Goal: Task Accomplishment & Management: Complete application form

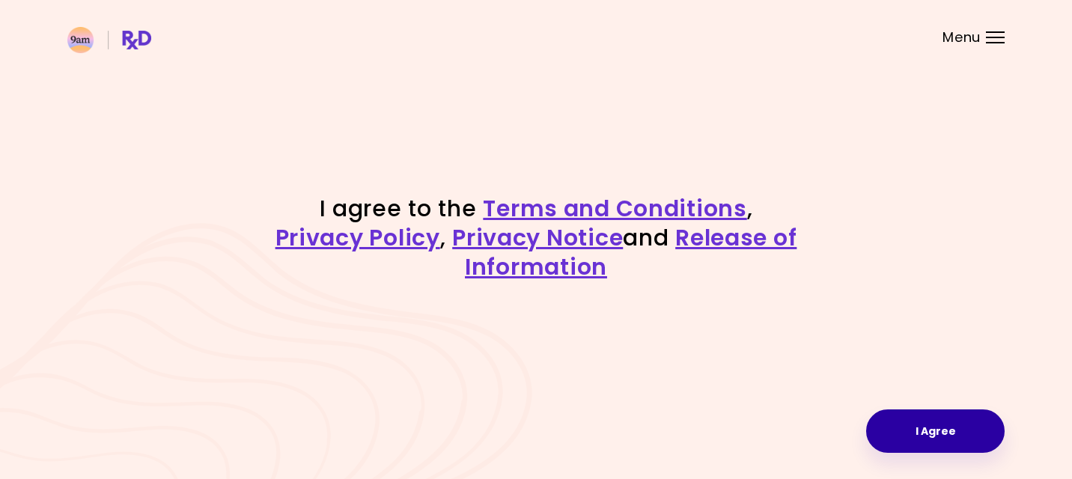
click at [906, 436] on button "I Agree" at bounding box center [935, 430] width 138 height 43
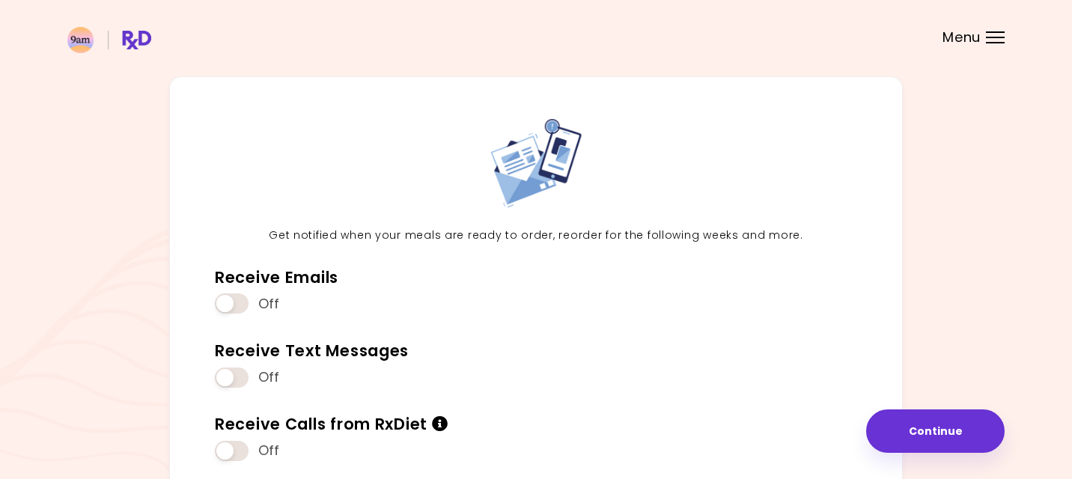
scroll to position [37, 0]
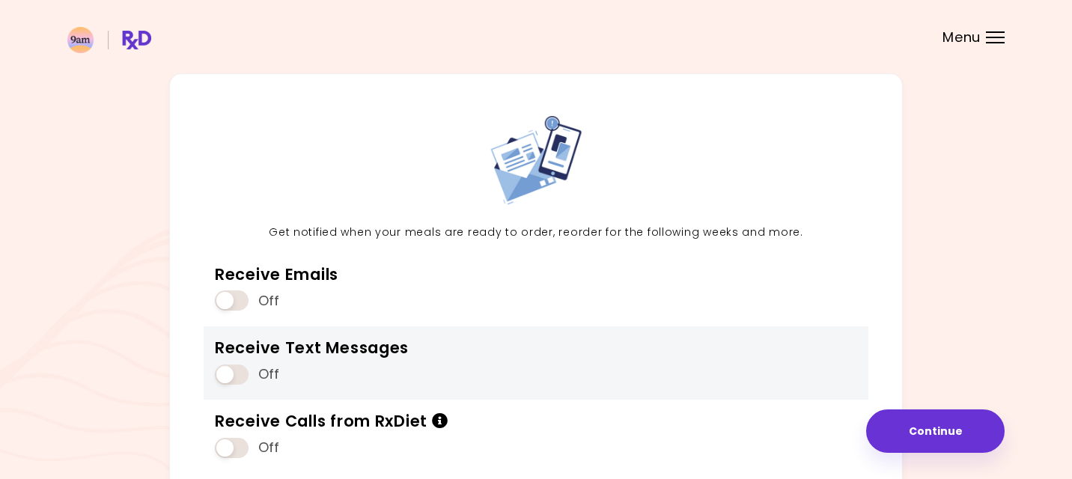
click at [246, 372] on span at bounding box center [232, 375] width 34 height 20
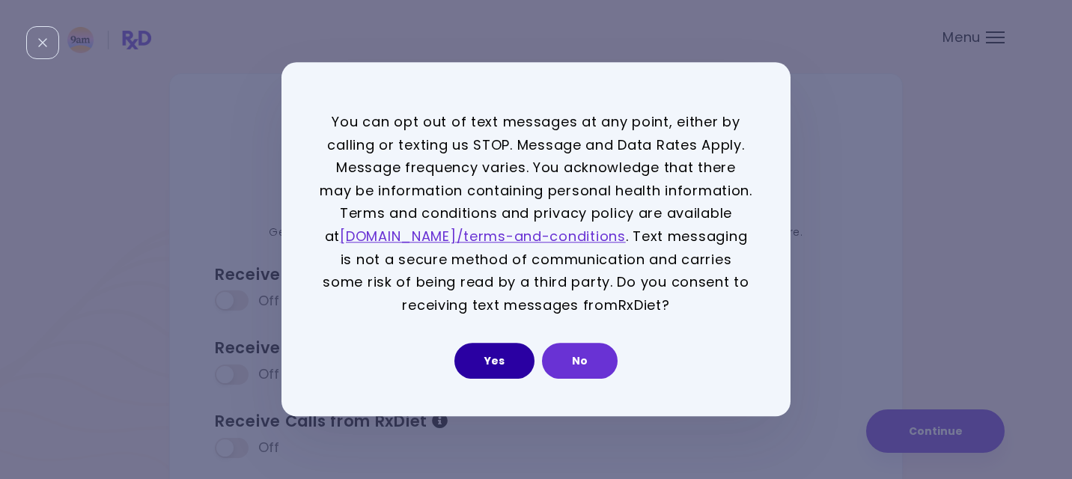
click at [507, 359] on button "Yes" at bounding box center [494, 362] width 80 height 36
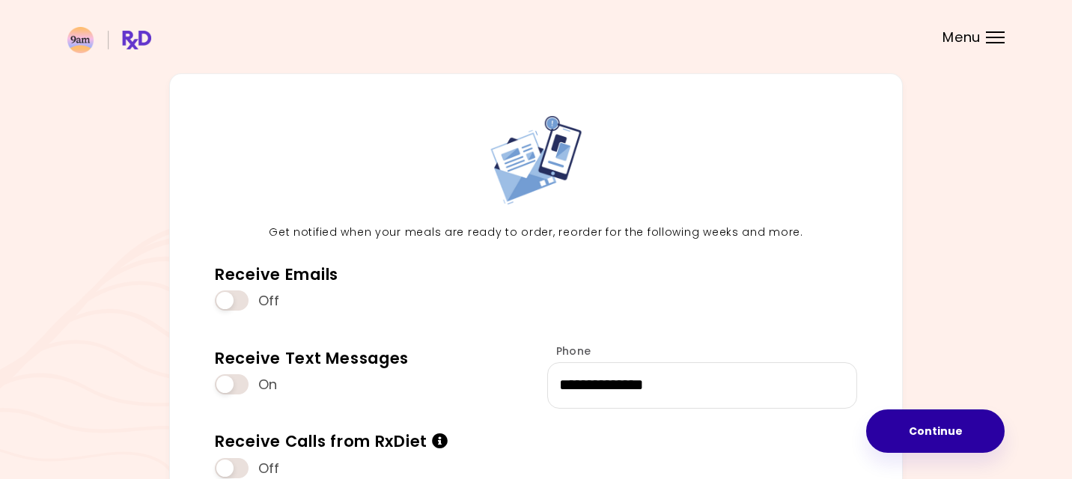
click at [924, 440] on button "Continue" at bounding box center [935, 430] width 138 height 43
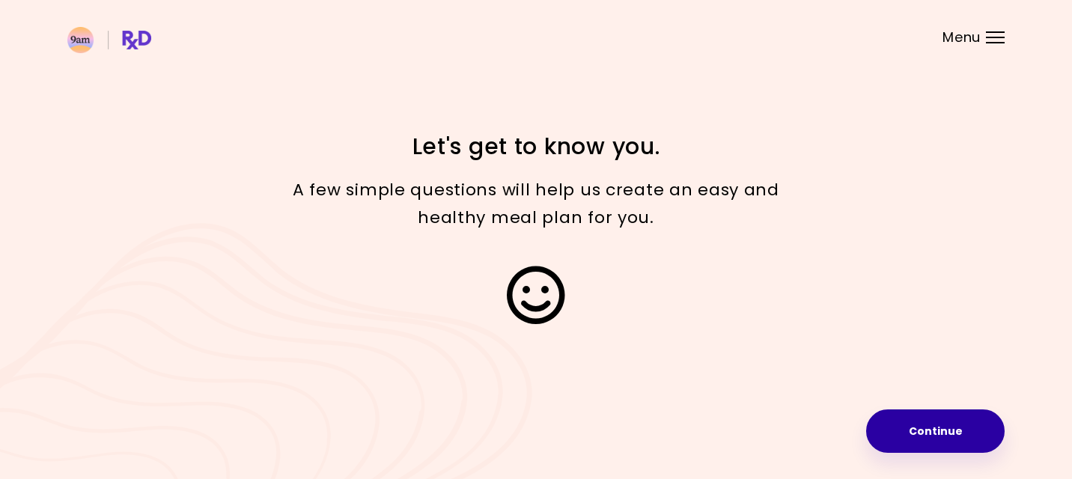
click at [909, 427] on button "Continue" at bounding box center [935, 430] width 138 height 43
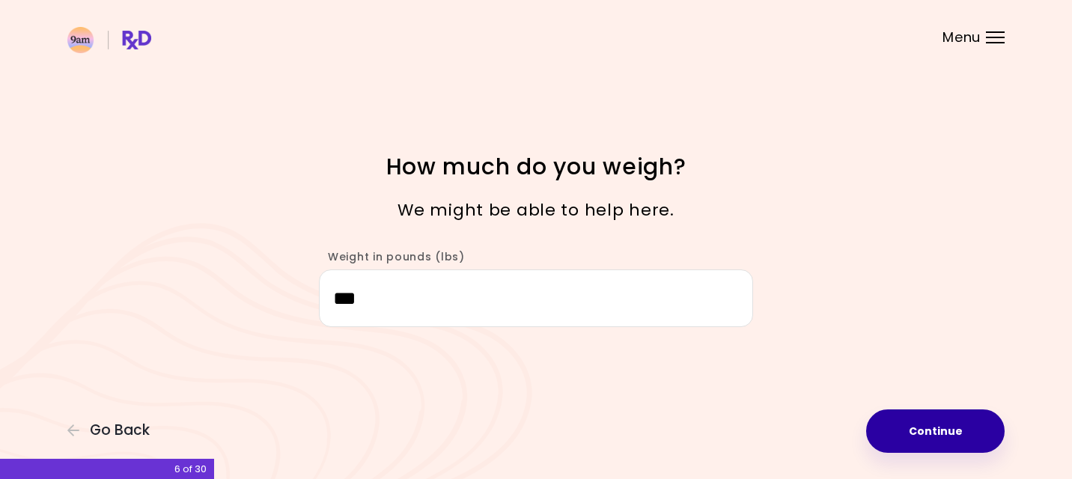
click at [900, 418] on button "Continue" at bounding box center [935, 430] width 138 height 43
select select "****"
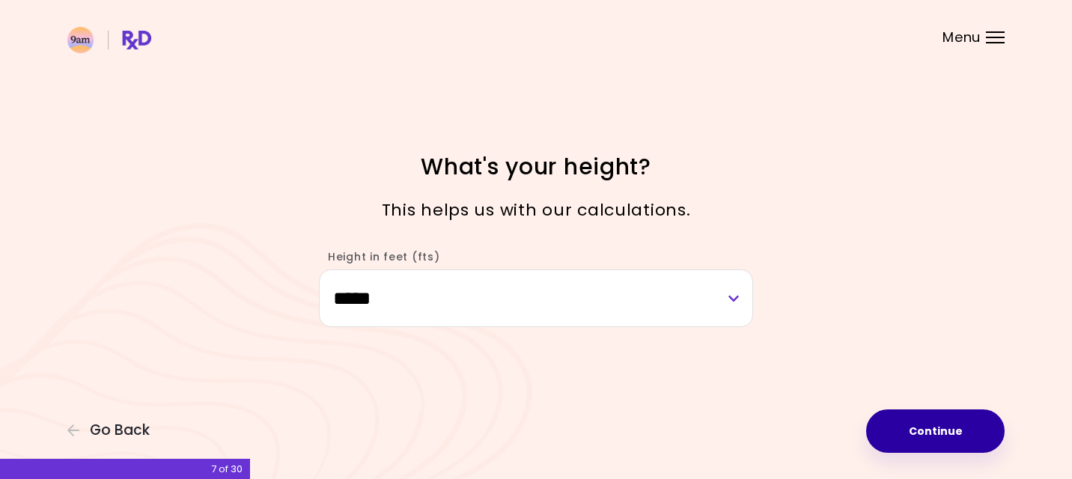
click at [907, 448] on button "Continue" at bounding box center [935, 430] width 138 height 43
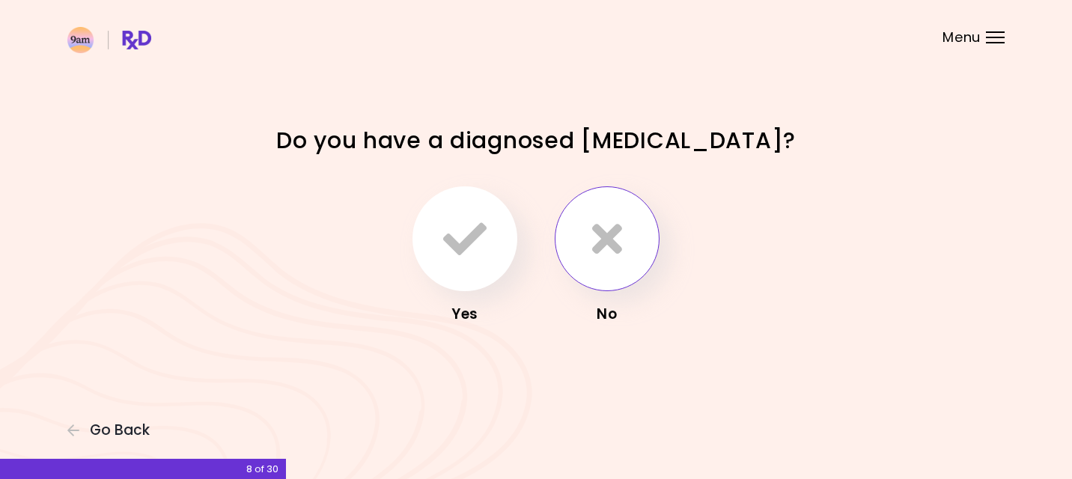
click at [577, 271] on button "button" at bounding box center [607, 238] width 105 height 105
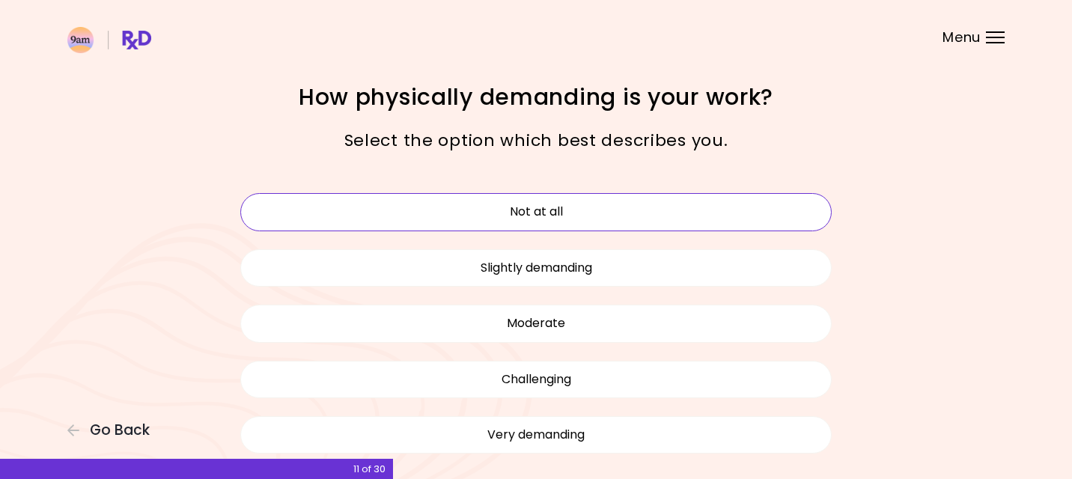
click at [567, 208] on button "Not at all" at bounding box center [535, 211] width 591 height 37
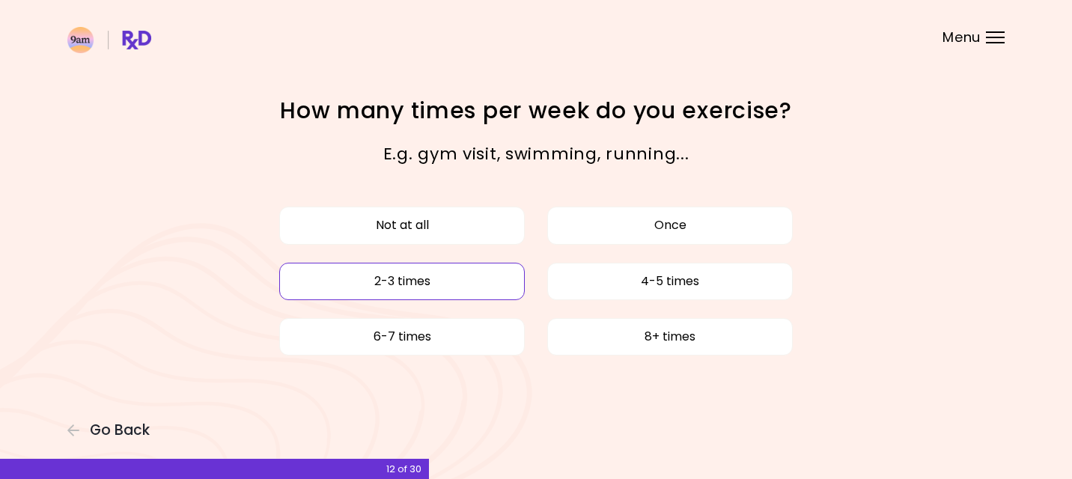
click at [460, 278] on button "2-3 times" at bounding box center [402, 281] width 246 height 37
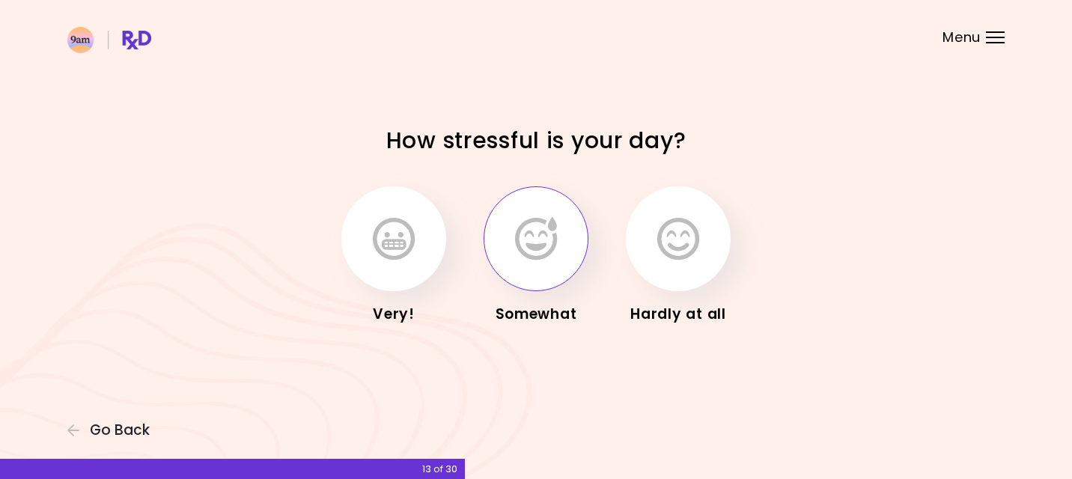
click at [556, 237] on icon "button" at bounding box center [536, 238] width 42 height 43
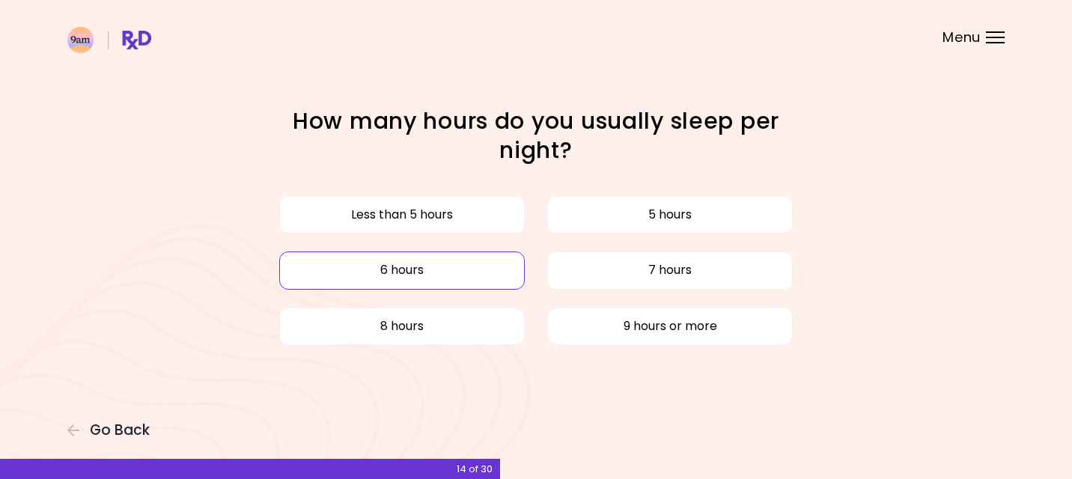
click at [483, 272] on button "6 hours" at bounding box center [402, 270] width 246 height 37
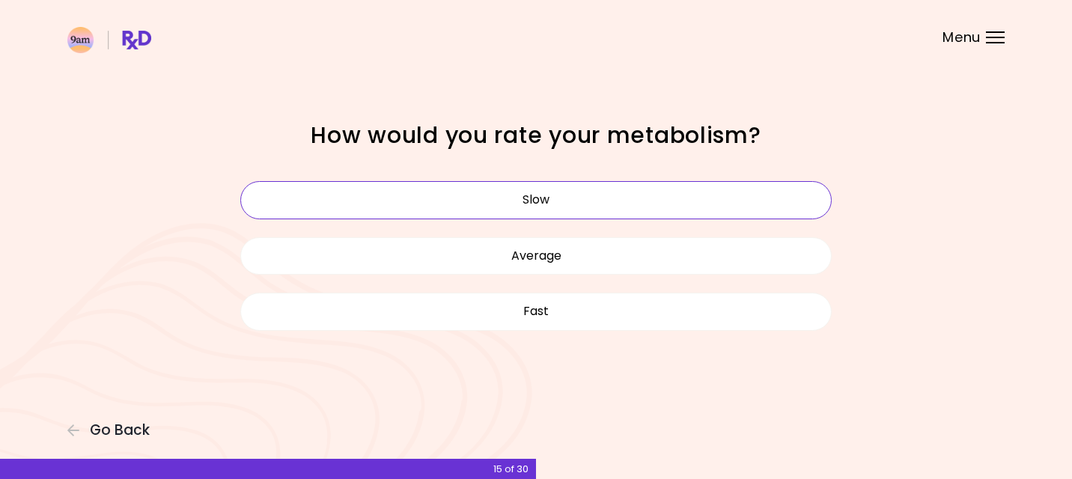
click at [492, 204] on button "Slow" at bounding box center [535, 199] width 591 height 37
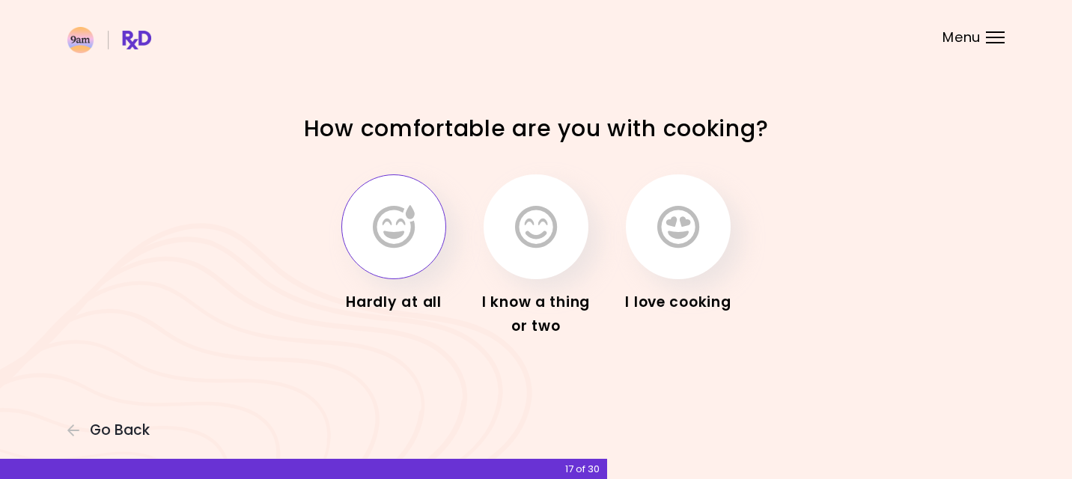
click at [415, 222] on icon "button" at bounding box center [394, 226] width 42 height 43
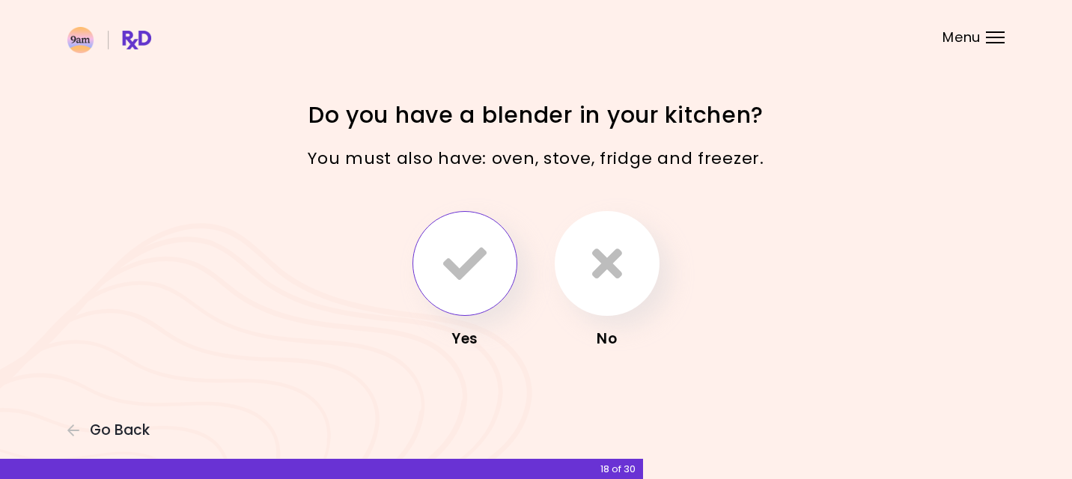
click at [451, 274] on icon "button" at bounding box center [464, 263] width 43 height 43
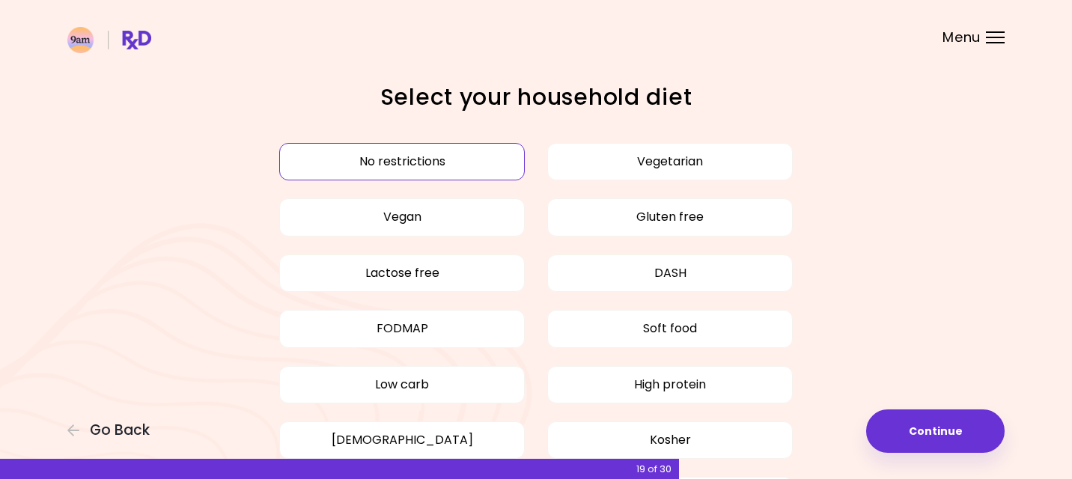
click at [420, 167] on button "No restrictions" at bounding box center [402, 161] width 246 height 37
click at [466, 164] on button "No restrictions" at bounding box center [402, 161] width 246 height 37
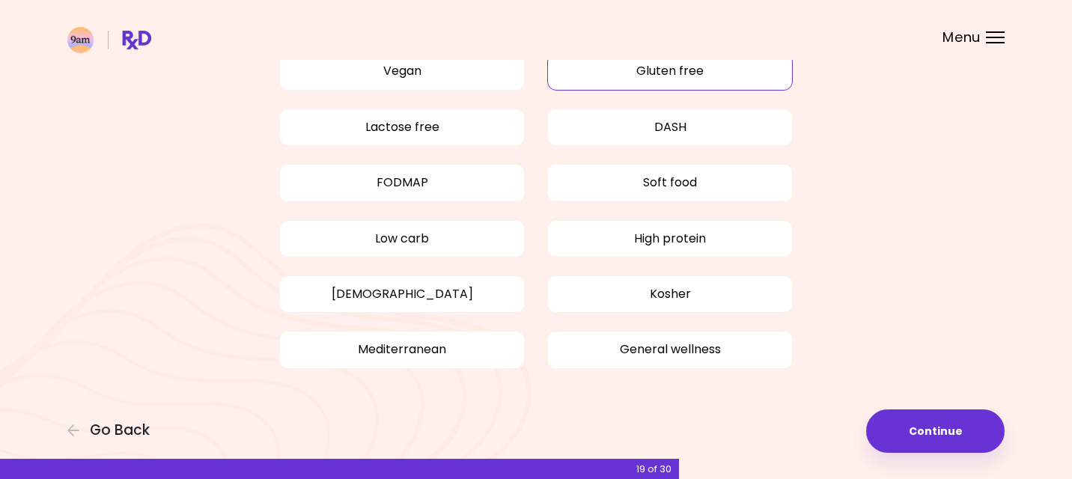
scroll to position [144, 0]
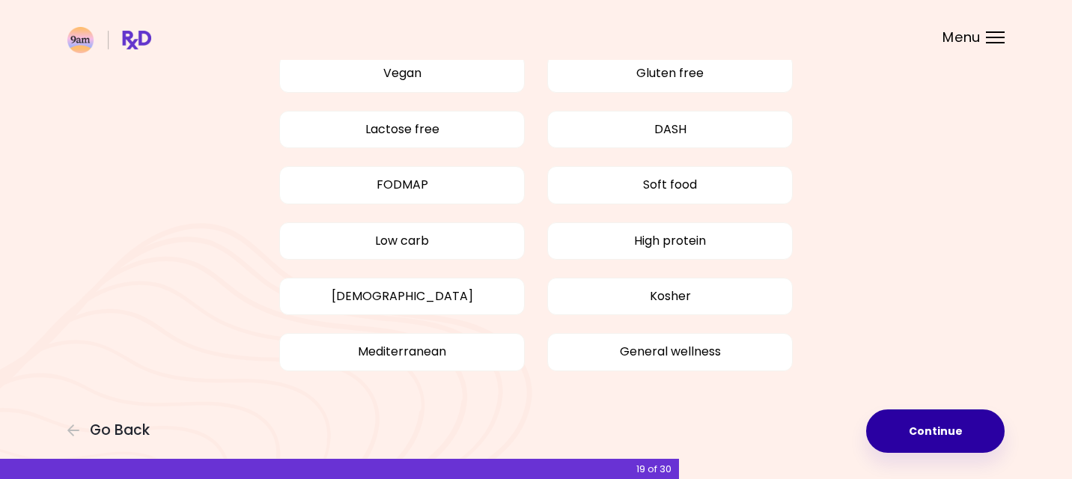
click at [912, 431] on button "Continue" at bounding box center [935, 430] width 138 height 43
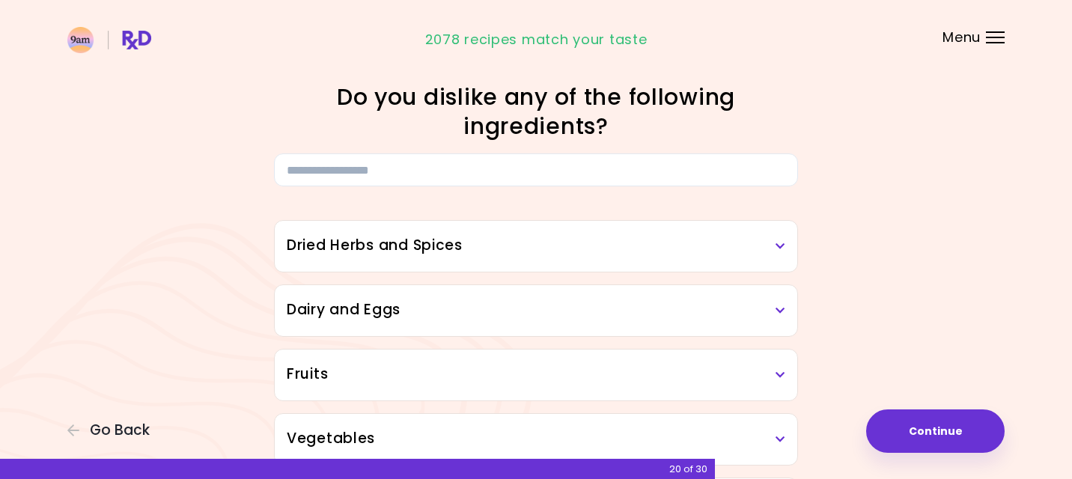
click at [775, 242] on h3 "Dried Herbs and Spices" at bounding box center [536, 246] width 499 height 22
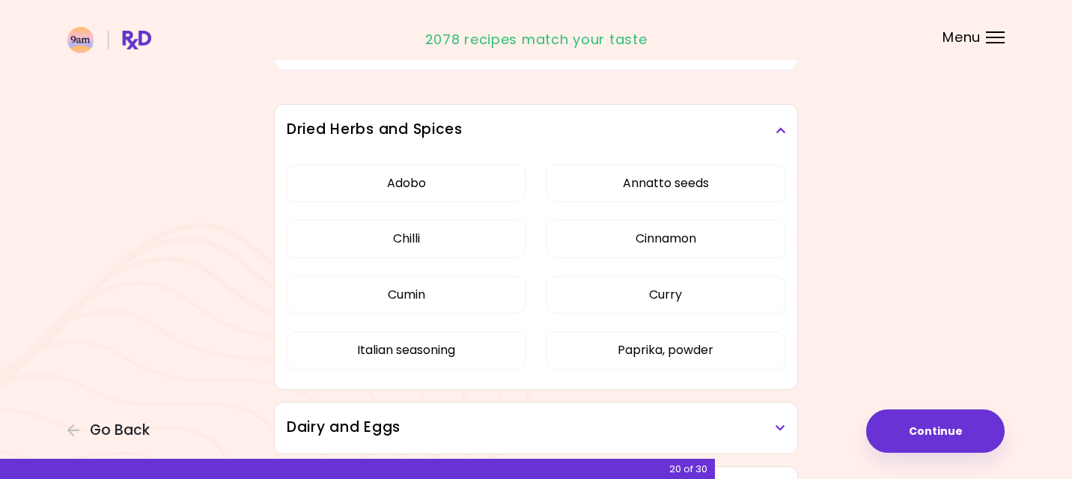
scroll to position [118, 0]
click at [455, 240] on button "Chilli" at bounding box center [407, 237] width 240 height 37
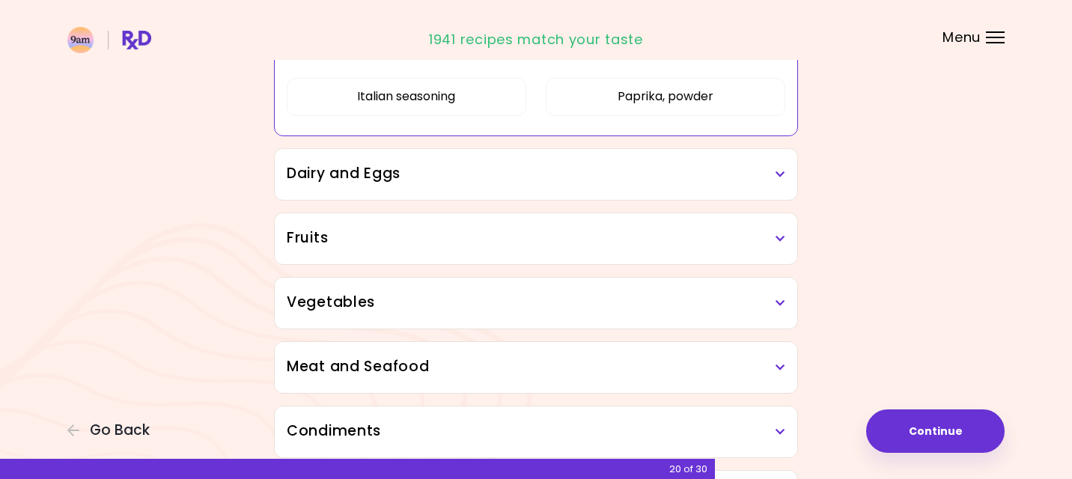
scroll to position [395, 0]
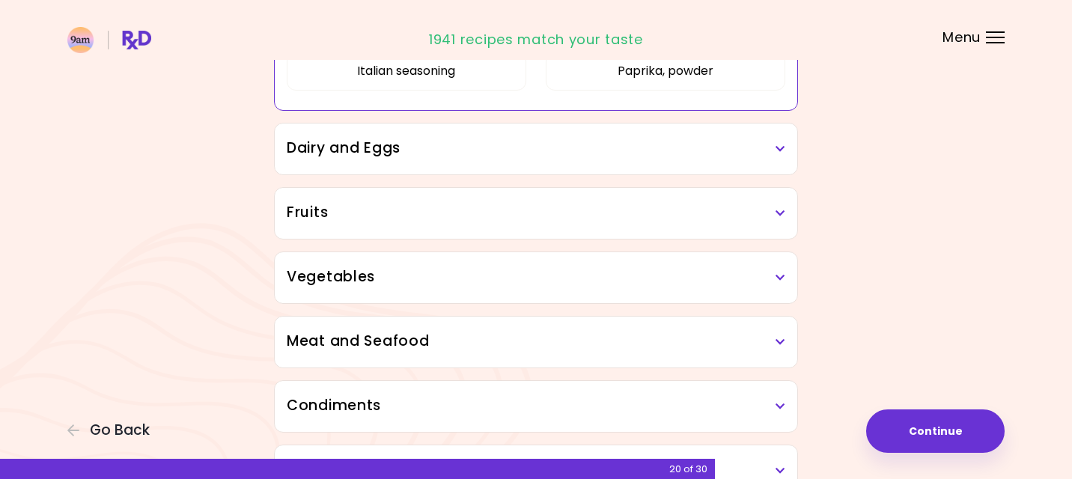
click at [664, 261] on div "Vegetables" at bounding box center [536, 277] width 522 height 51
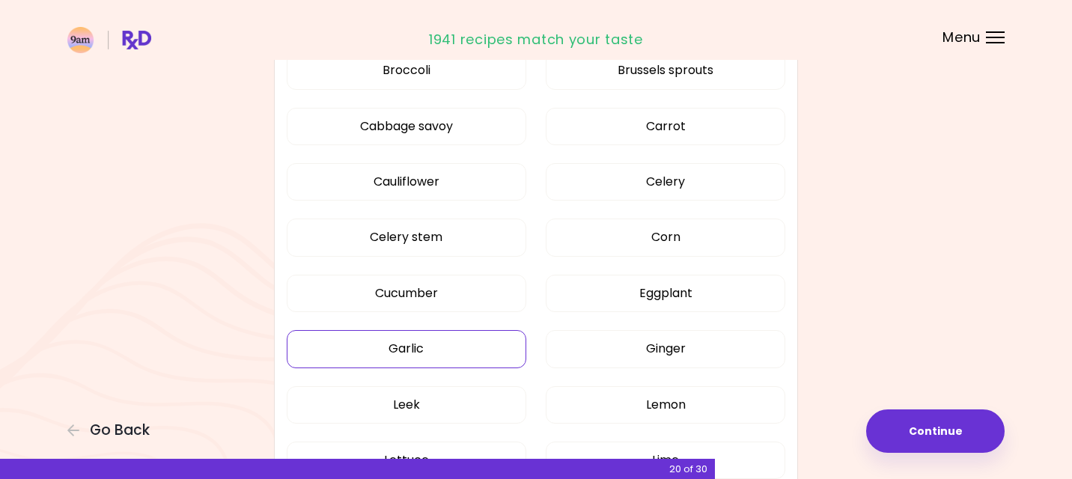
scroll to position [844, 0]
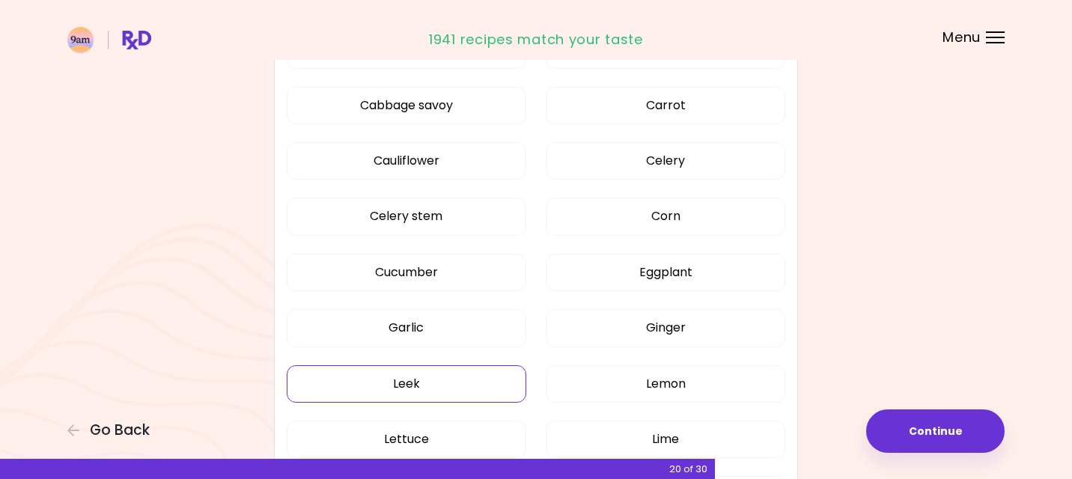
click at [408, 327] on div "Artichoke Arugula Avocado Beetroot Bell pepper Bok choy Broccoli Brussels sprou…" at bounding box center [536, 307] width 499 height 904
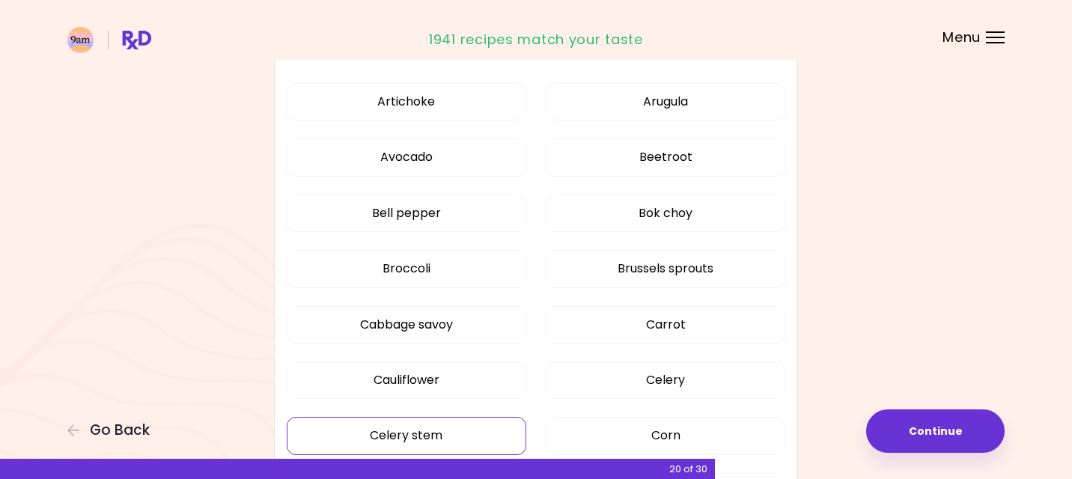
scroll to position [377, 0]
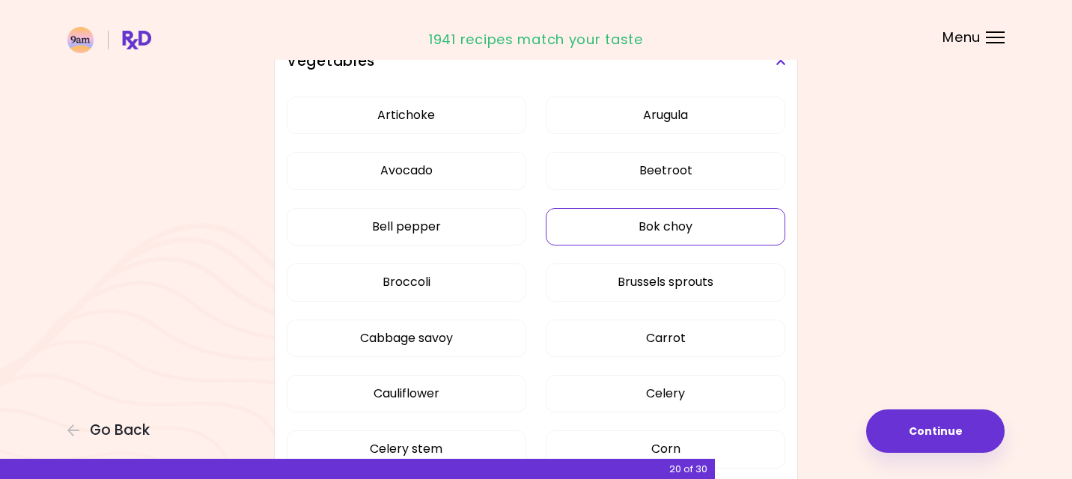
click at [609, 227] on button "Bok choy" at bounding box center [666, 226] width 240 height 37
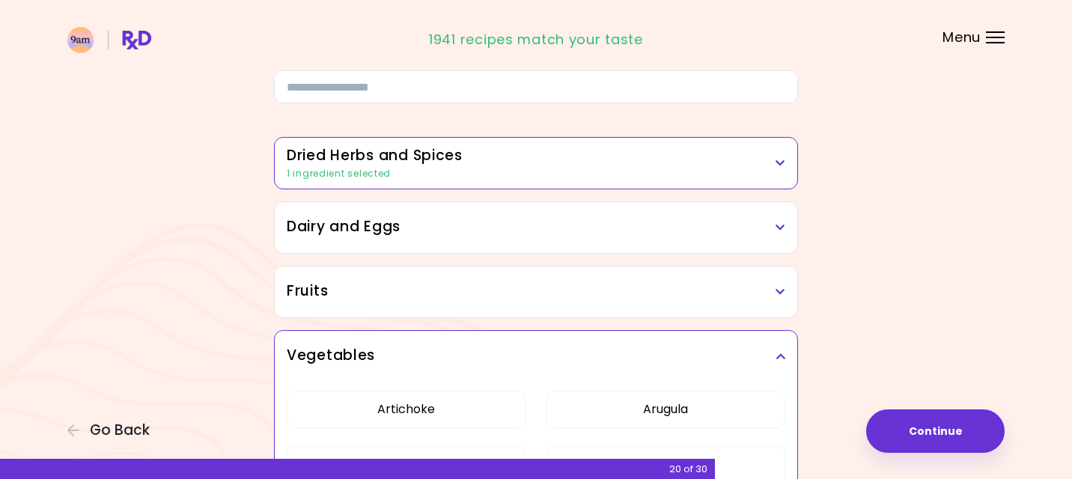
scroll to position [61, 0]
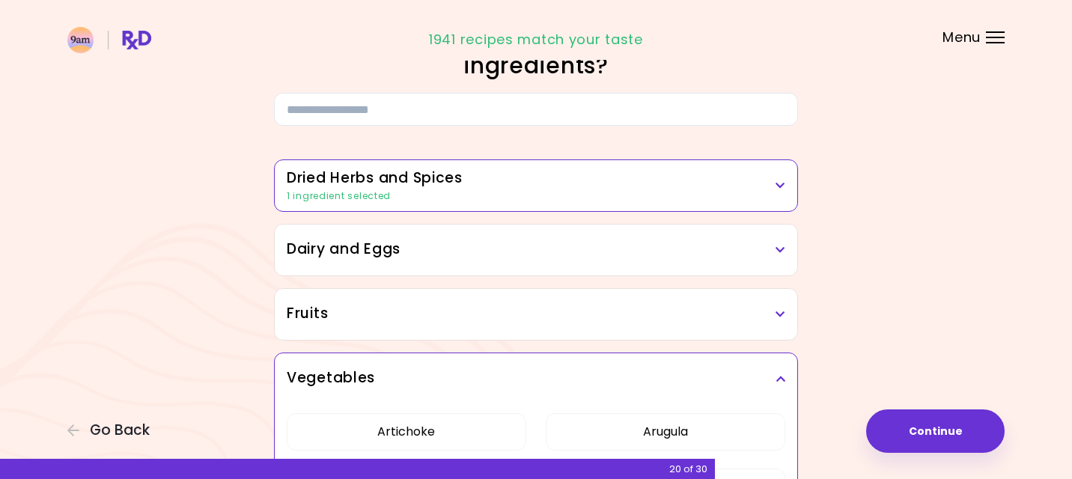
click at [524, 255] on h3 "Dairy and Eggs" at bounding box center [536, 250] width 499 height 22
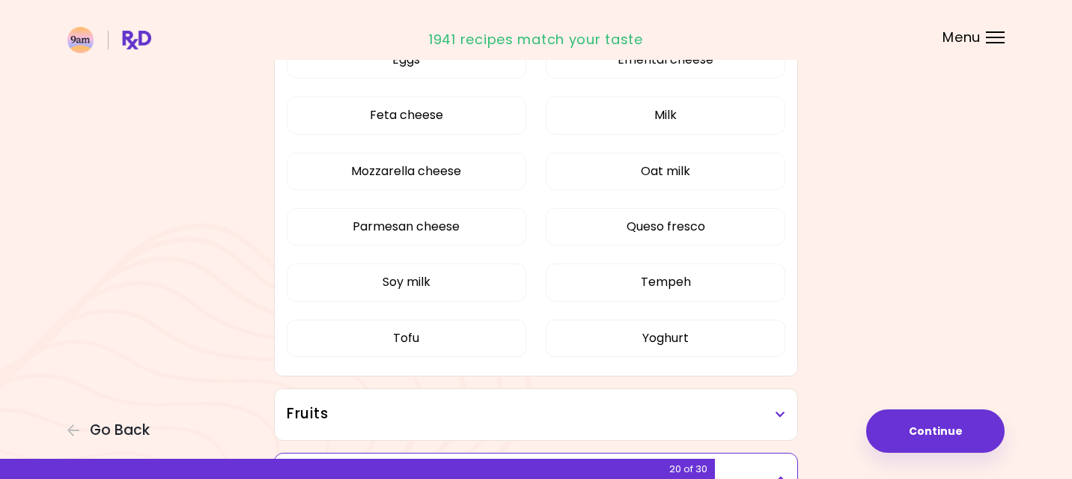
scroll to position [416, 0]
click at [449, 328] on button "Tofu" at bounding box center [407, 337] width 240 height 37
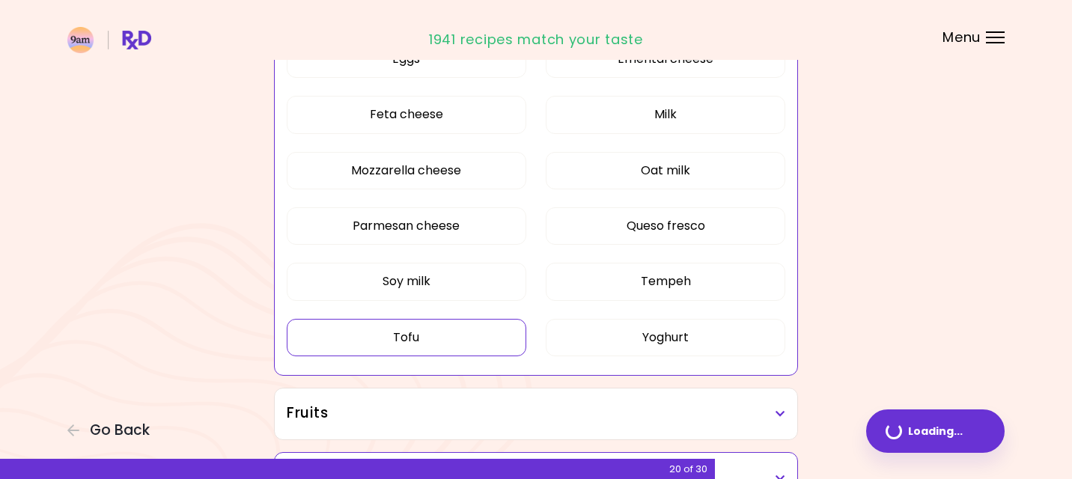
scroll to position [417, 0]
click at [668, 271] on button "Tempeh" at bounding box center [666, 280] width 240 height 37
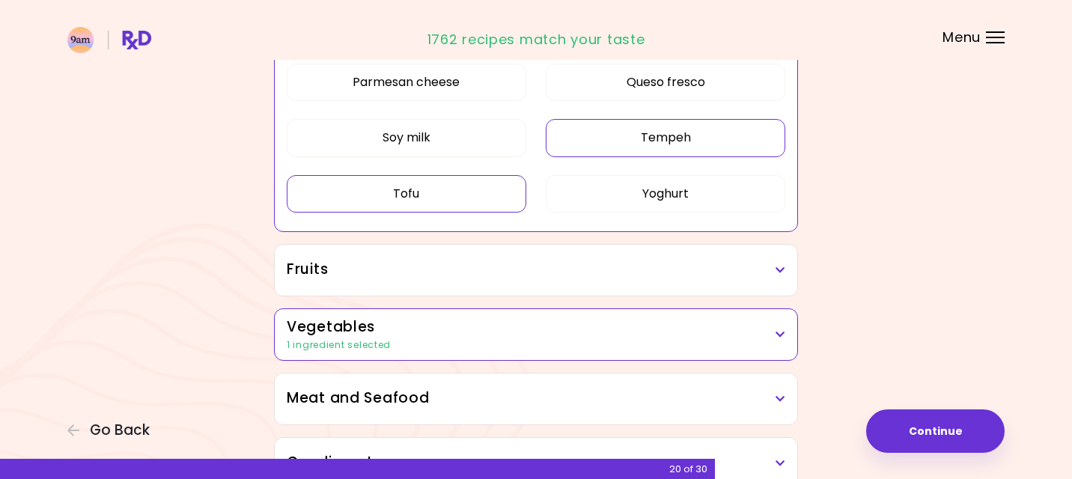
scroll to position [561, 0]
click at [668, 271] on h3 "Fruits" at bounding box center [536, 269] width 499 height 22
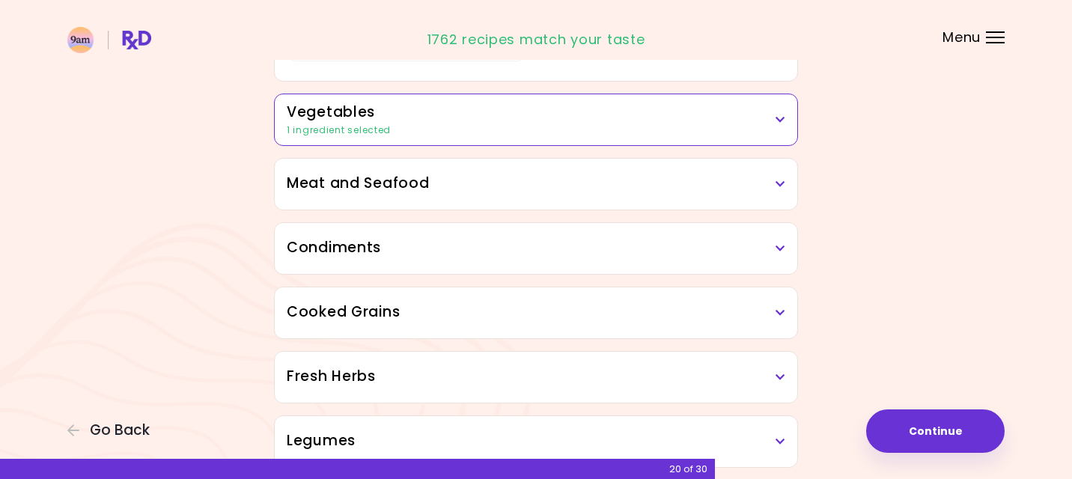
scroll to position [1122, 0]
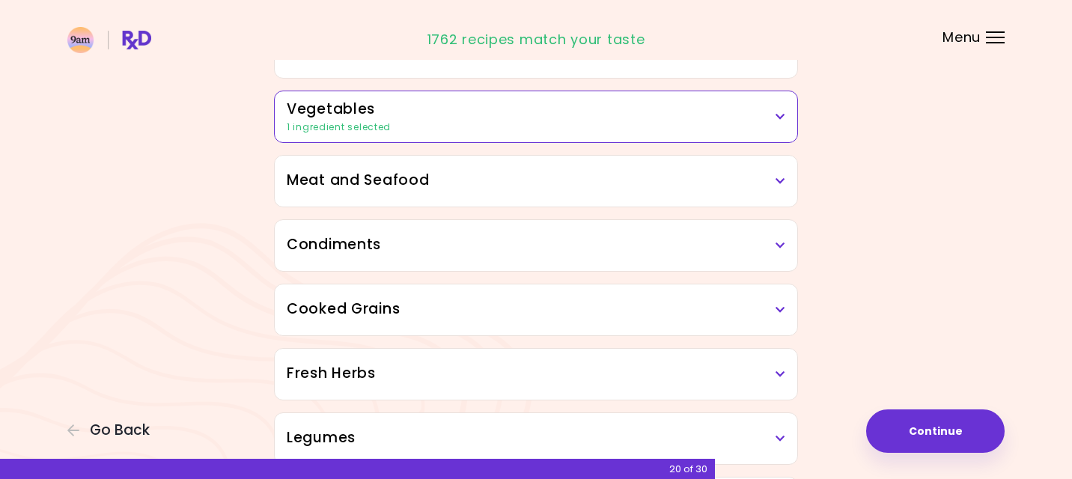
click at [416, 192] on div "Meat and Seafood" at bounding box center [536, 181] width 522 height 51
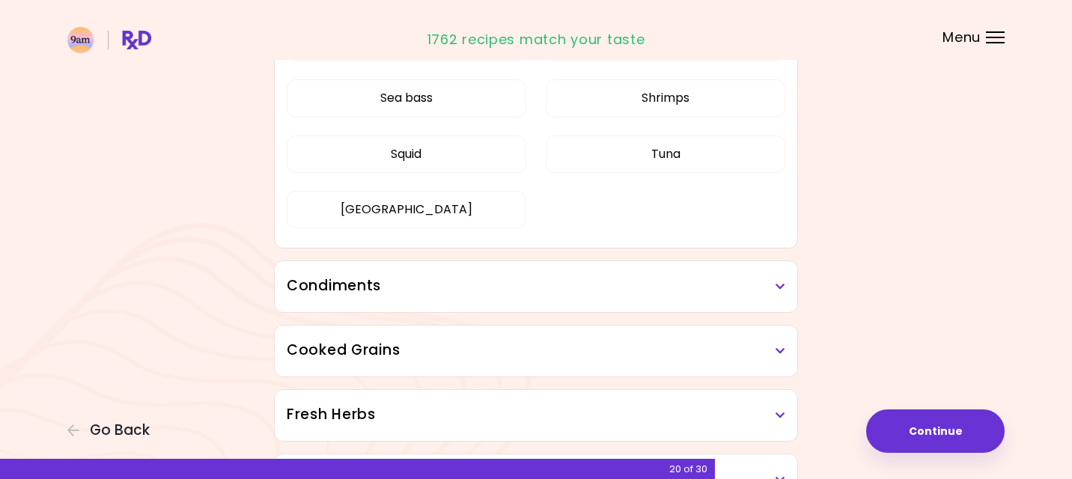
scroll to position [1427, 0]
click at [491, 292] on h3 "Condiments" at bounding box center [536, 285] width 499 height 22
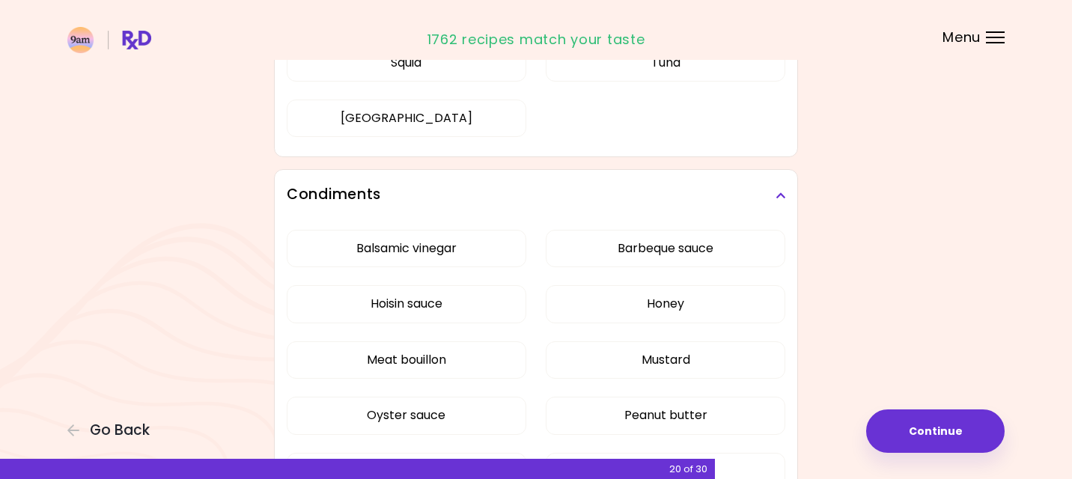
scroll to position [1576, 0]
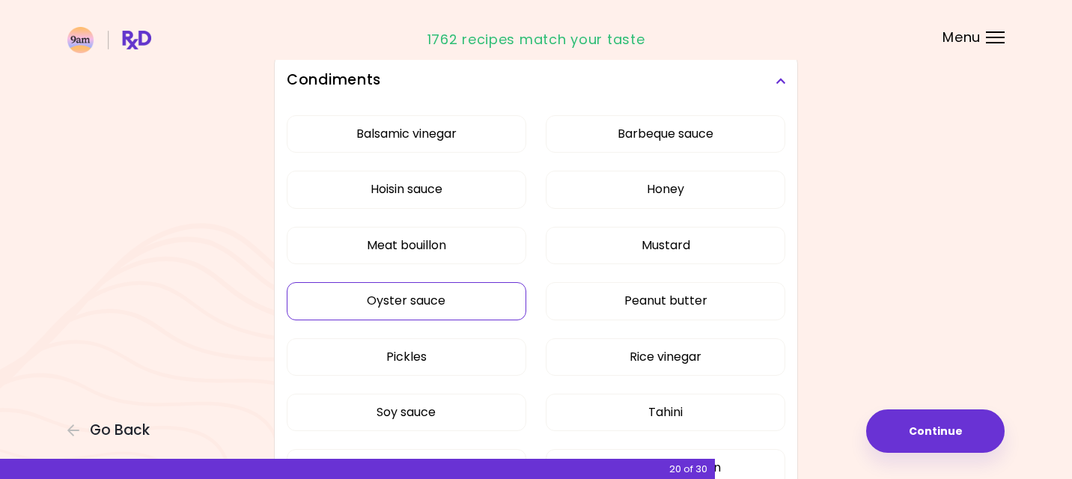
click at [492, 315] on div "Balsamic vinegar Barbeque sauce Hoisin sauce Honey Meat bouillon Mustard Oyster…" at bounding box center [536, 307] width 499 height 402
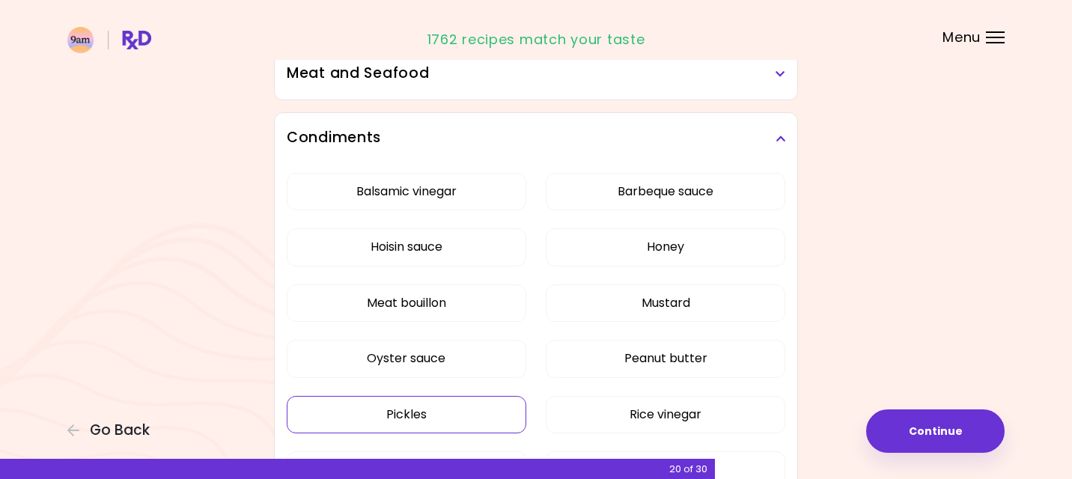
scroll to position [520, 0]
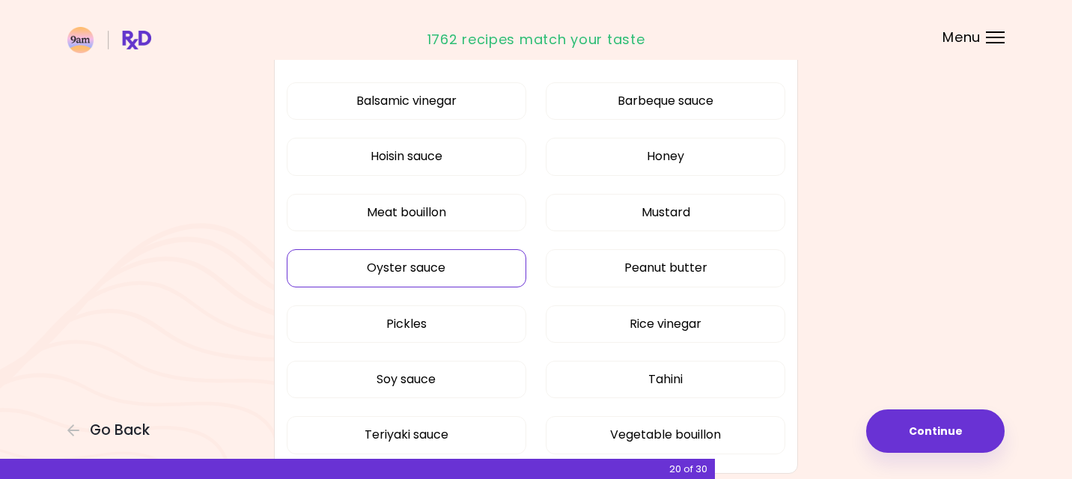
click at [432, 263] on button "Oyster sauce" at bounding box center [407, 267] width 240 height 37
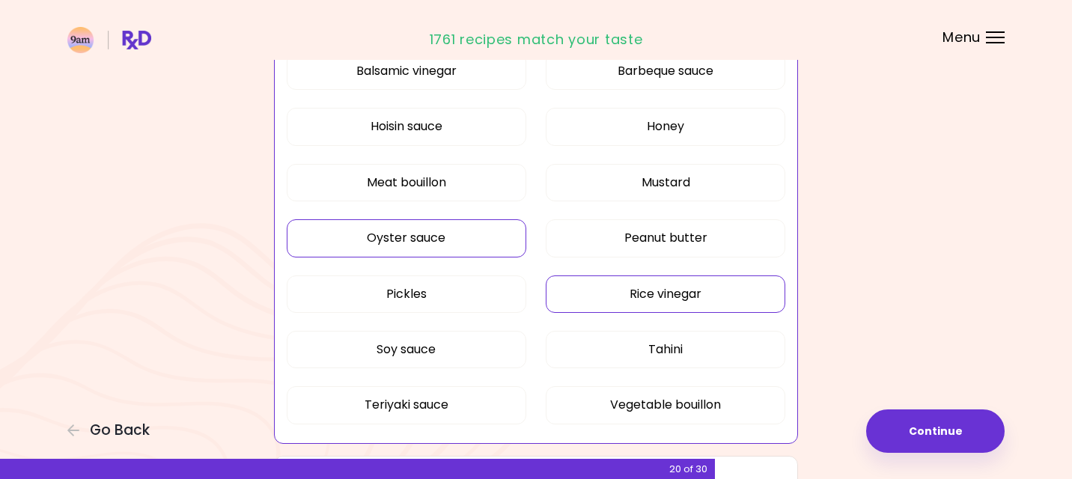
click at [677, 289] on button "Rice vinegar" at bounding box center [666, 293] width 240 height 37
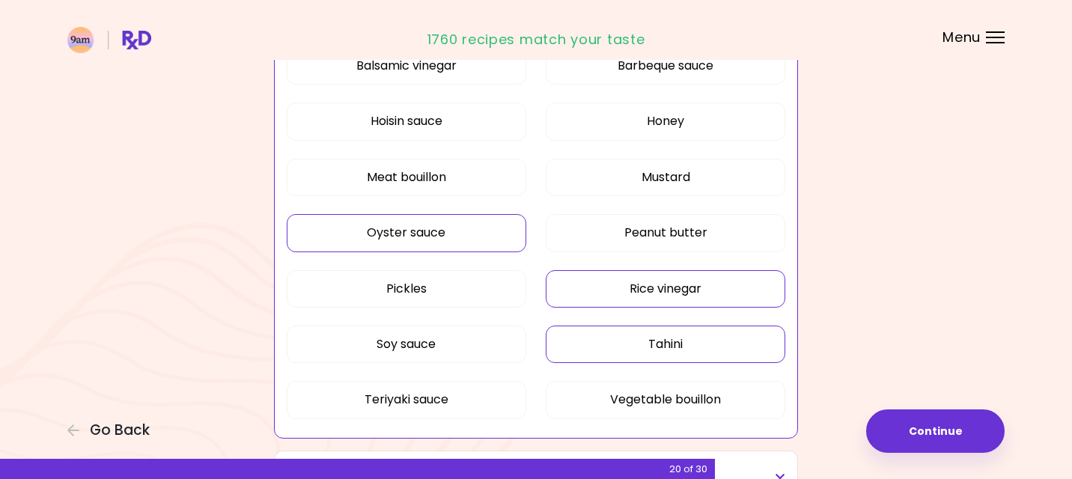
click at [676, 344] on button "Tahini" at bounding box center [666, 344] width 240 height 37
click at [416, 333] on button "Soy sauce" at bounding box center [407, 344] width 240 height 37
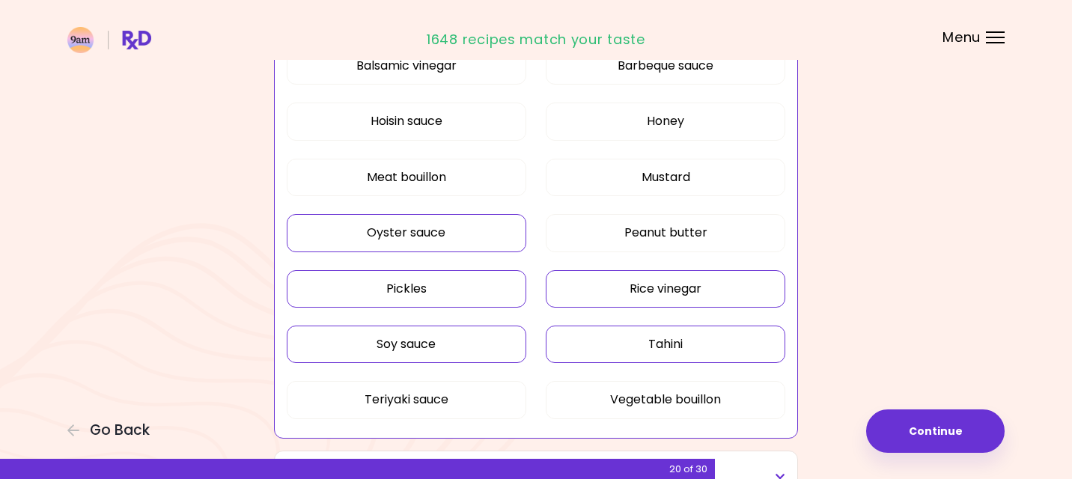
scroll to position [550, 0]
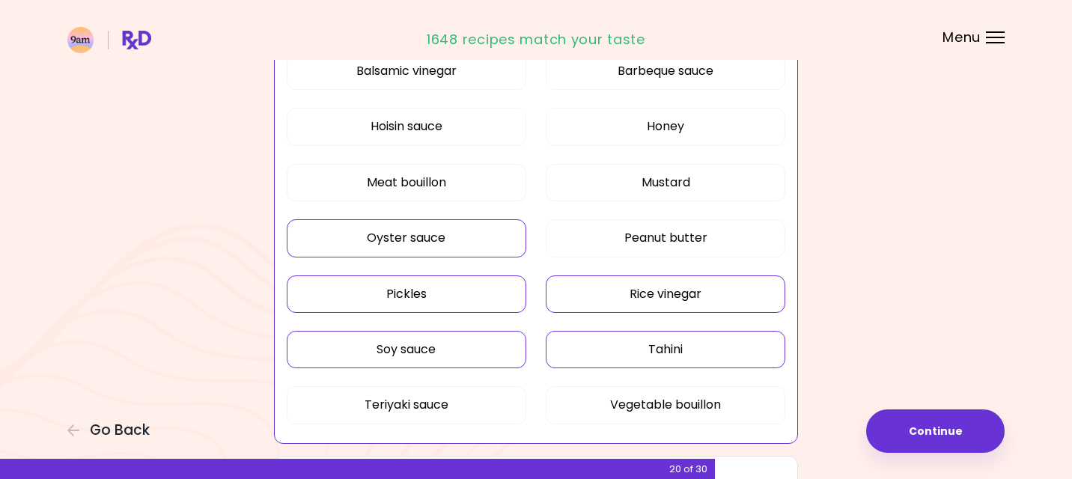
click at [454, 284] on button "Pickles" at bounding box center [407, 293] width 240 height 37
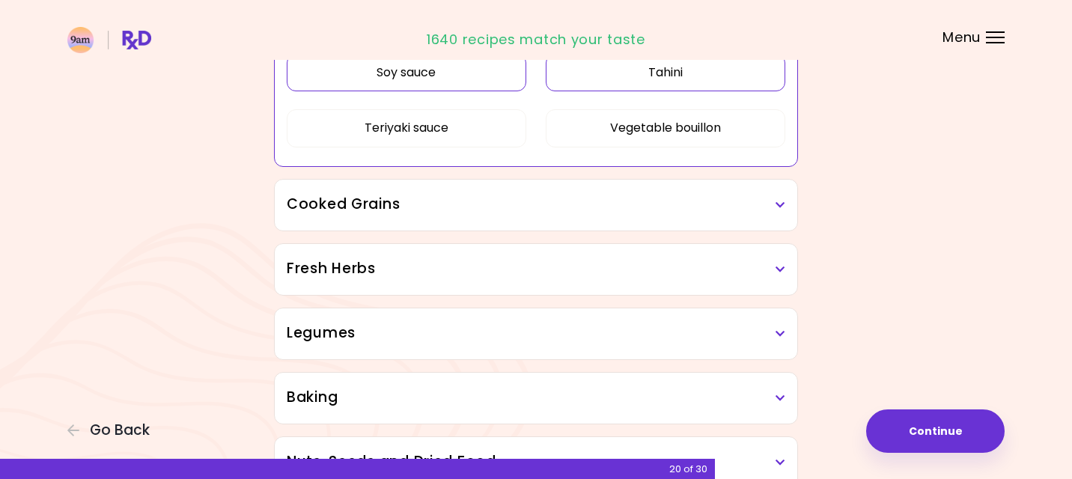
scroll to position [832, 0]
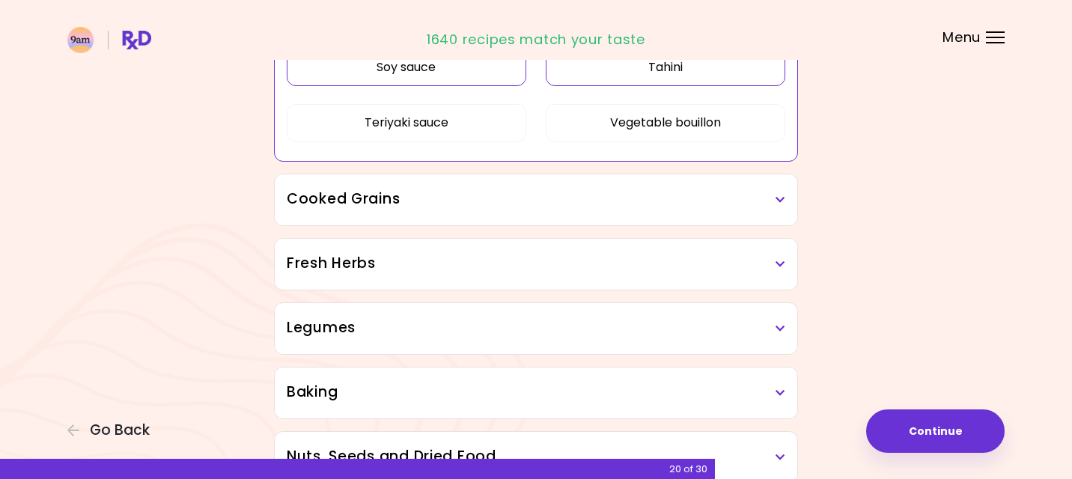
click at [469, 200] on h3 "Cooked Grains" at bounding box center [536, 200] width 499 height 22
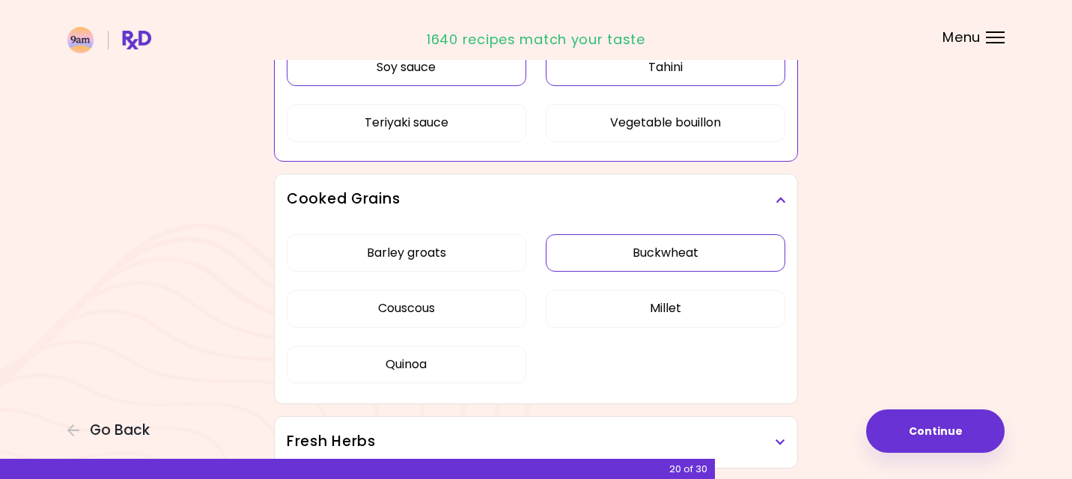
click at [684, 259] on div "Barley groats Buckwheat Couscous Millet Quinoa" at bounding box center [536, 314] width 499 height 179
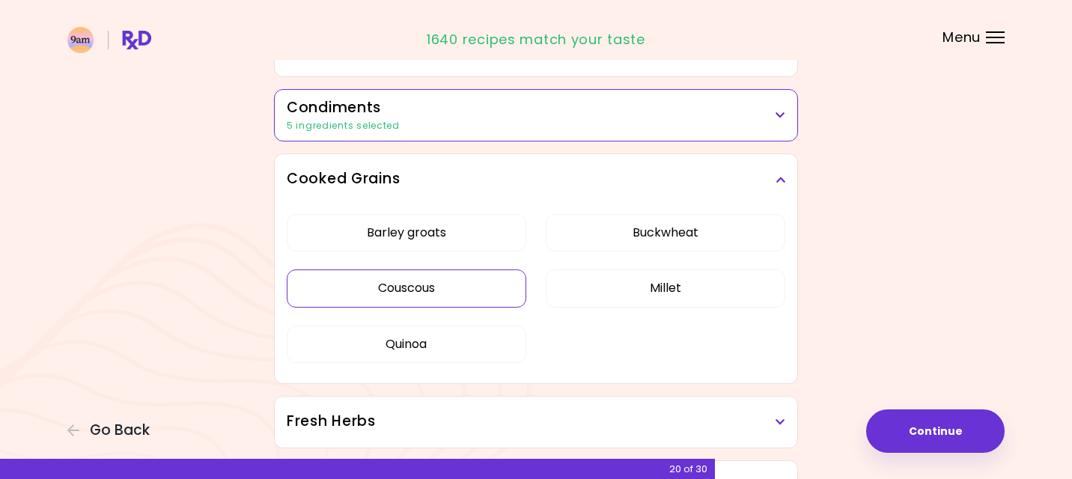
scroll to position [452, 0]
click at [416, 286] on button "Couscous" at bounding box center [407, 288] width 240 height 37
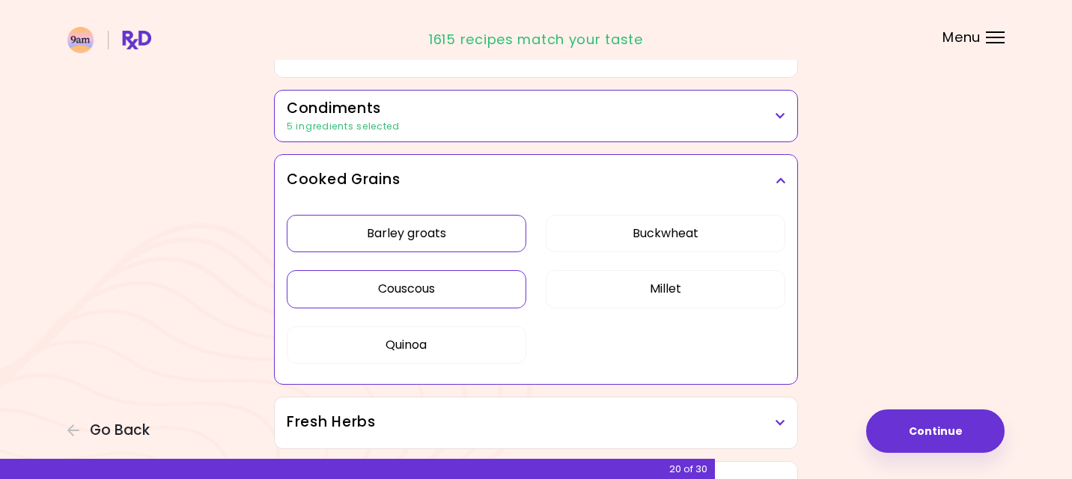
click at [428, 236] on button "Barley groats" at bounding box center [407, 233] width 240 height 37
click at [604, 285] on button "Millet" at bounding box center [666, 288] width 240 height 37
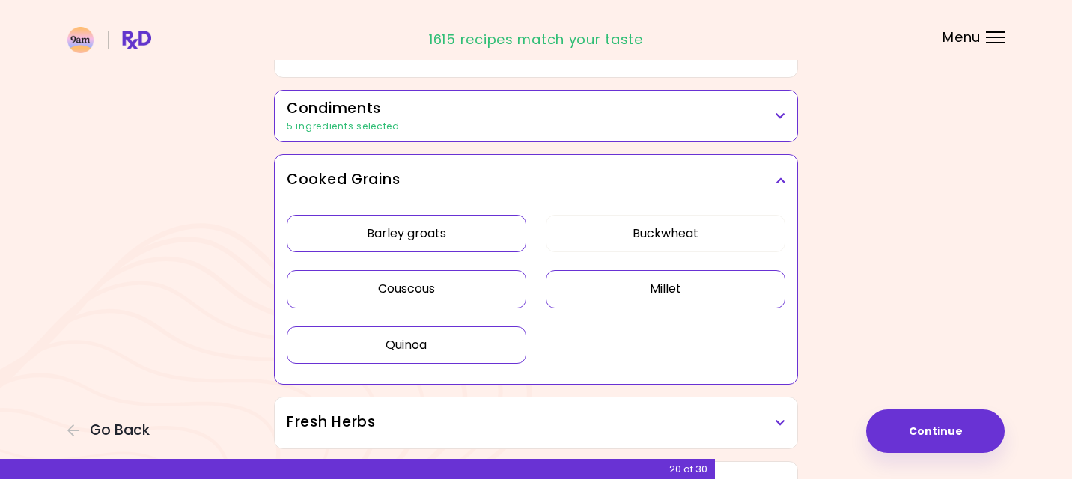
click at [369, 354] on button "Quinoa" at bounding box center [407, 344] width 240 height 37
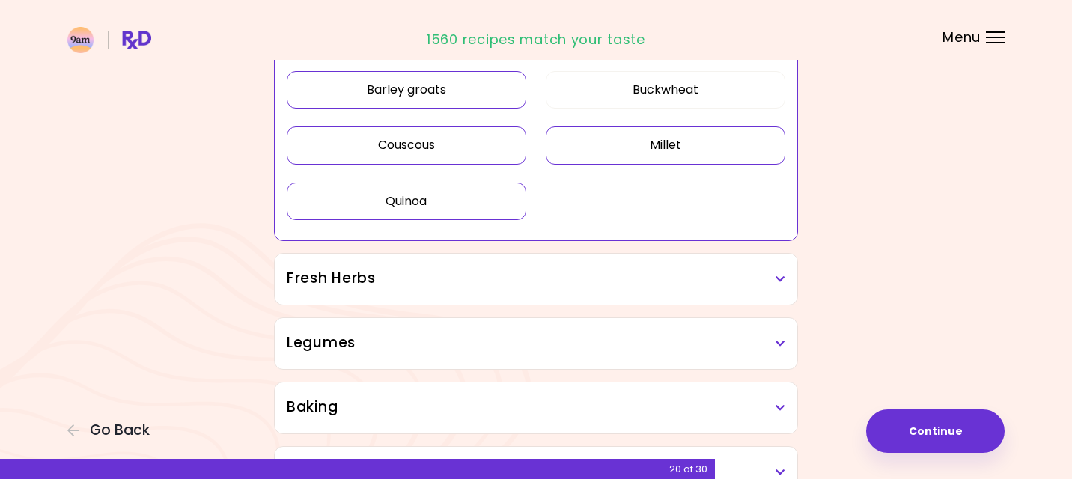
scroll to position [600, 0]
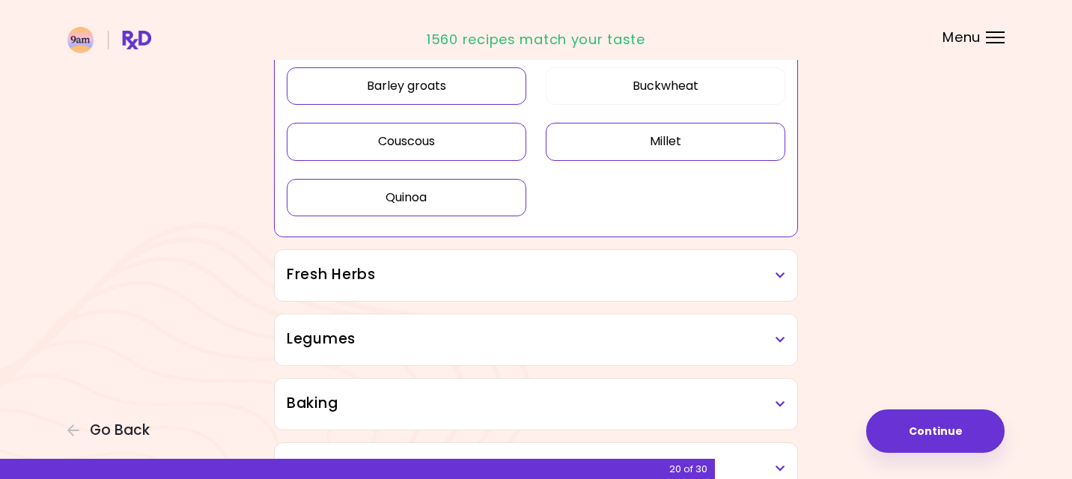
click at [560, 278] on h3 "Fresh Herbs" at bounding box center [536, 275] width 499 height 22
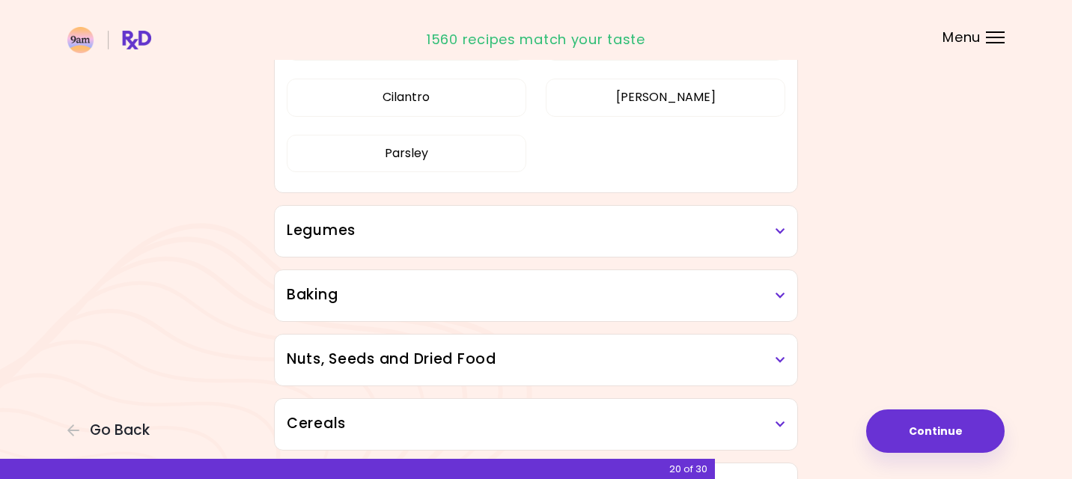
scroll to position [900, 0]
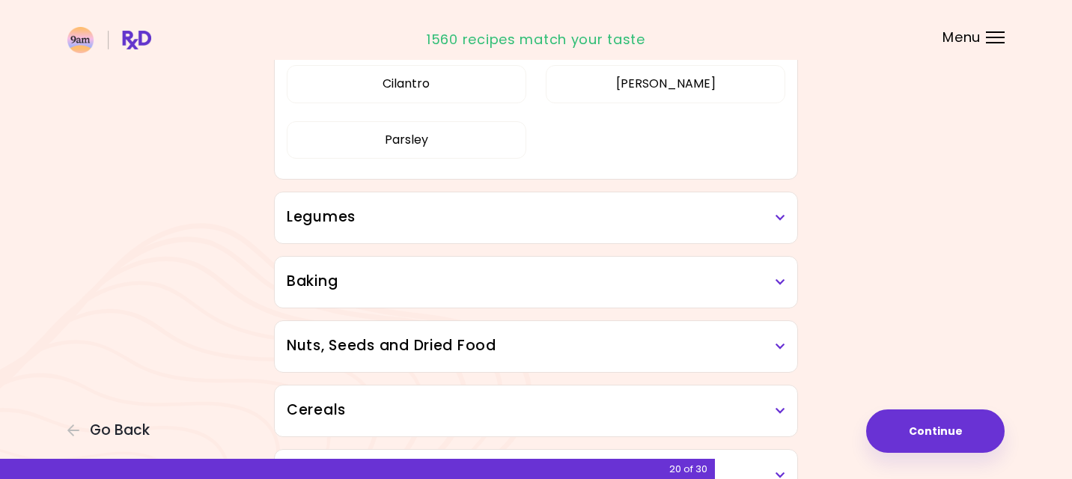
click at [534, 222] on h3 "Legumes" at bounding box center [536, 218] width 499 height 22
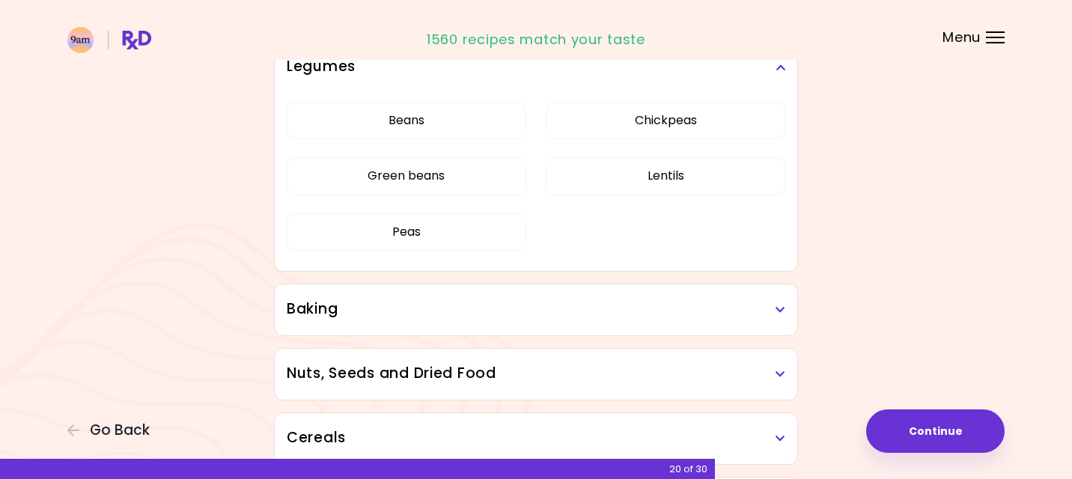
scroll to position [1082, 0]
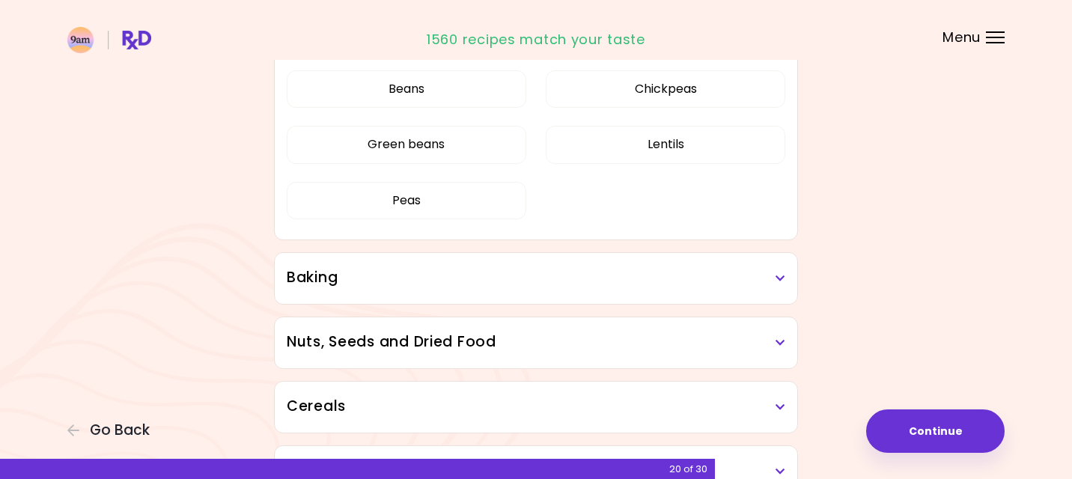
click at [438, 281] on h3 "Baking" at bounding box center [536, 278] width 499 height 22
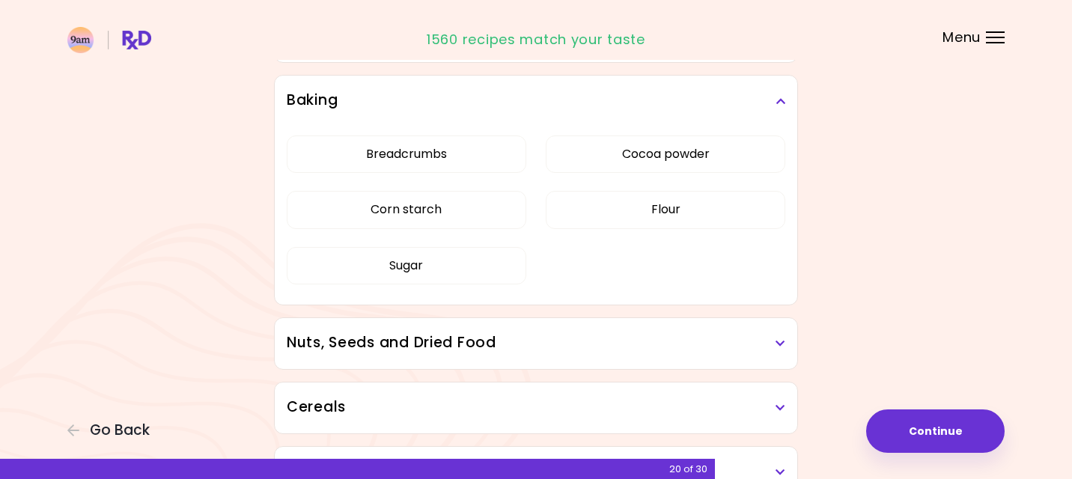
scroll to position [1258, 0]
click at [407, 347] on h3 "Nuts, Seeds and Dried Food" at bounding box center [536, 344] width 499 height 22
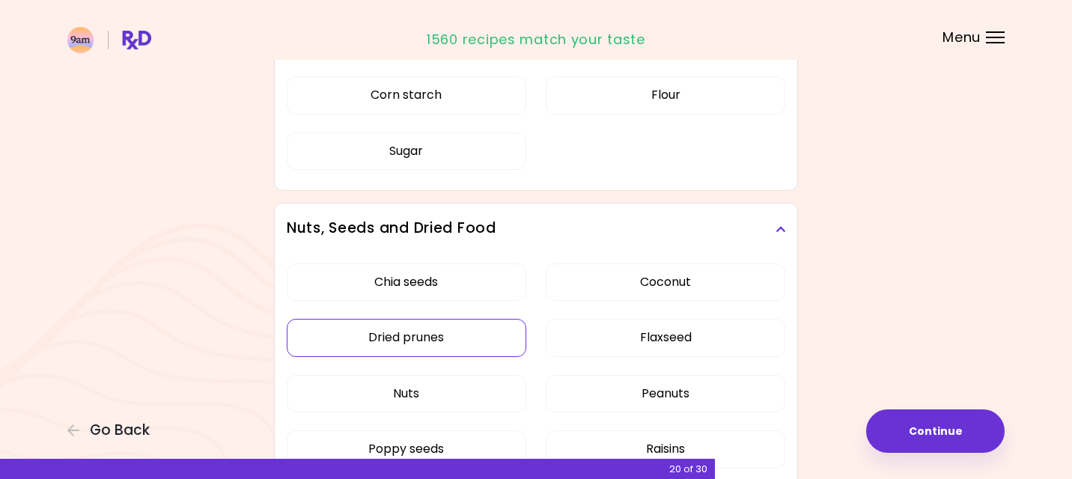
scroll to position [1457, 0]
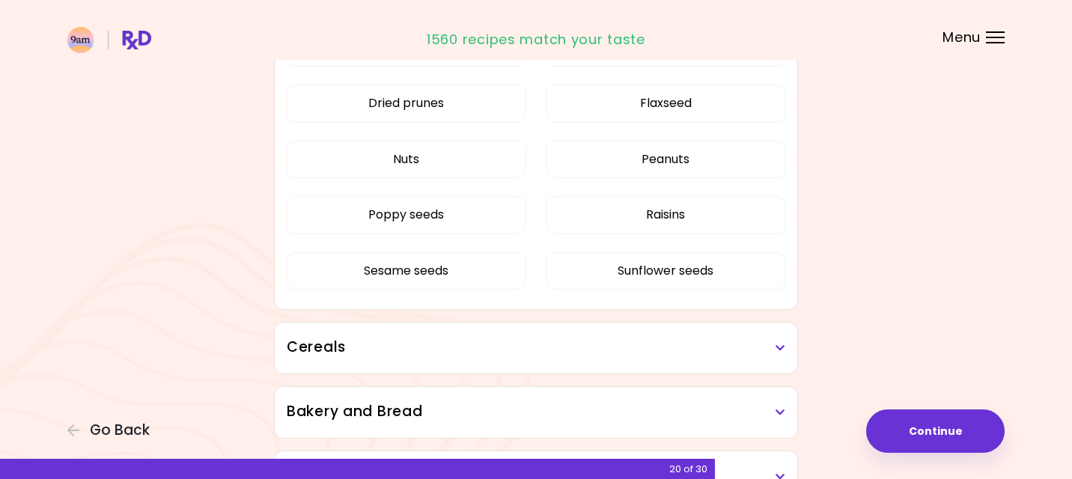
click at [351, 352] on h3 "Cereals" at bounding box center [536, 348] width 499 height 22
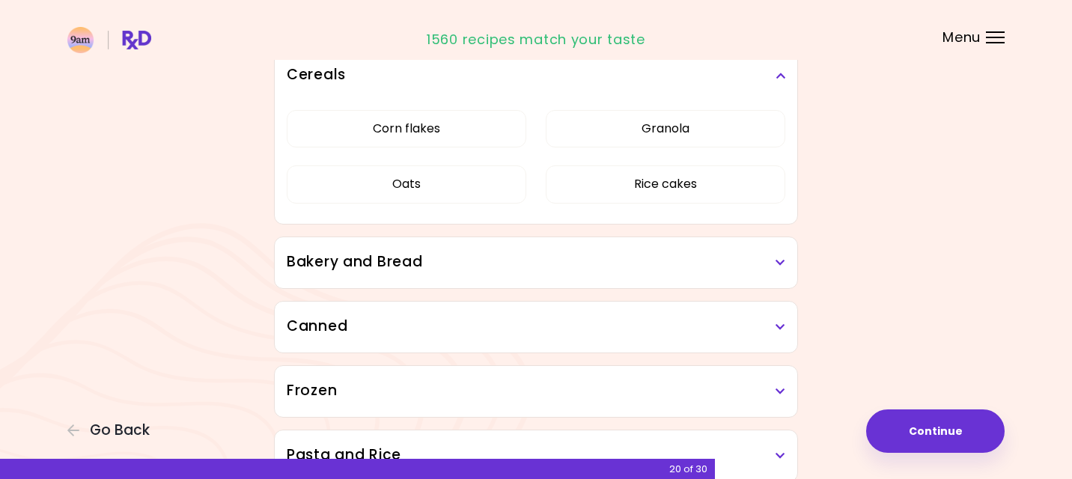
scroll to position [1881, 0]
click at [375, 263] on h3 "Bakery and Bread" at bounding box center [536, 262] width 499 height 22
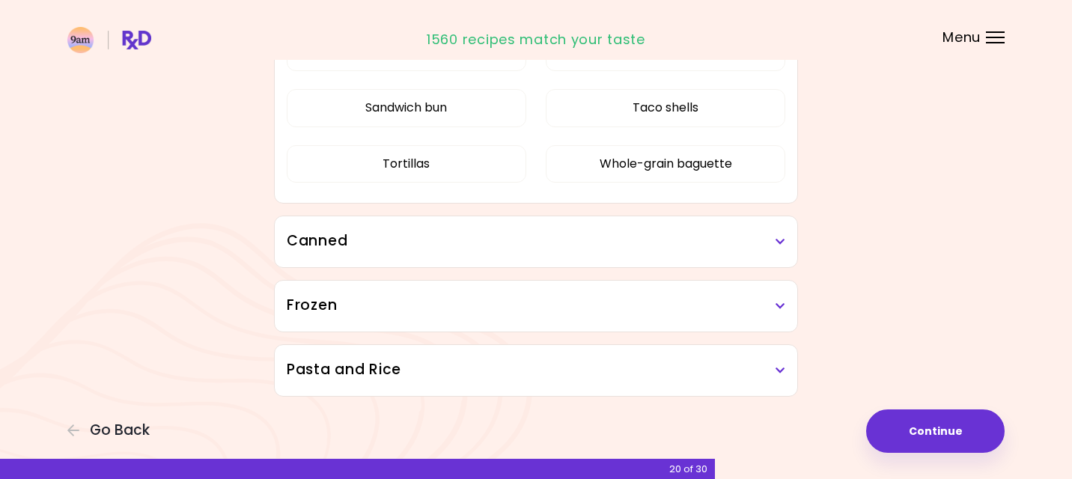
scroll to position [2144, 0]
click at [439, 243] on h3 "Canned" at bounding box center [536, 242] width 499 height 22
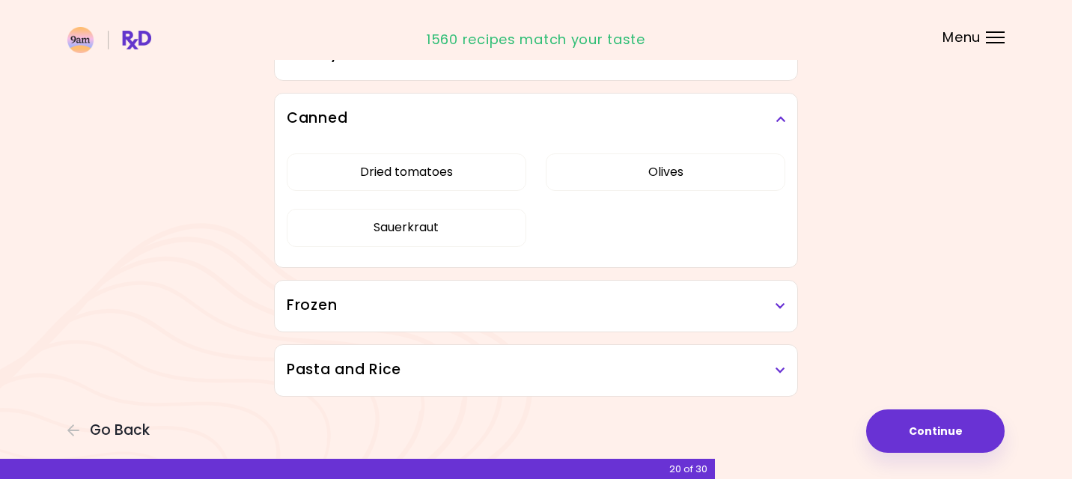
scroll to position [964, 0]
click at [431, 226] on button "Sauerkraut" at bounding box center [407, 227] width 240 height 37
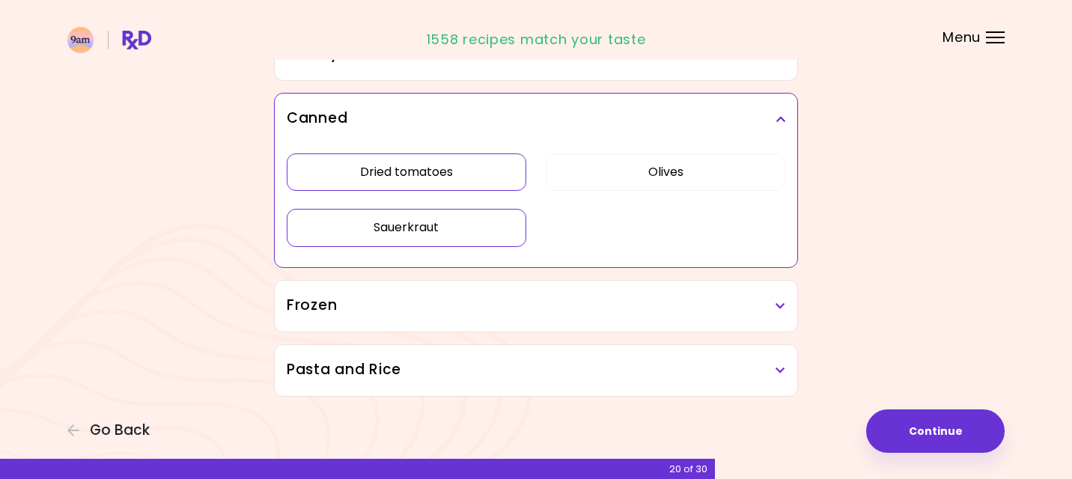
click at [411, 174] on button "Dried tomatoes" at bounding box center [407, 171] width 240 height 37
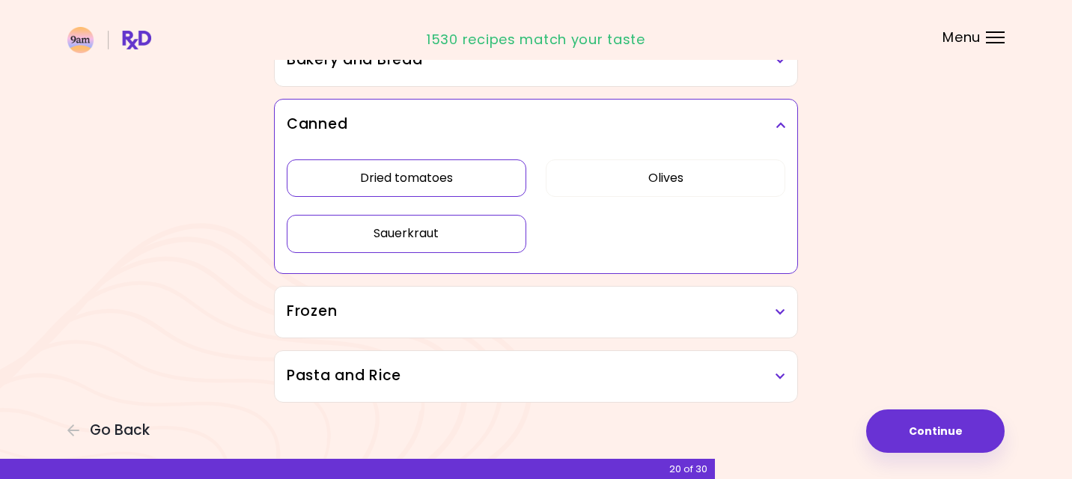
click at [475, 318] on h3 "Frozen" at bounding box center [536, 312] width 499 height 22
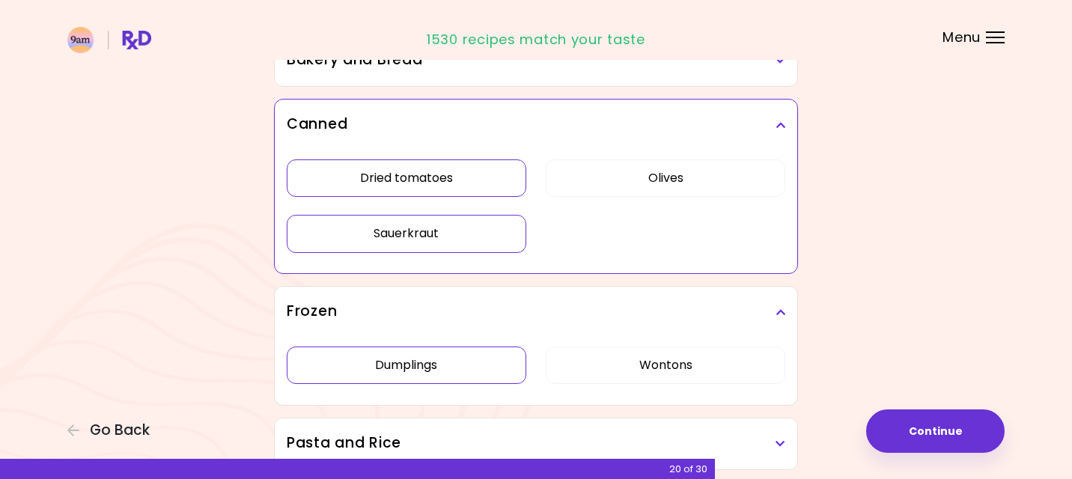
click at [499, 370] on div "Dumplings Wontons" at bounding box center [536, 371] width 499 height 67
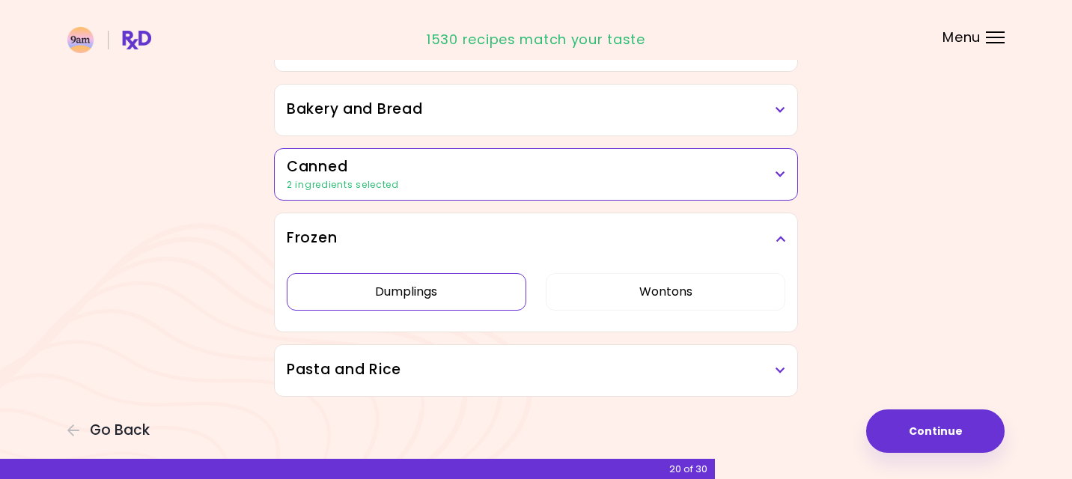
scroll to position [909, 0]
click at [426, 364] on h3 "Pasta and Rice" at bounding box center [536, 370] width 499 height 22
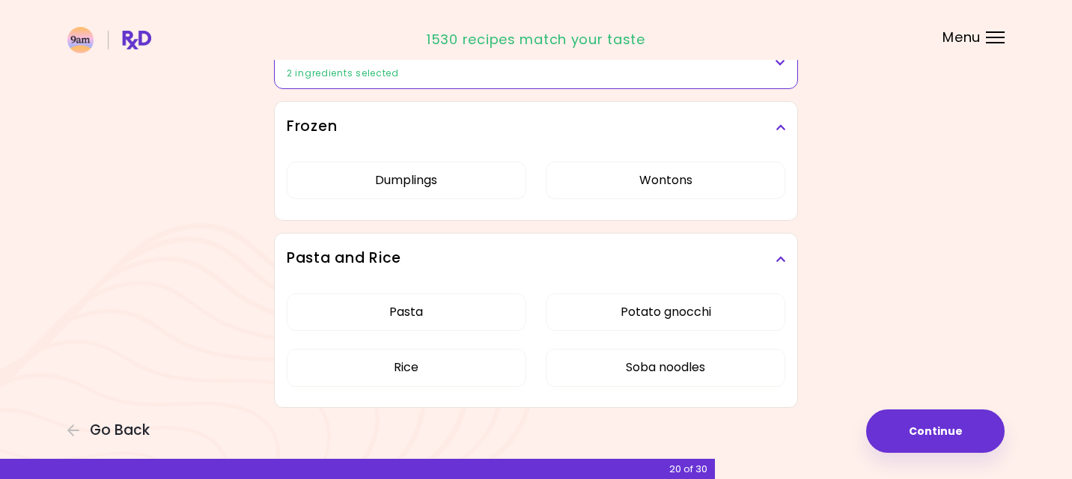
scroll to position [1029, 0]
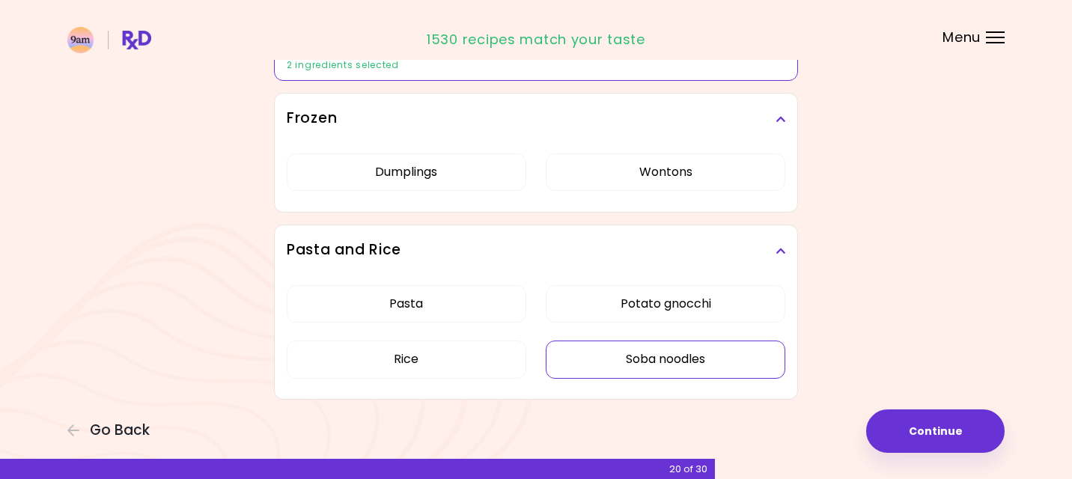
click at [673, 351] on button "Soba noodles" at bounding box center [666, 359] width 240 height 37
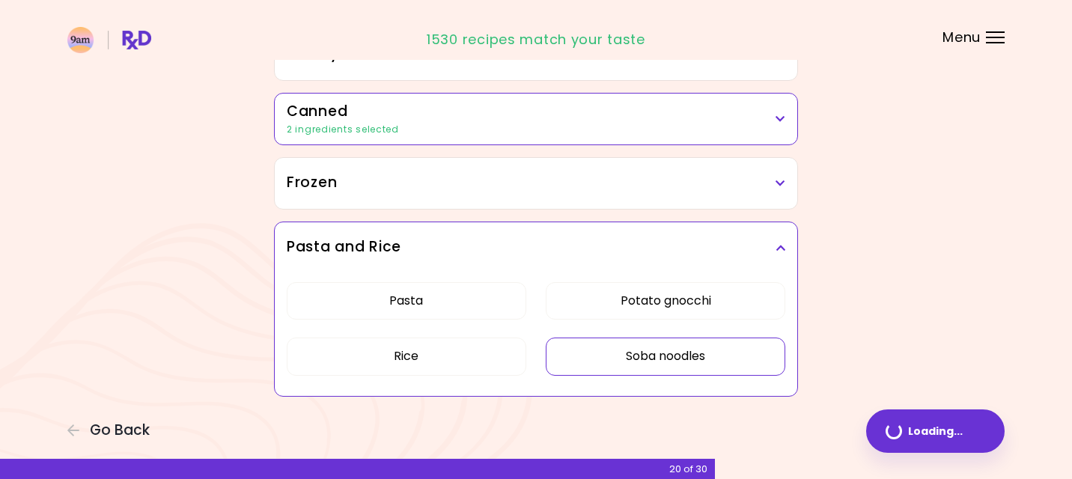
scroll to position [964, 0]
click at [971, 434] on button "Continue" at bounding box center [935, 430] width 138 height 43
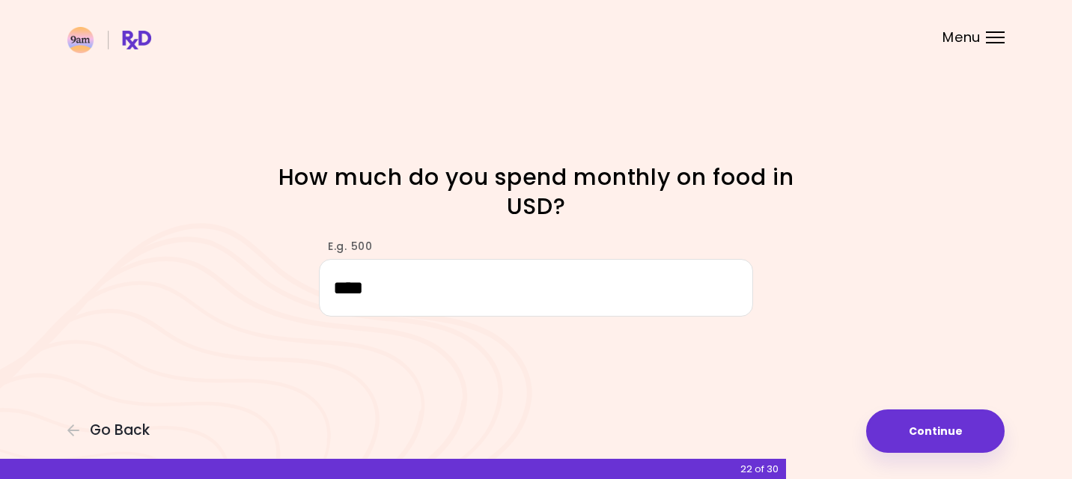
type input "****"
click at [603, 371] on div "Focusable invisible element How much do you spend monthly on food in USD? E.g. …" at bounding box center [536, 239] width 1072 height 479
click at [933, 439] on button "Continue" at bounding box center [935, 430] width 138 height 43
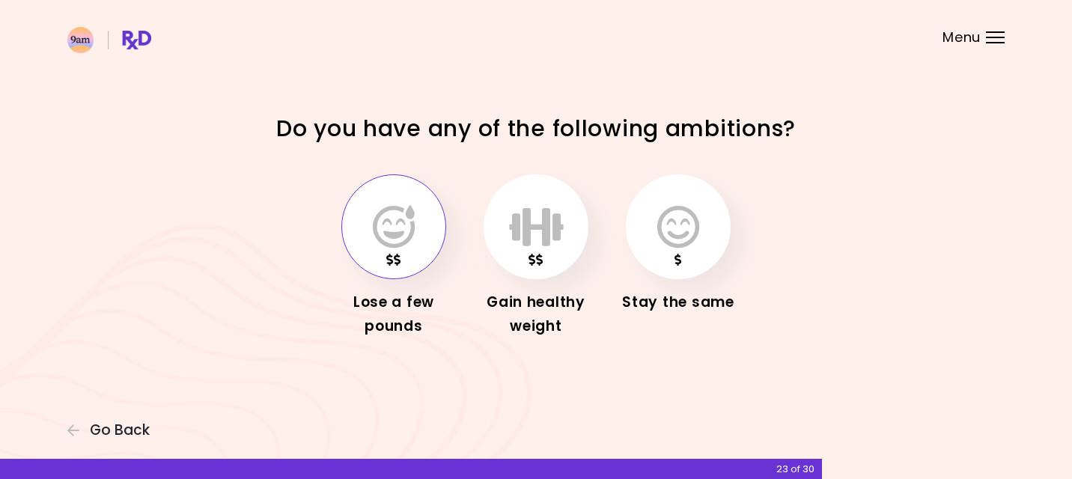
click at [398, 229] on icon "button" at bounding box center [394, 226] width 42 height 43
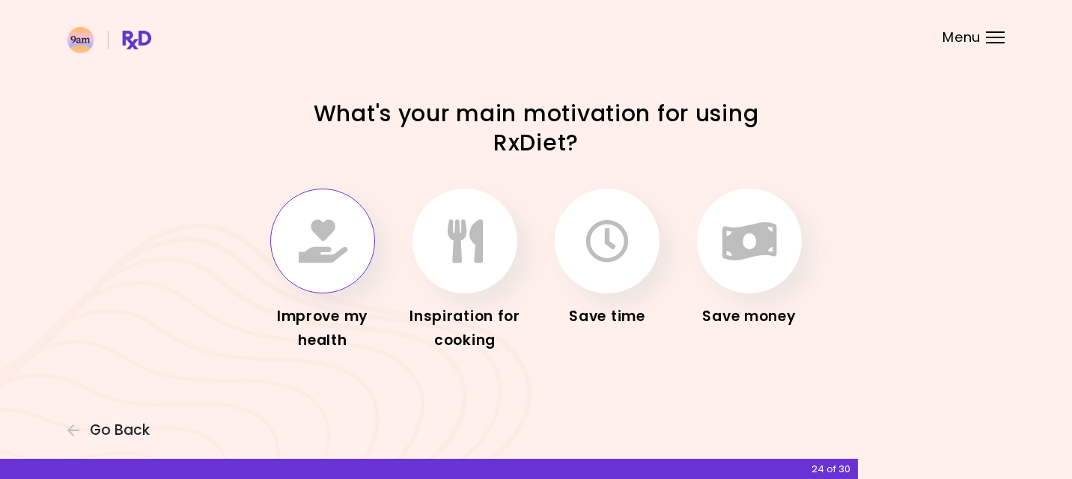
click at [336, 249] on icon "button" at bounding box center [323, 240] width 49 height 43
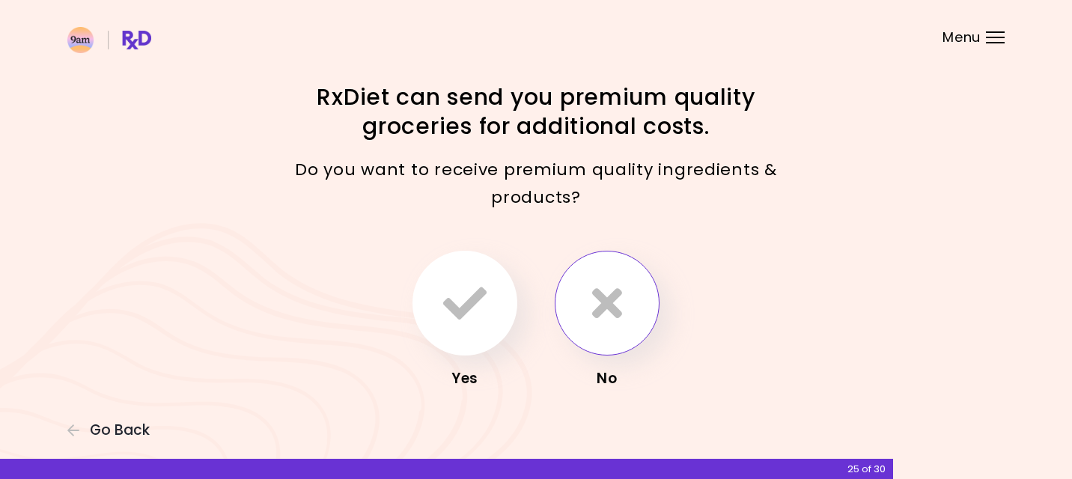
click at [609, 324] on button "button" at bounding box center [607, 303] width 105 height 105
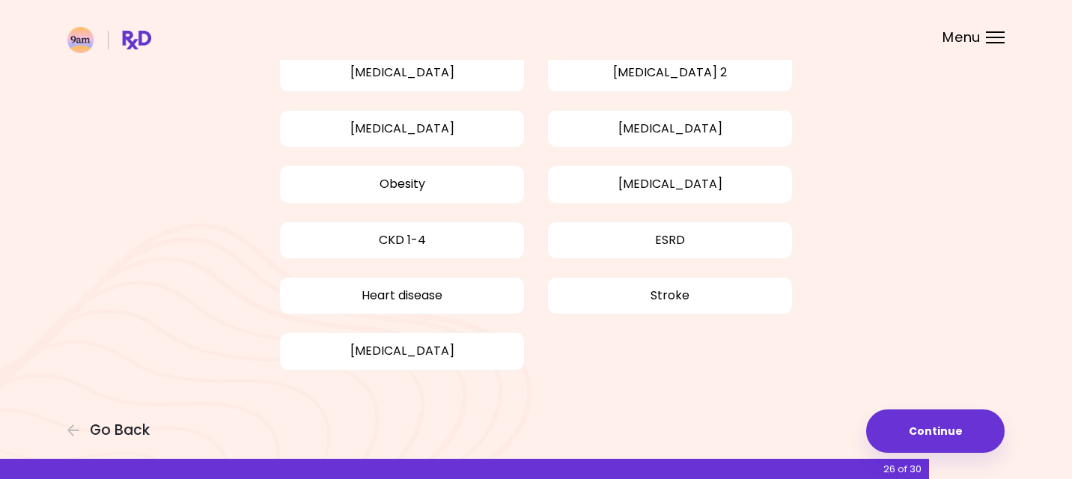
scroll to position [138, 0]
click at [904, 416] on button "Continue" at bounding box center [935, 430] width 138 height 43
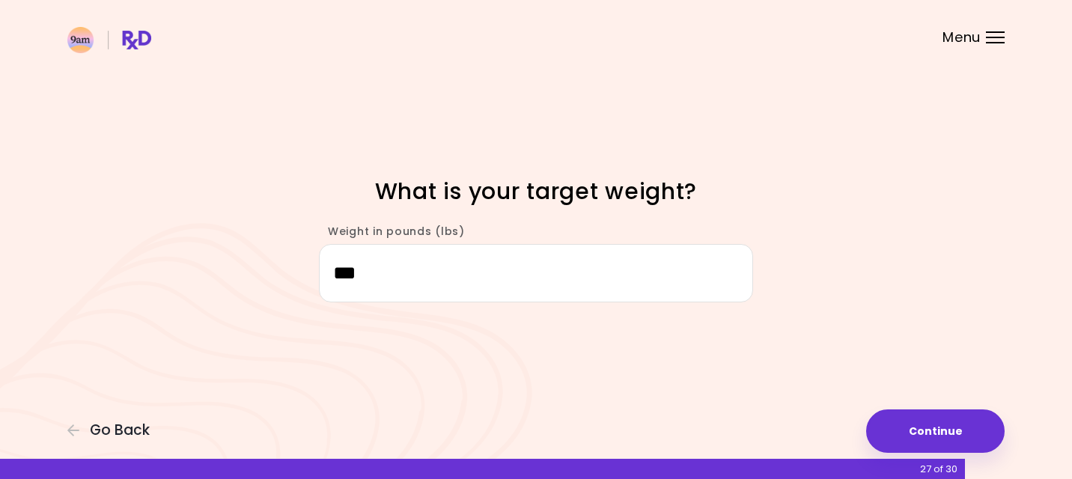
type input "***"
click at [609, 364] on div "Focusable invisible element What is your target weight? Weight in pounds (lbs) …" at bounding box center [536, 239] width 1072 height 479
click at [924, 435] on button "Continue" at bounding box center [935, 430] width 138 height 43
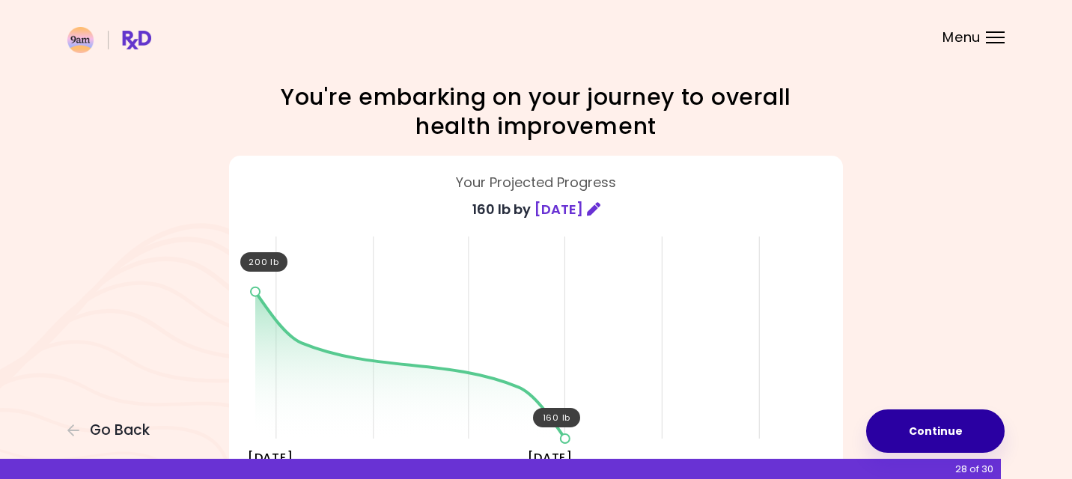
click at [936, 423] on button "Continue" at bounding box center [935, 430] width 138 height 43
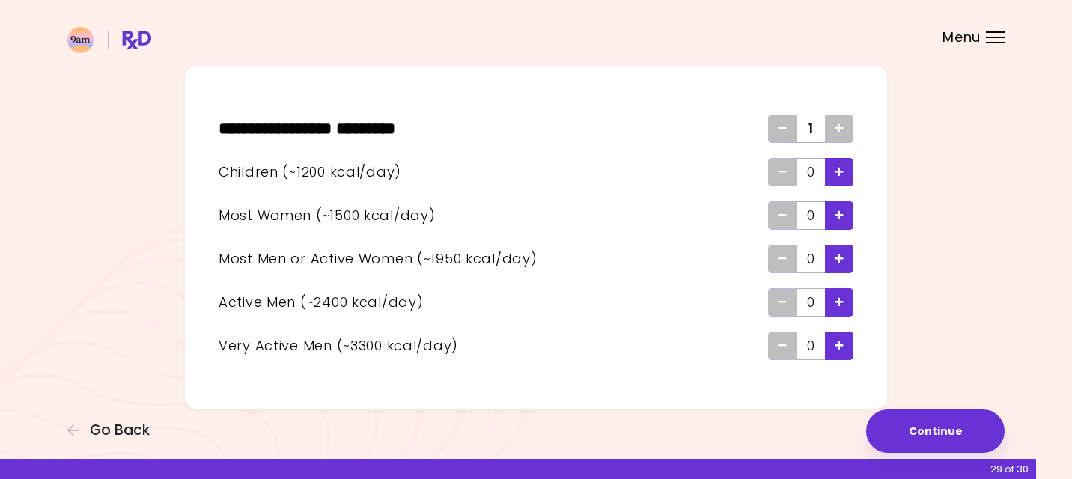
scroll to position [67, 0]
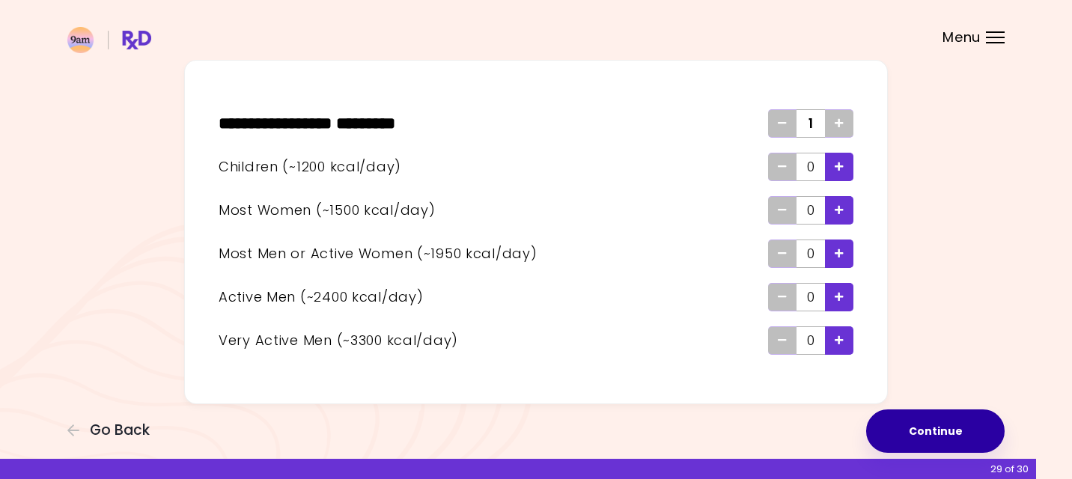
click at [939, 433] on button "Continue" at bounding box center [935, 430] width 138 height 43
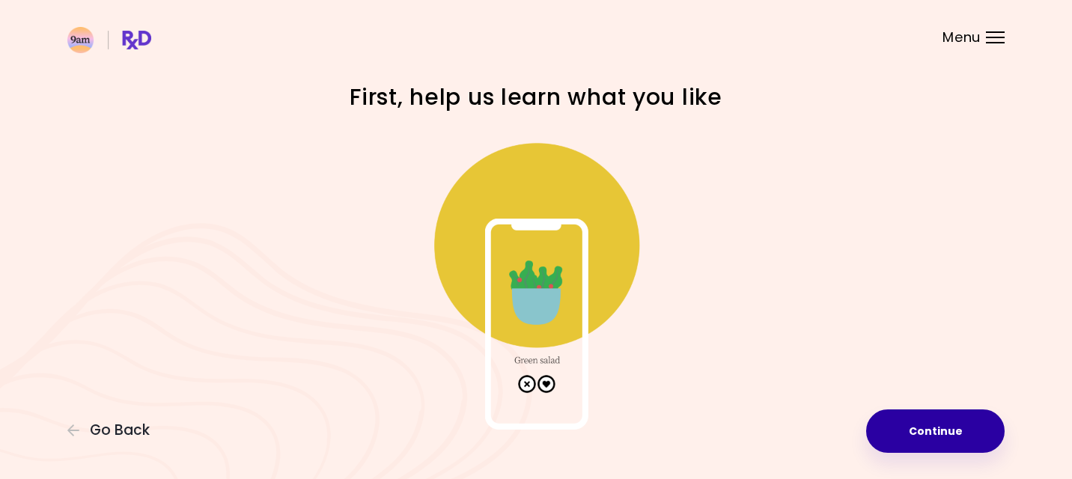
click at [943, 433] on button "Continue" at bounding box center [935, 430] width 138 height 43
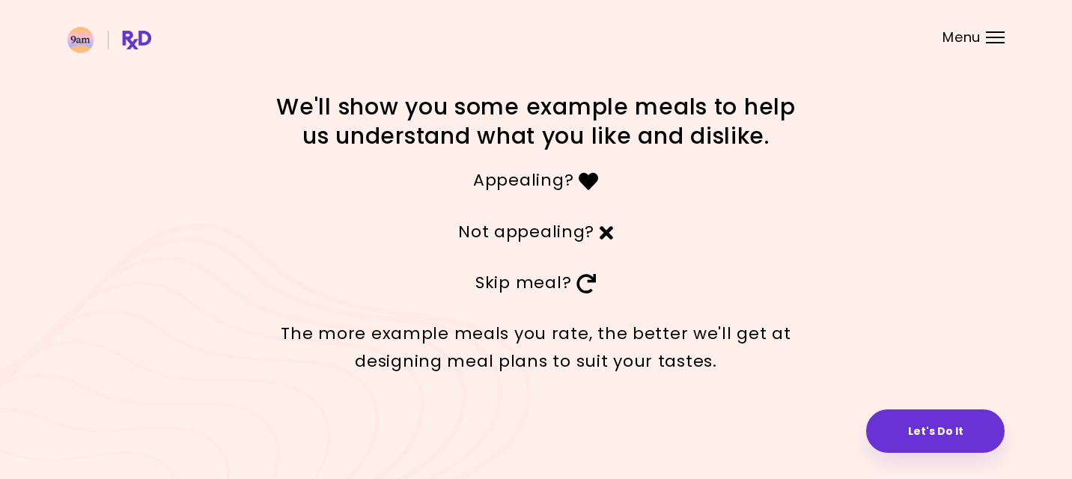
click at [943, 429] on button "Let's Do It" at bounding box center [935, 430] width 138 height 43
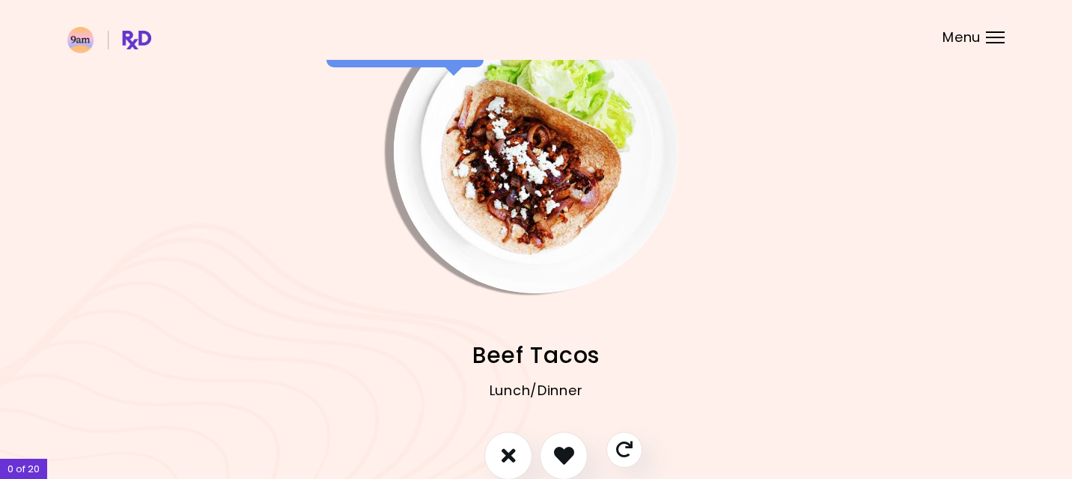
scroll to position [64, 0]
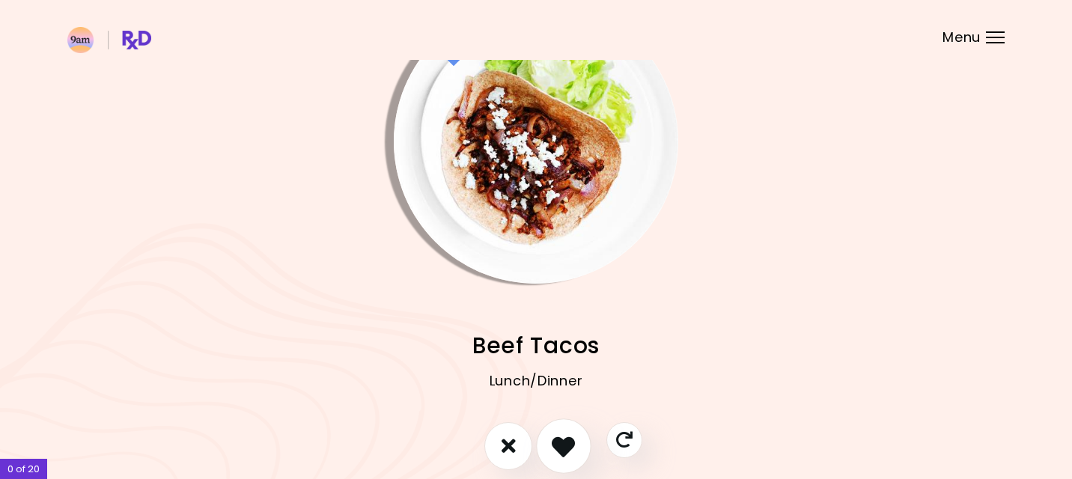
click at [555, 445] on icon "I like this recipe" at bounding box center [563, 445] width 23 height 23
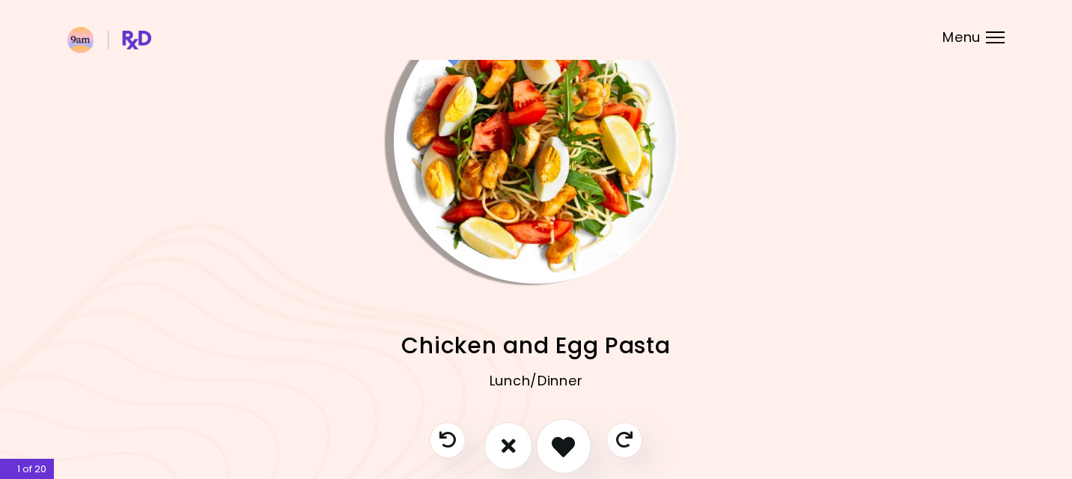
click at [555, 445] on icon "I like this recipe" at bounding box center [563, 445] width 23 height 23
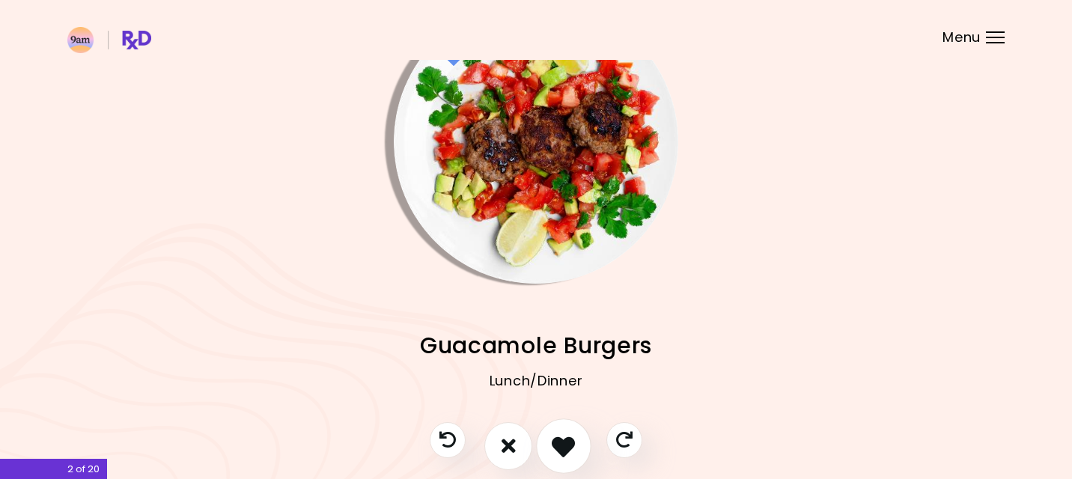
click at [555, 445] on icon "I like this recipe" at bounding box center [563, 445] width 23 height 23
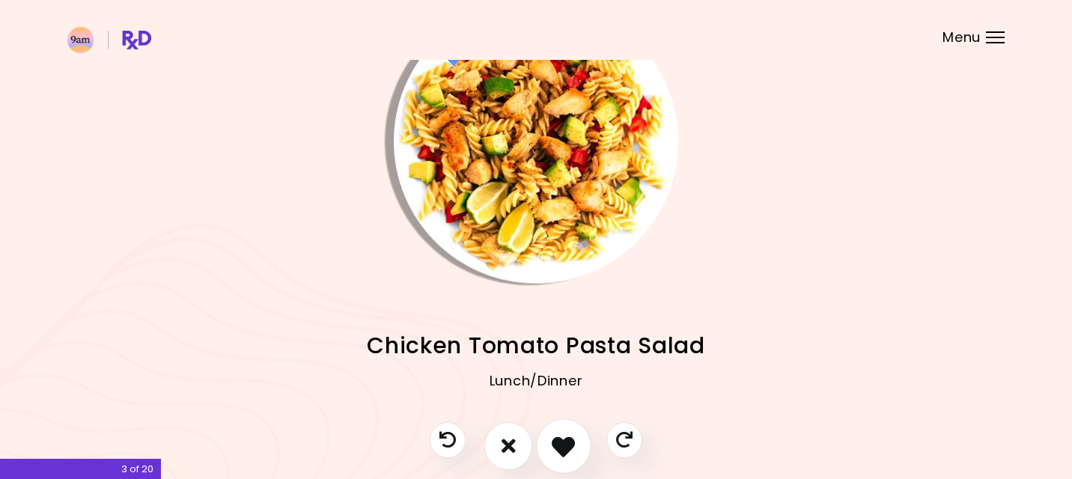
click at [555, 445] on icon "I like this recipe" at bounding box center [563, 445] width 23 height 23
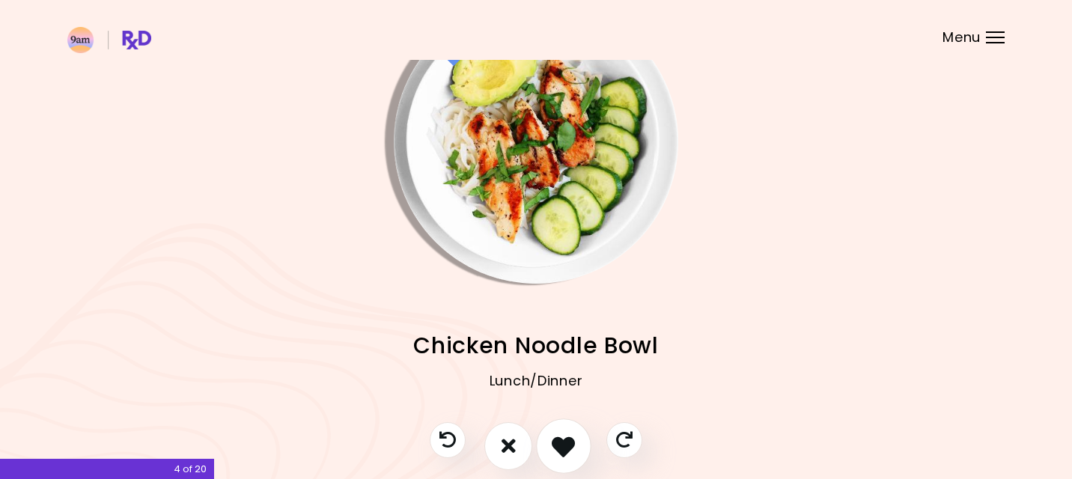
click at [555, 445] on icon "I like this recipe" at bounding box center [563, 445] width 23 height 23
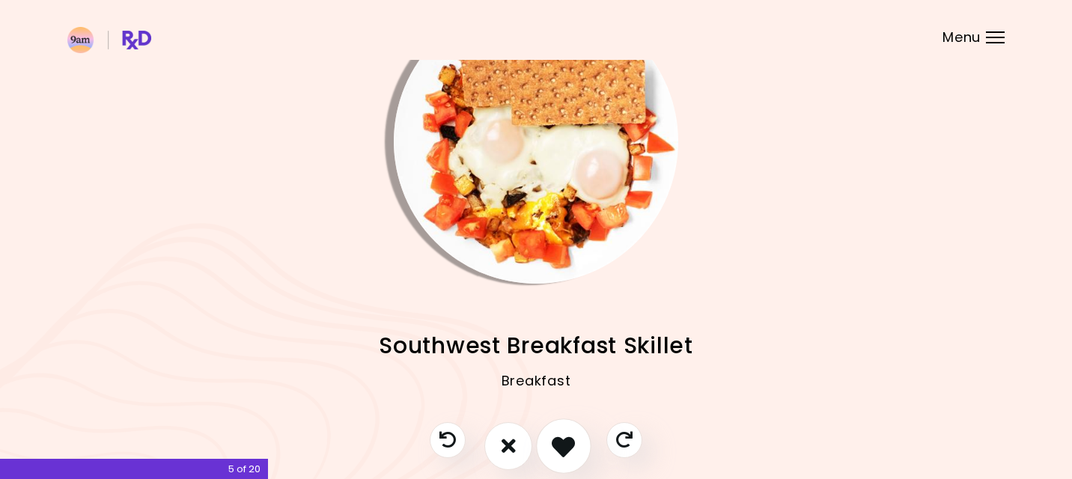
click at [558, 451] on icon "I like this recipe" at bounding box center [563, 445] width 23 height 23
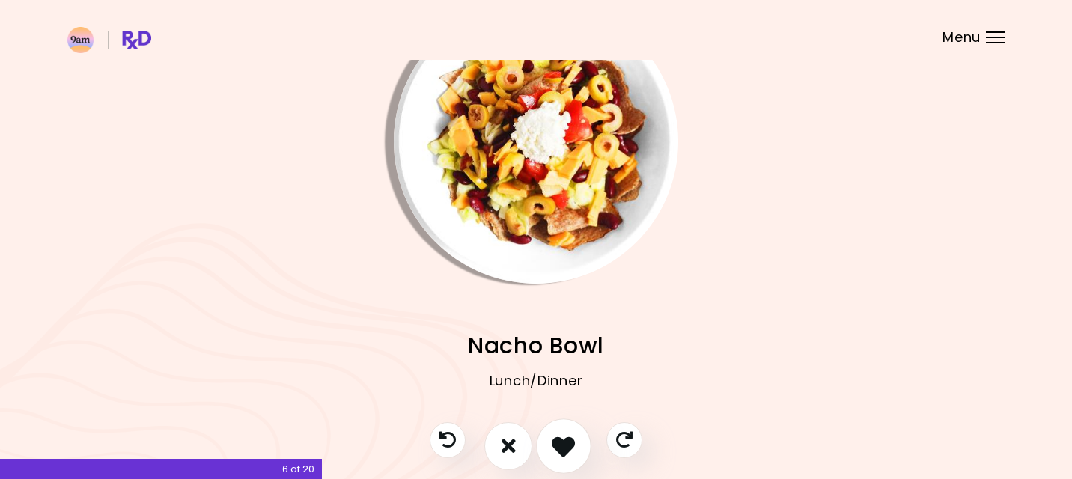
click at [558, 451] on icon "I like this recipe" at bounding box center [563, 445] width 23 height 23
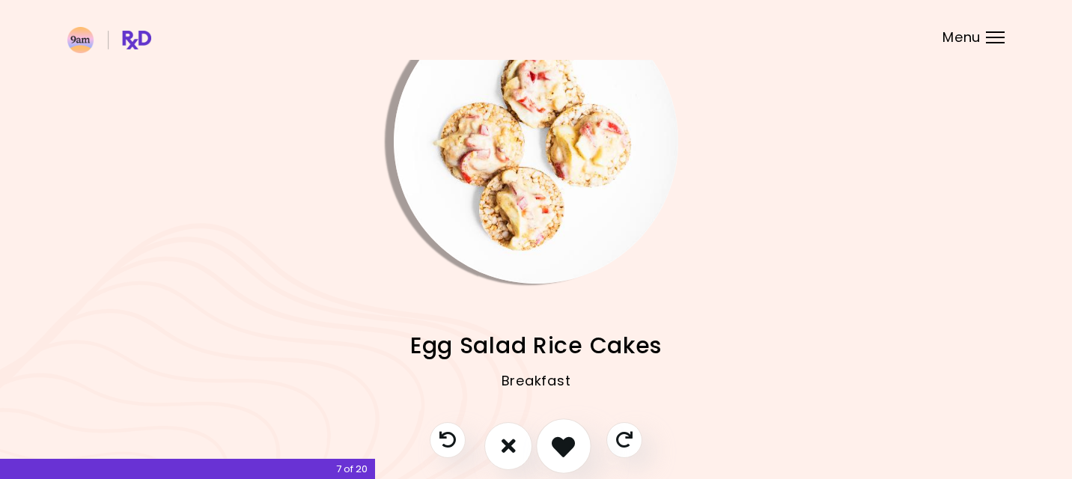
click at [558, 451] on icon "I like this recipe" at bounding box center [563, 445] width 23 height 23
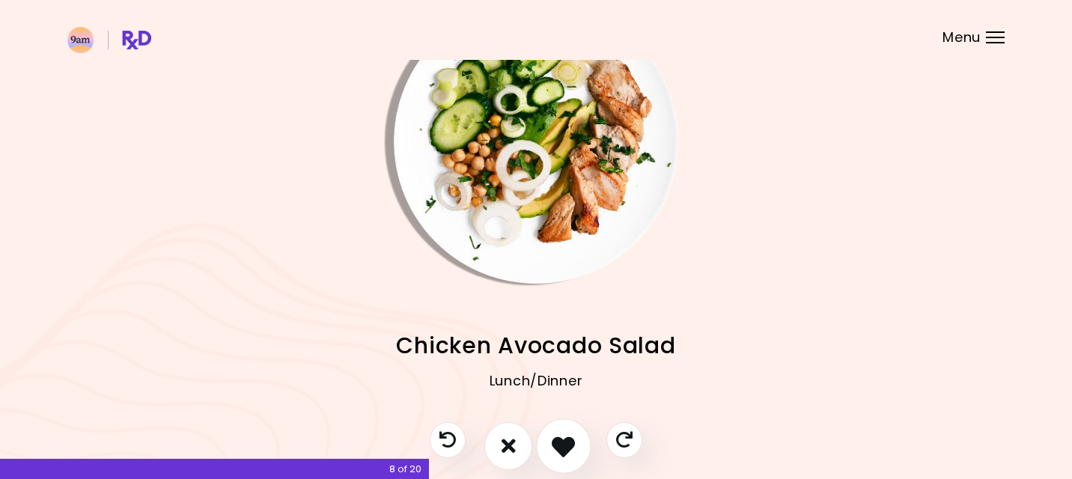
click at [558, 451] on icon "I like this recipe" at bounding box center [563, 445] width 23 height 23
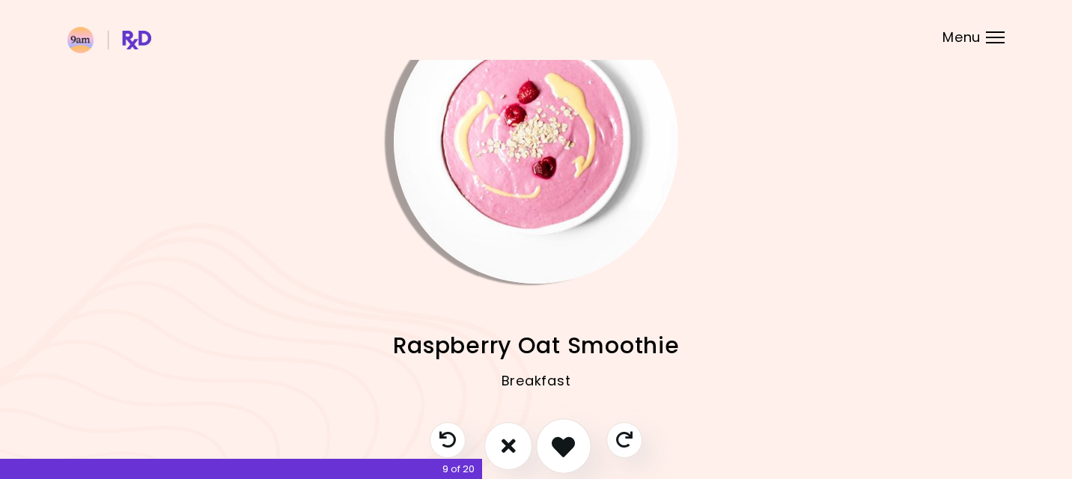
click at [558, 451] on icon "I like this recipe" at bounding box center [563, 445] width 23 height 23
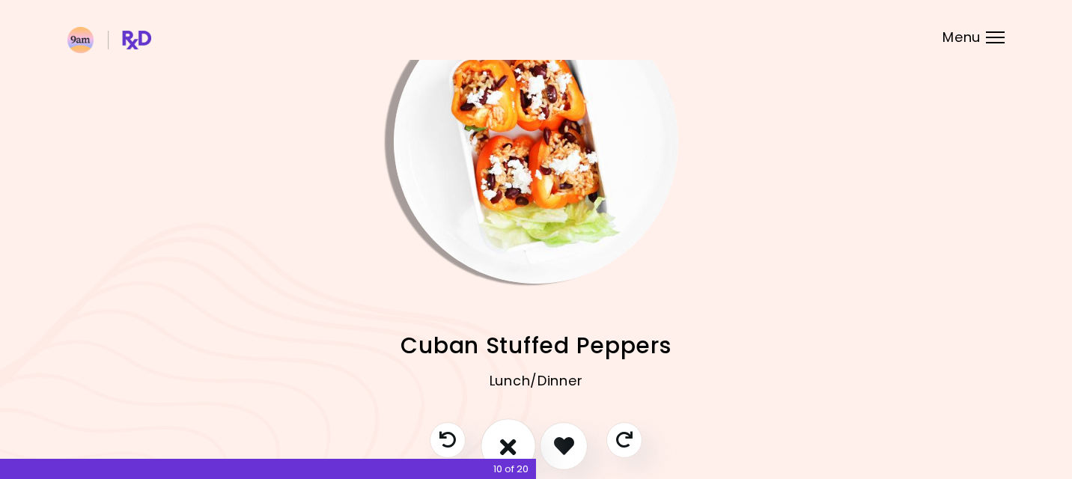
click at [527, 448] on button "I don't like this recipe" at bounding box center [508, 445] width 55 height 55
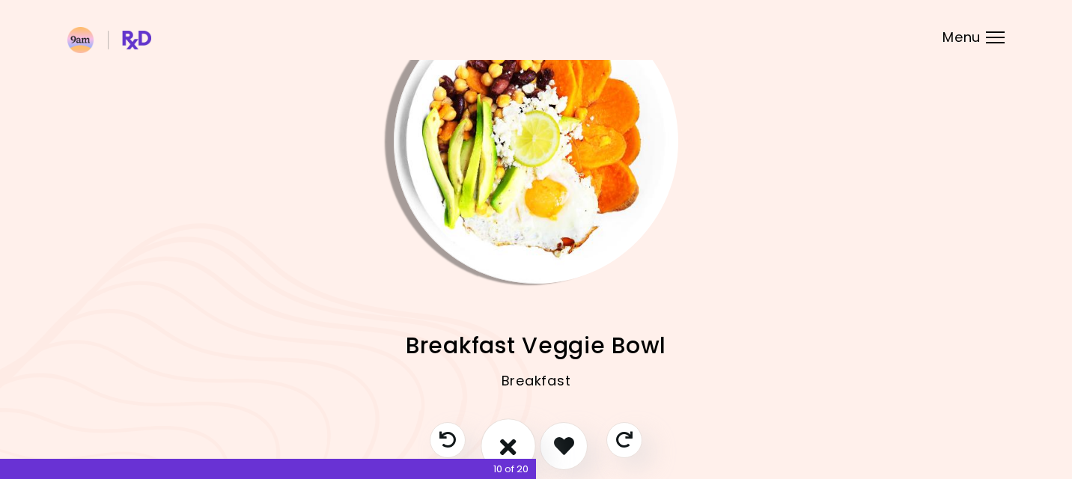
click at [514, 443] on icon "I don't like this recipe" at bounding box center [508, 445] width 16 height 23
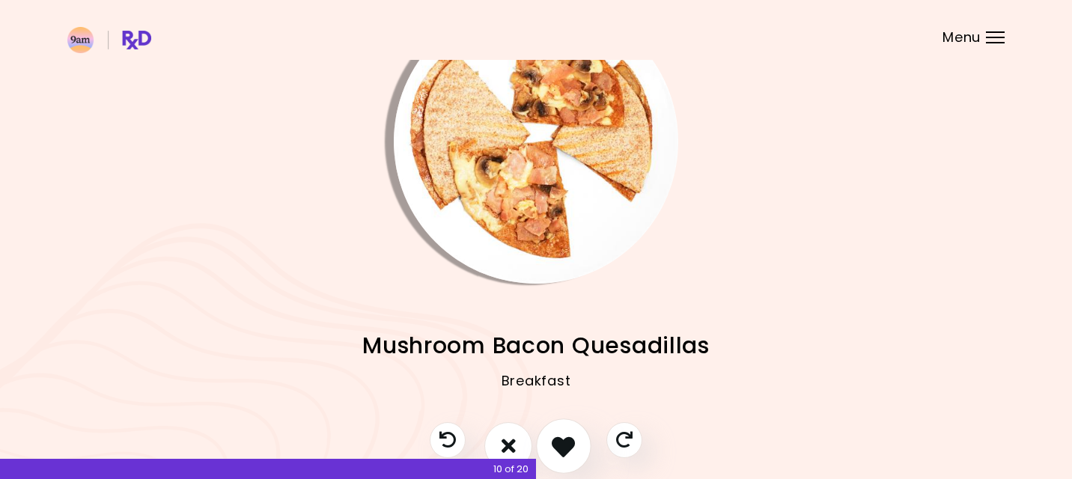
click at [558, 443] on icon "I like this recipe" at bounding box center [563, 445] width 23 height 23
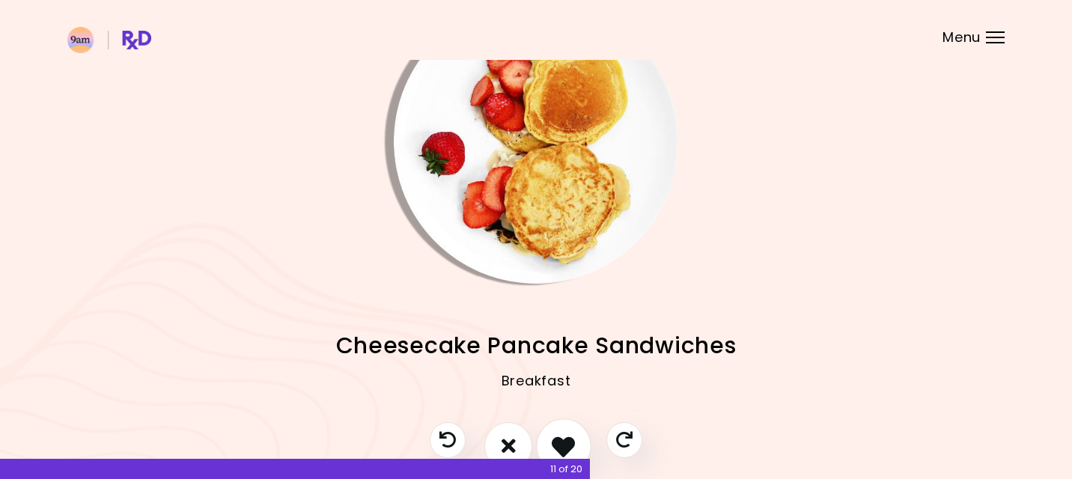
click at [552, 442] on icon "I like this recipe" at bounding box center [563, 445] width 23 height 23
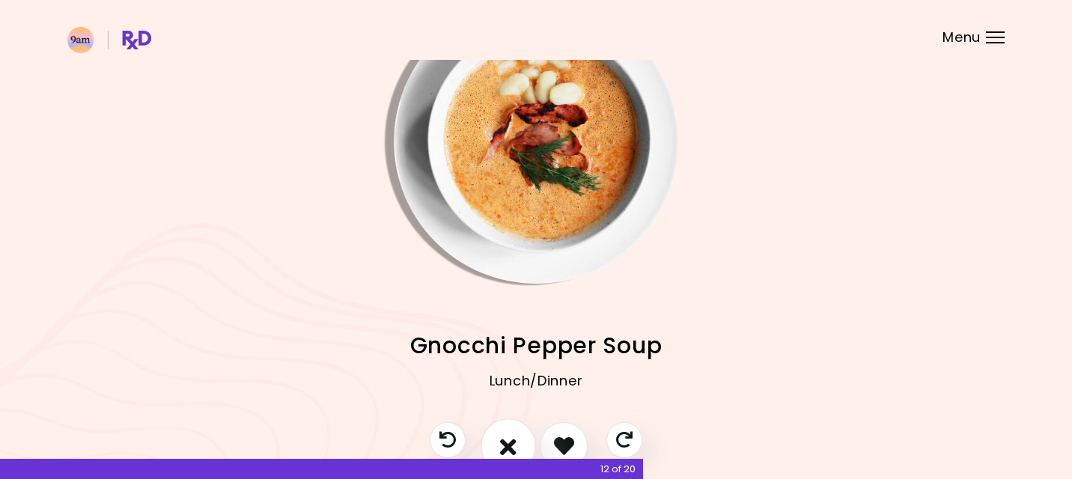
click at [502, 442] on icon "I don't like this recipe" at bounding box center [508, 445] width 16 height 23
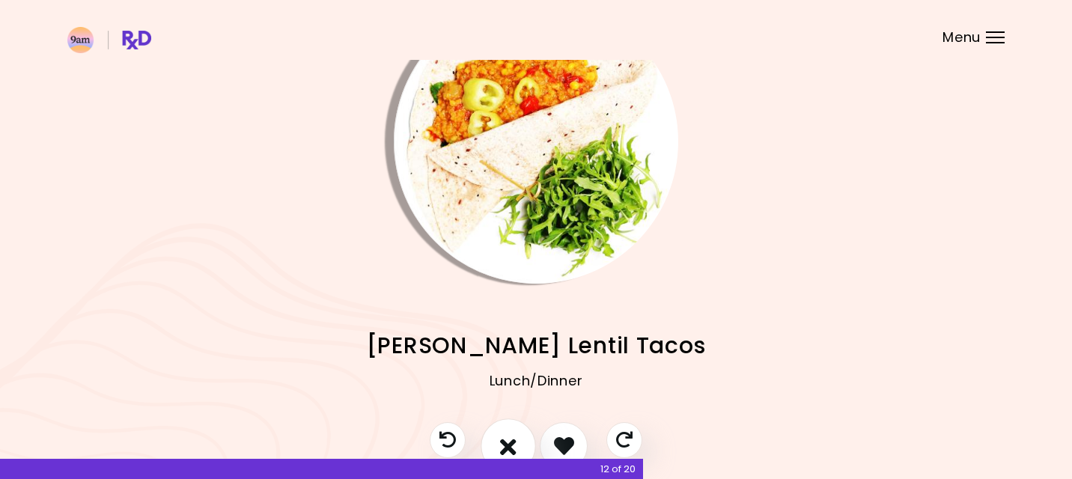
click at [502, 442] on icon "I don't like this recipe" at bounding box center [508, 445] width 16 height 23
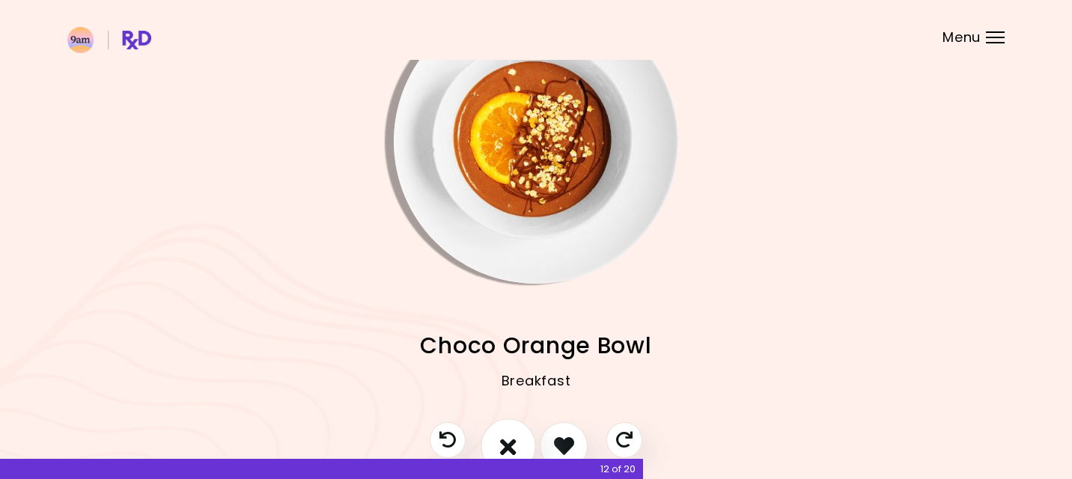
click at [502, 442] on icon "I don't like this recipe" at bounding box center [508, 445] width 16 height 23
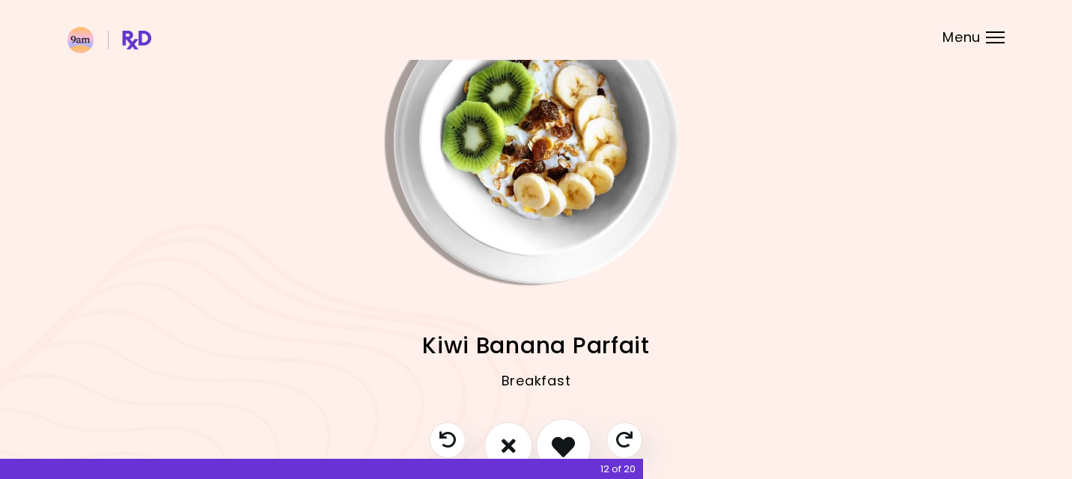
click at [558, 441] on icon "I like this recipe" at bounding box center [563, 445] width 23 height 23
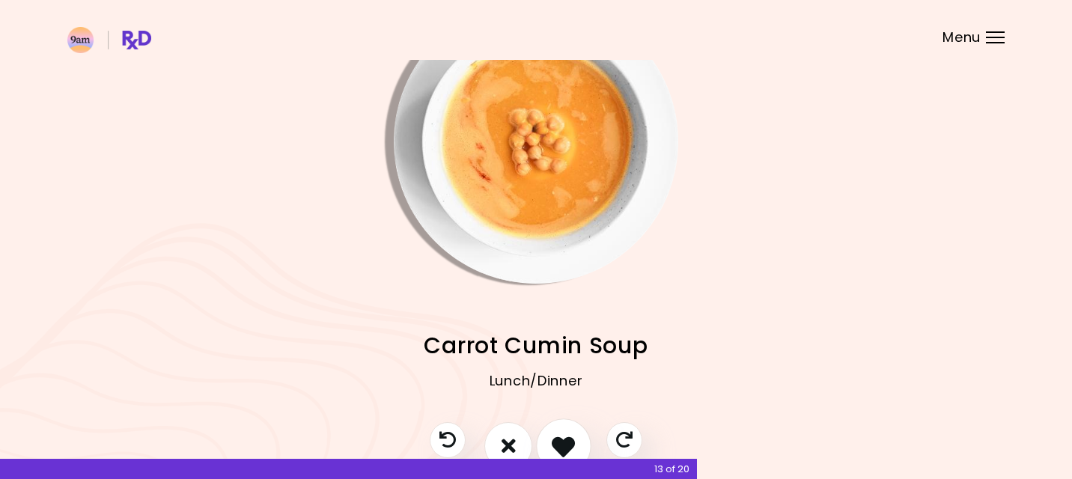
click at [548, 442] on button "I like this recipe" at bounding box center [563, 445] width 55 height 55
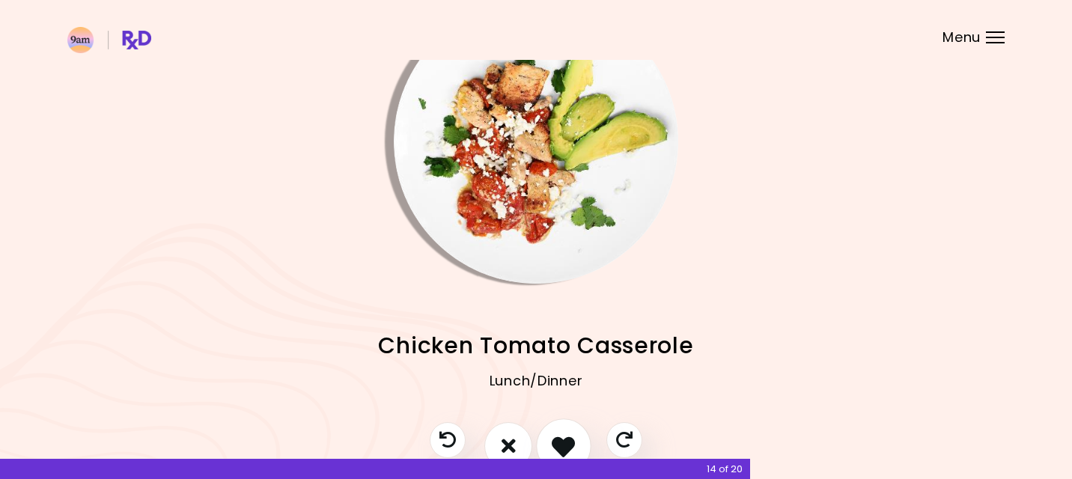
click at [548, 442] on button "I like this recipe" at bounding box center [563, 445] width 55 height 55
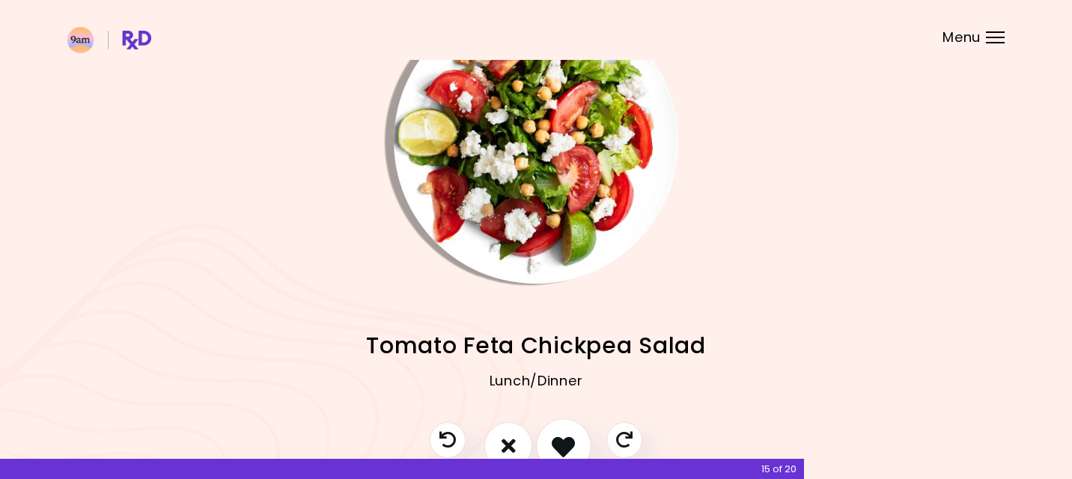
click at [548, 442] on button "I like this recipe" at bounding box center [563, 445] width 55 height 55
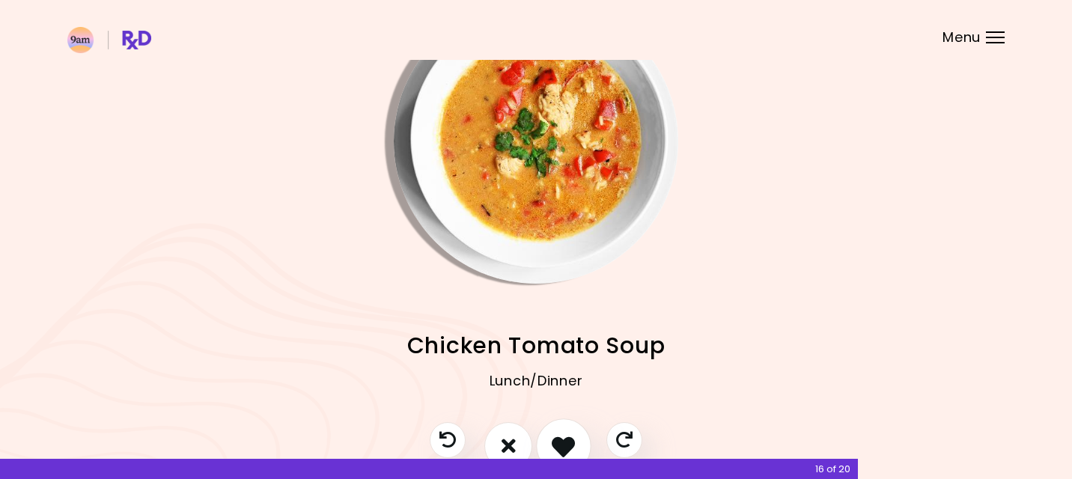
click at [548, 442] on button "I like this recipe" at bounding box center [563, 445] width 55 height 55
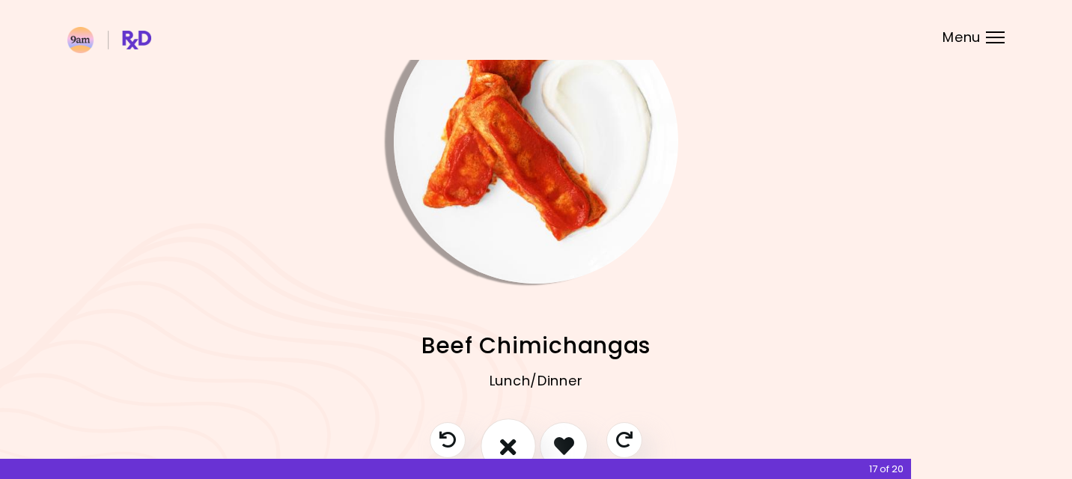
click at [524, 442] on button "I don't like this recipe" at bounding box center [508, 445] width 55 height 55
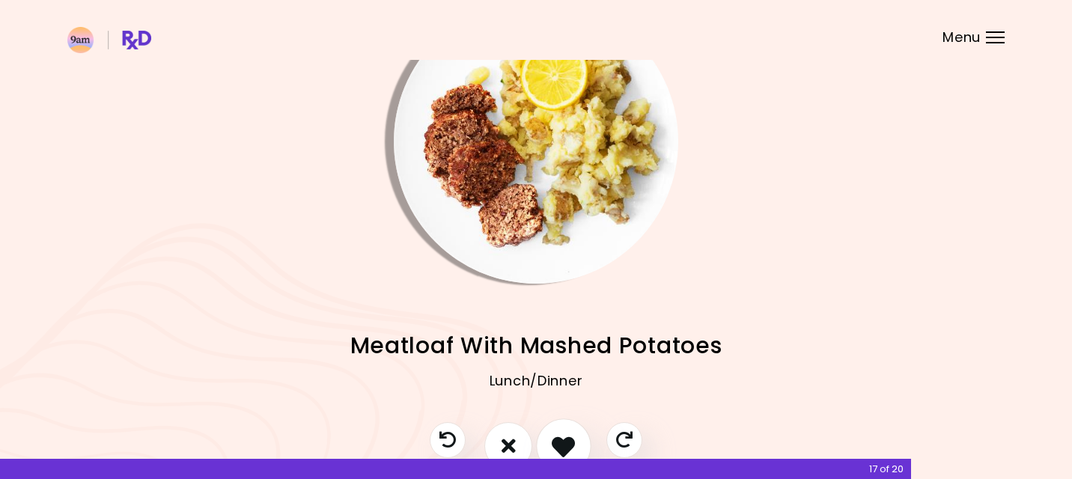
click at [551, 442] on button "I like this recipe" at bounding box center [563, 445] width 55 height 55
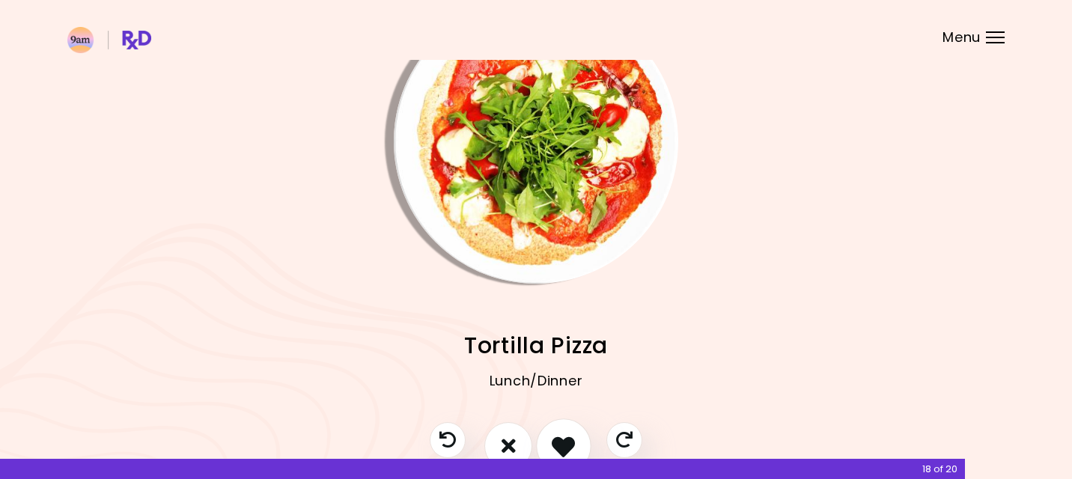
click at [546, 441] on button "I like this recipe" at bounding box center [563, 445] width 55 height 55
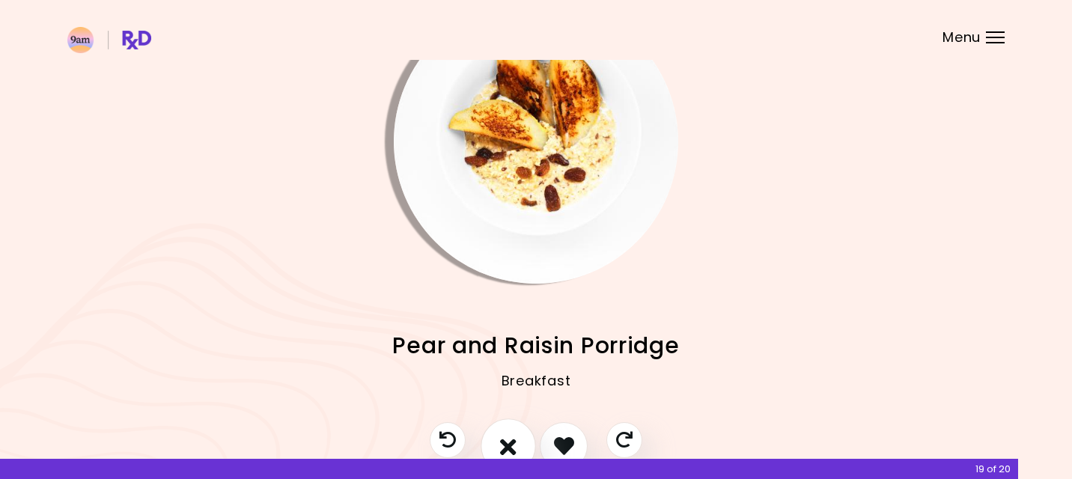
click at [519, 441] on button "I don't like this recipe" at bounding box center [508, 445] width 55 height 55
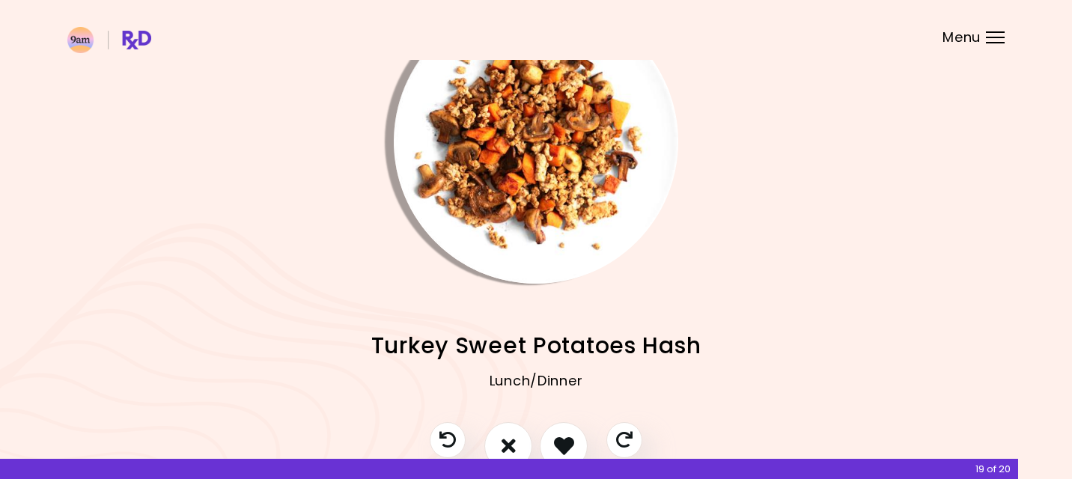
click at [539, 440] on div at bounding box center [536, 453] width 243 height 63
click at [546, 442] on button "I like this recipe" at bounding box center [563, 445] width 55 height 55
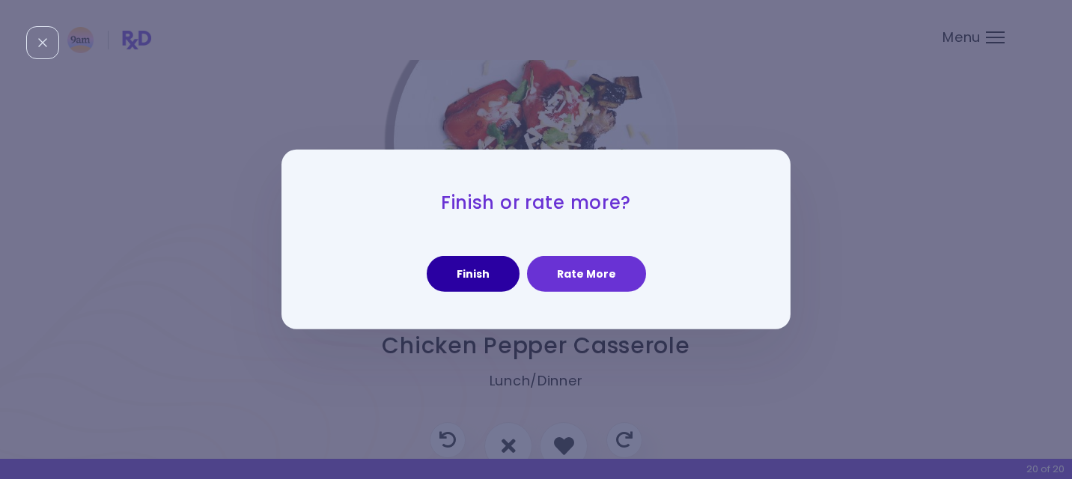
click at [466, 266] on button "Finish" at bounding box center [473, 274] width 93 height 36
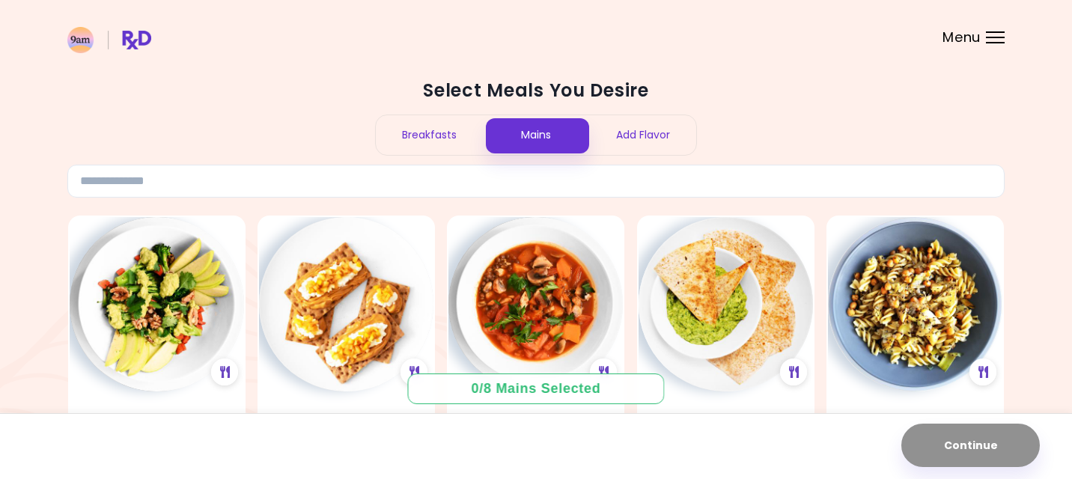
click at [451, 133] on div "Breakfasts" at bounding box center [429, 135] width 107 height 40
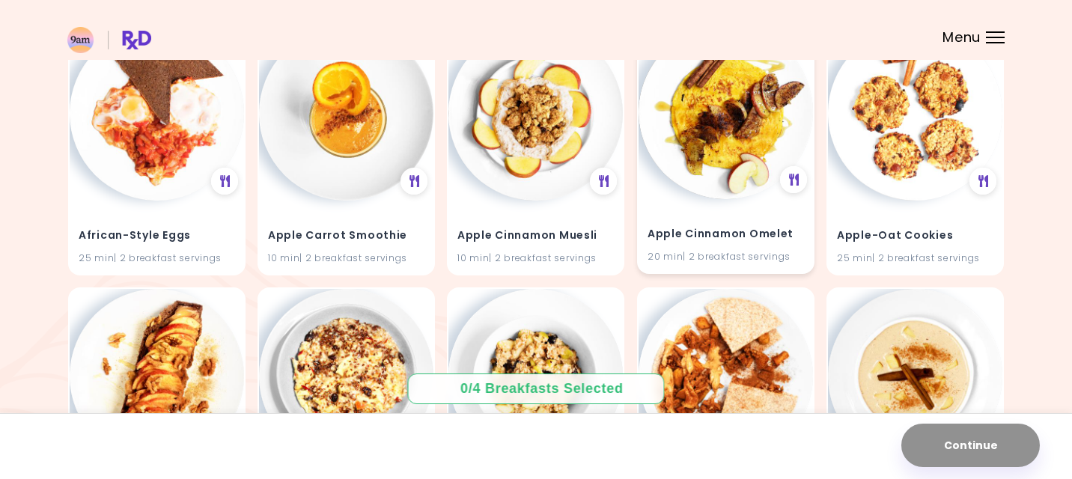
scroll to position [197, 0]
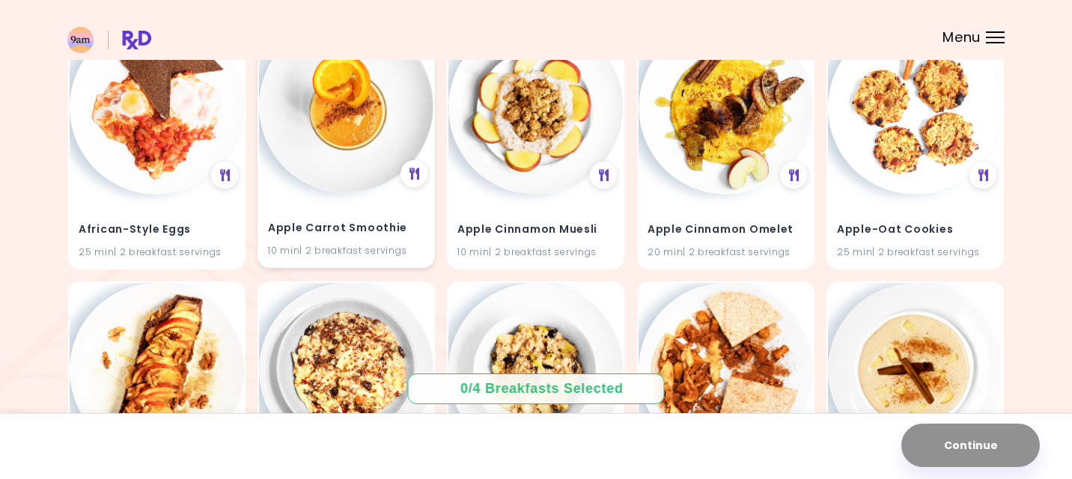
click at [399, 186] on div "Apple Carrot Smoothie 10 min | 2 breakfast servings" at bounding box center [346, 142] width 177 height 251
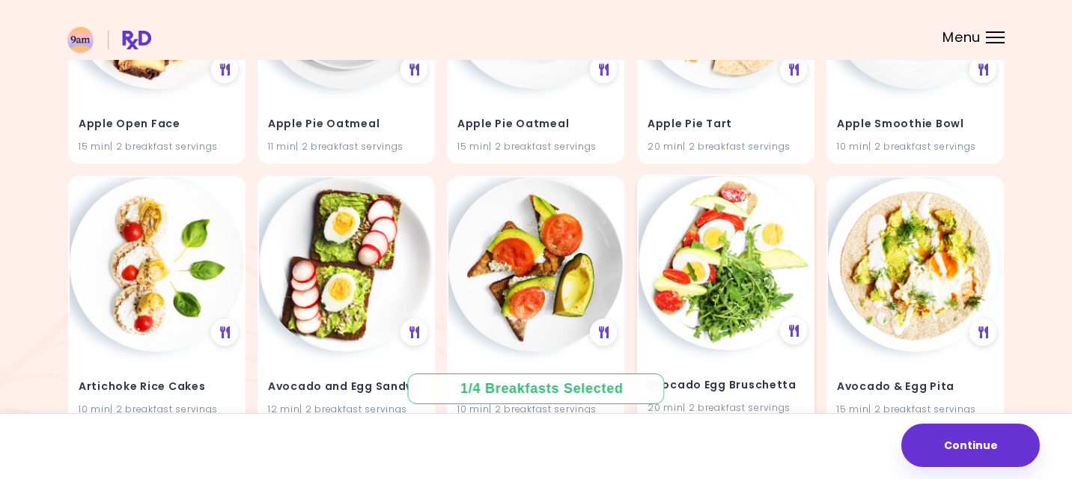
scroll to position [566, 0]
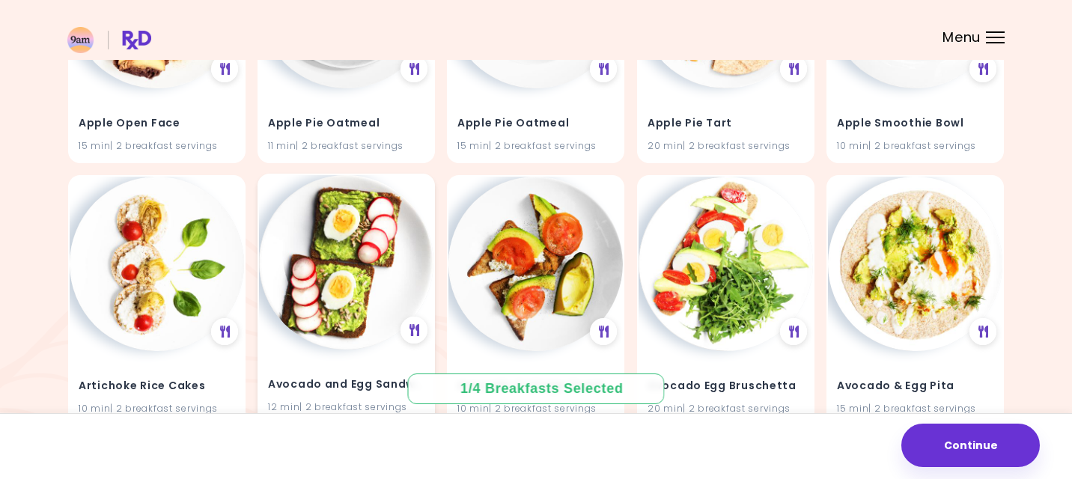
click at [325, 282] on img at bounding box center [346, 262] width 174 height 174
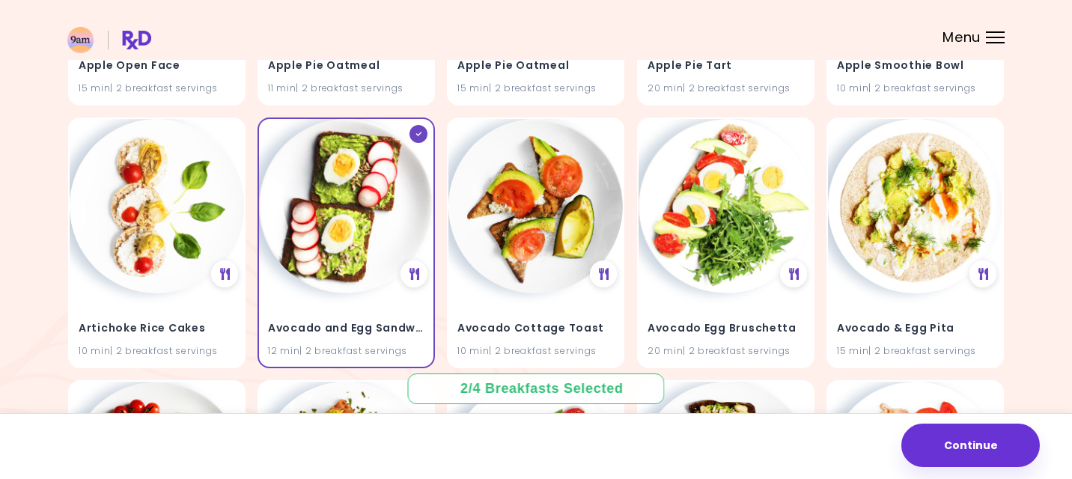
scroll to position [639, 0]
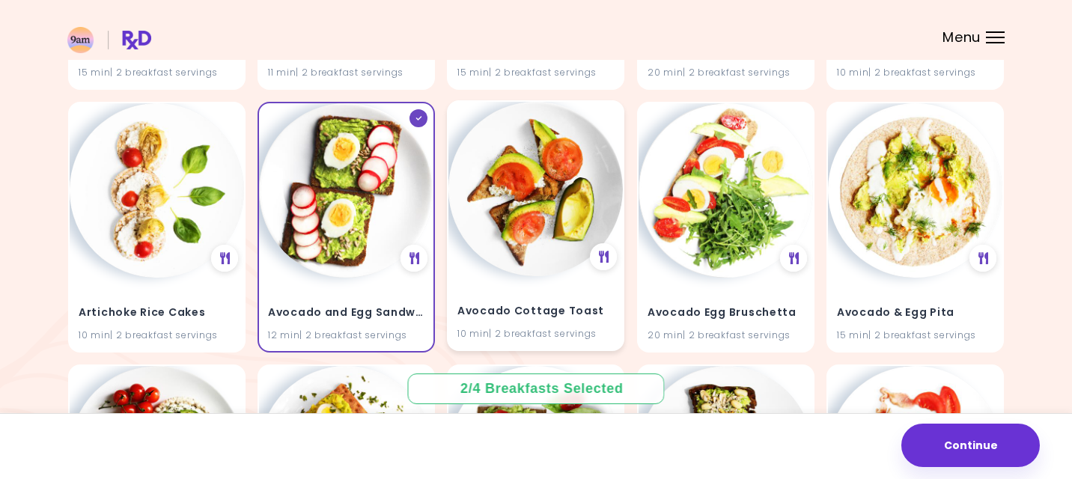
click at [519, 231] on img at bounding box center [535, 189] width 174 height 174
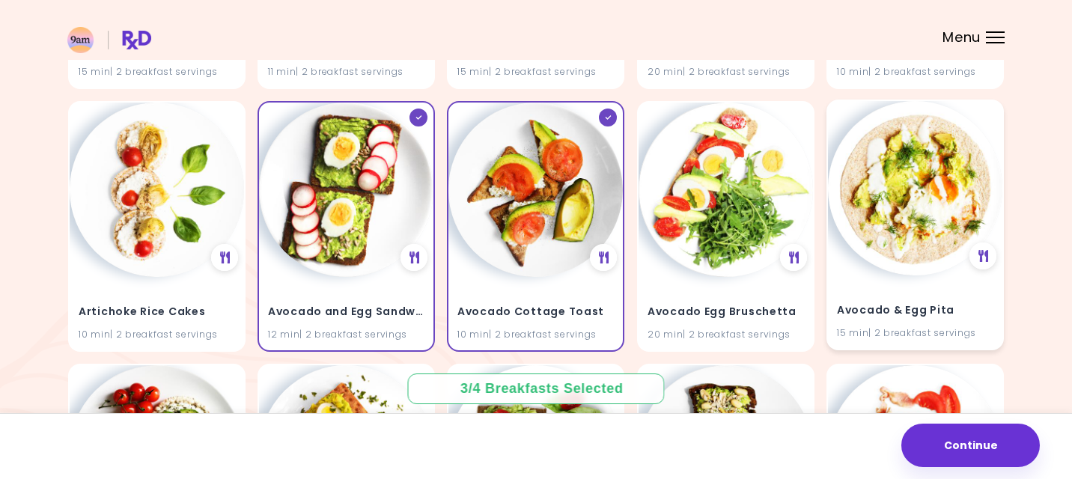
click at [945, 171] on img at bounding box center [915, 188] width 174 height 174
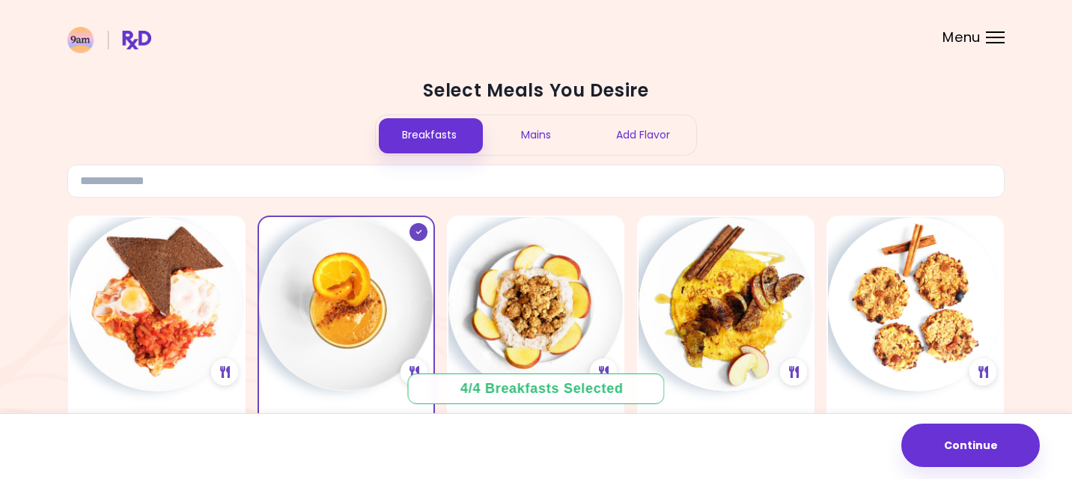
scroll to position [0, 0]
click at [539, 130] on div "Mains" at bounding box center [536, 135] width 107 height 40
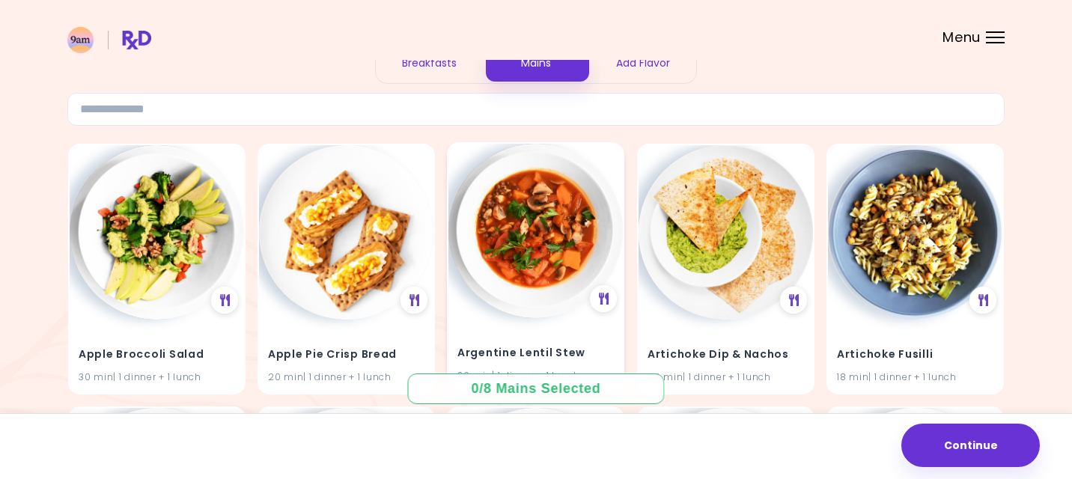
scroll to position [88, 0]
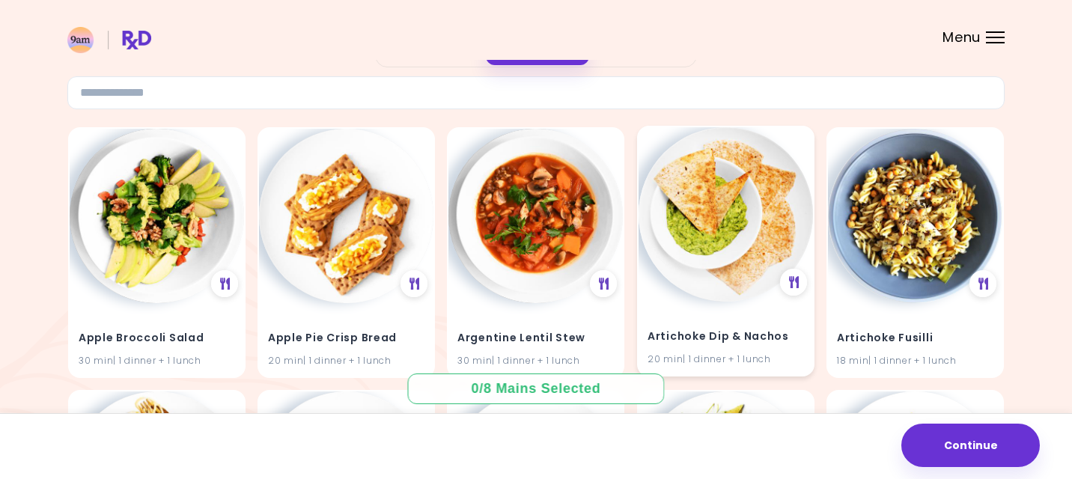
click at [704, 220] on img at bounding box center [726, 214] width 174 height 174
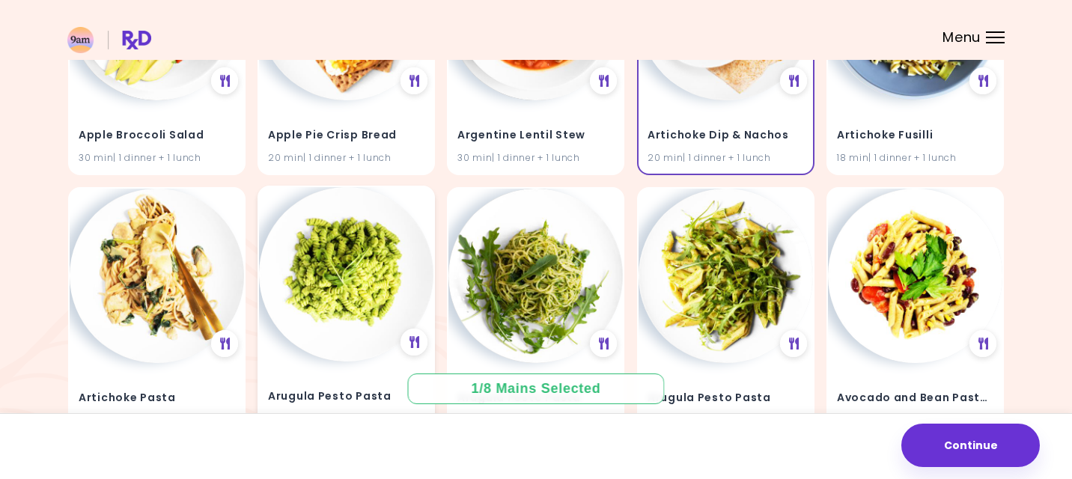
scroll to position [344, 0]
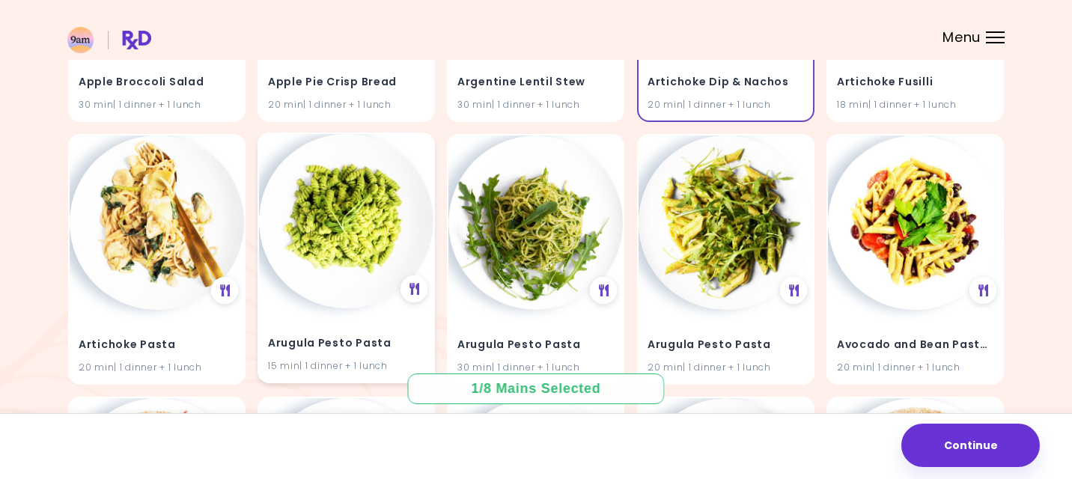
click at [338, 246] on img at bounding box center [346, 221] width 174 height 174
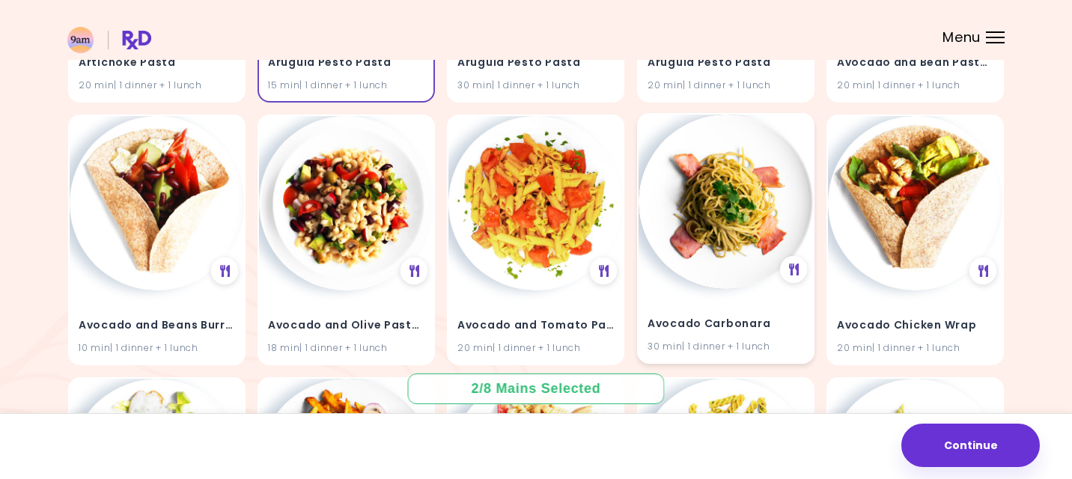
scroll to position [628, 0]
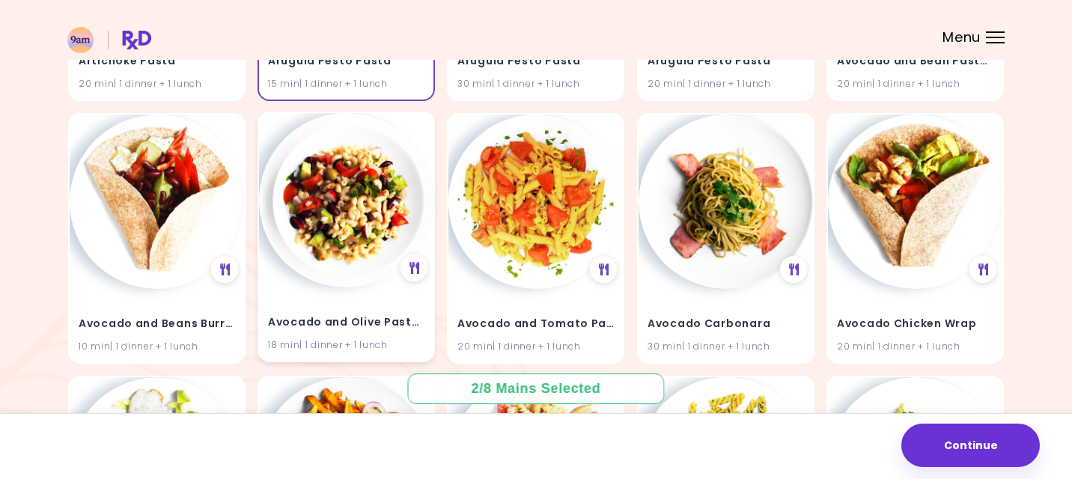
click at [366, 206] on img at bounding box center [346, 200] width 174 height 174
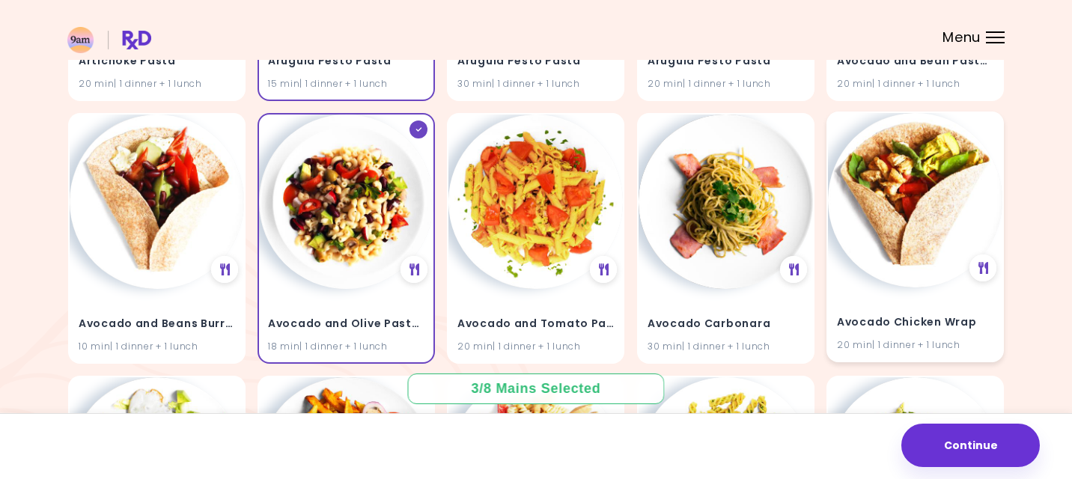
click at [909, 231] on img at bounding box center [915, 200] width 174 height 174
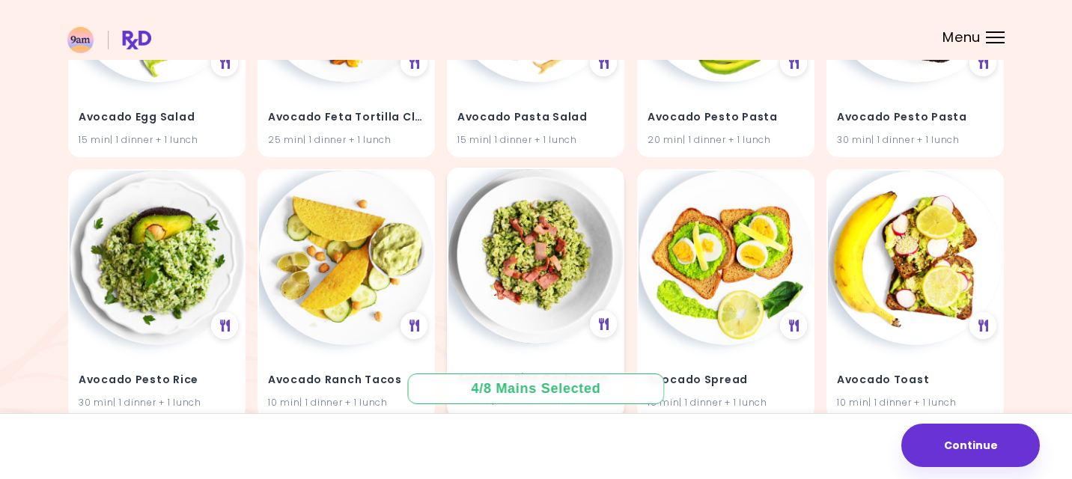
scroll to position [1159, 0]
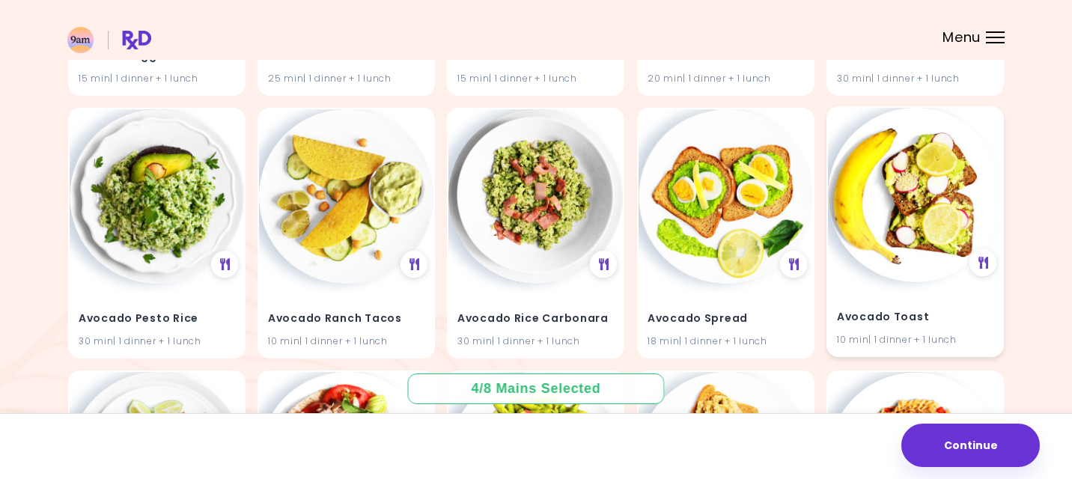
click at [898, 222] on img at bounding box center [915, 195] width 174 height 174
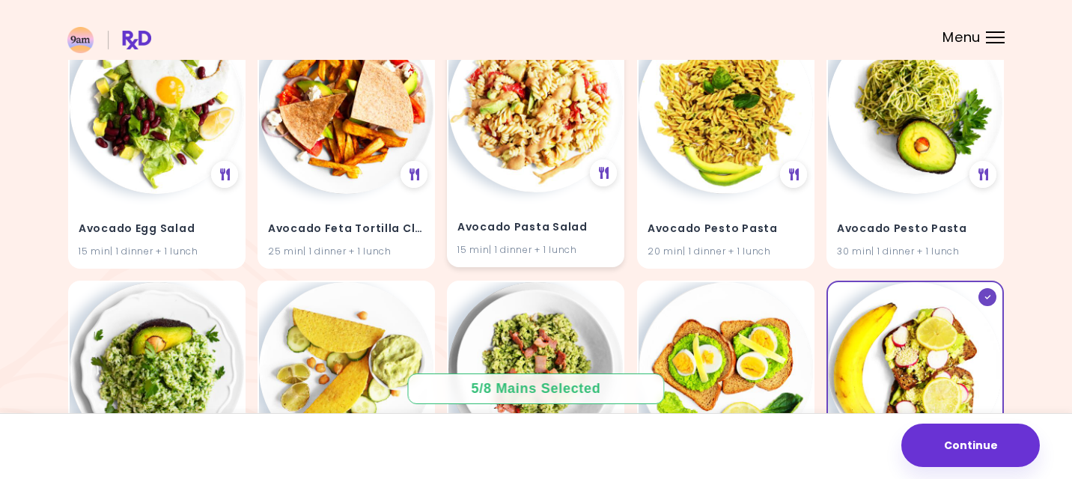
scroll to position [983, 0]
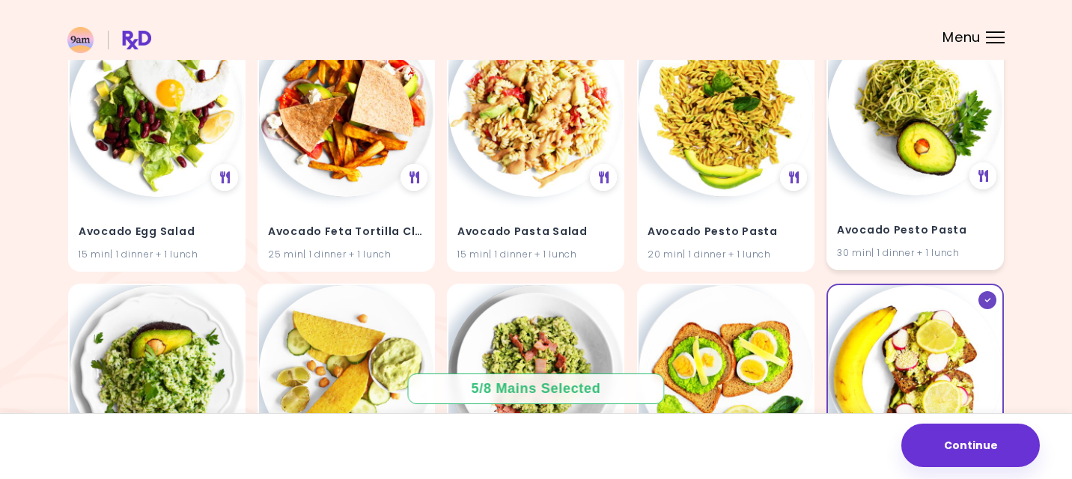
click at [860, 117] on img at bounding box center [915, 108] width 174 height 174
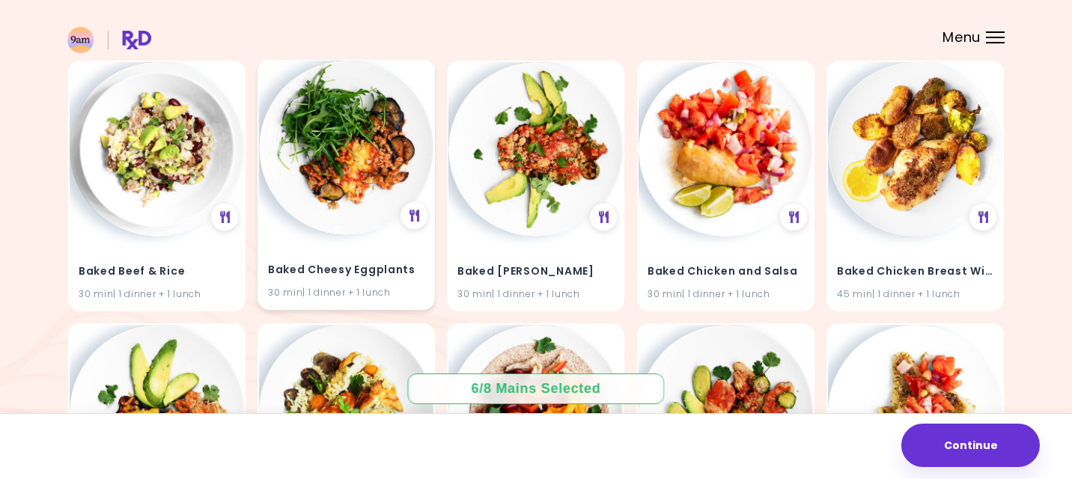
scroll to position [2258, 0]
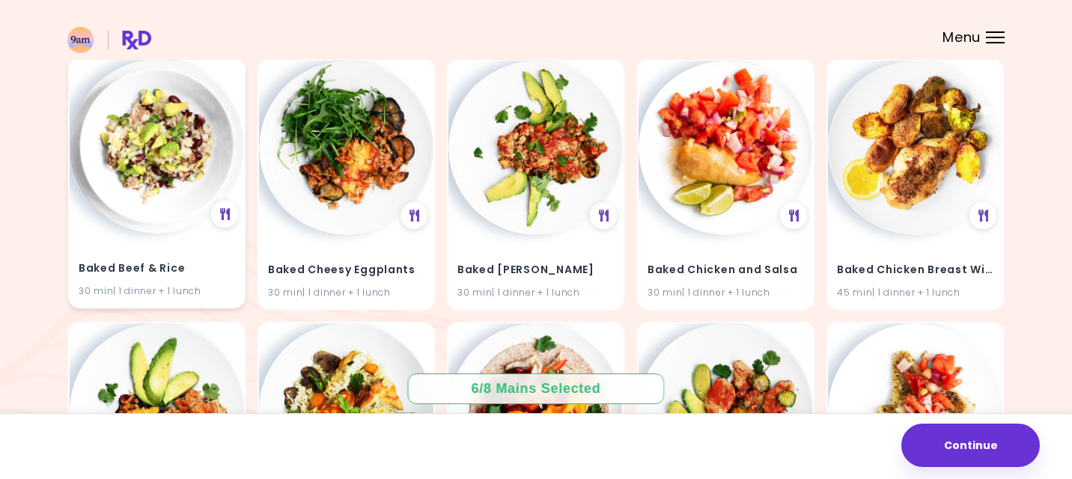
click at [177, 162] on img at bounding box center [157, 146] width 174 height 174
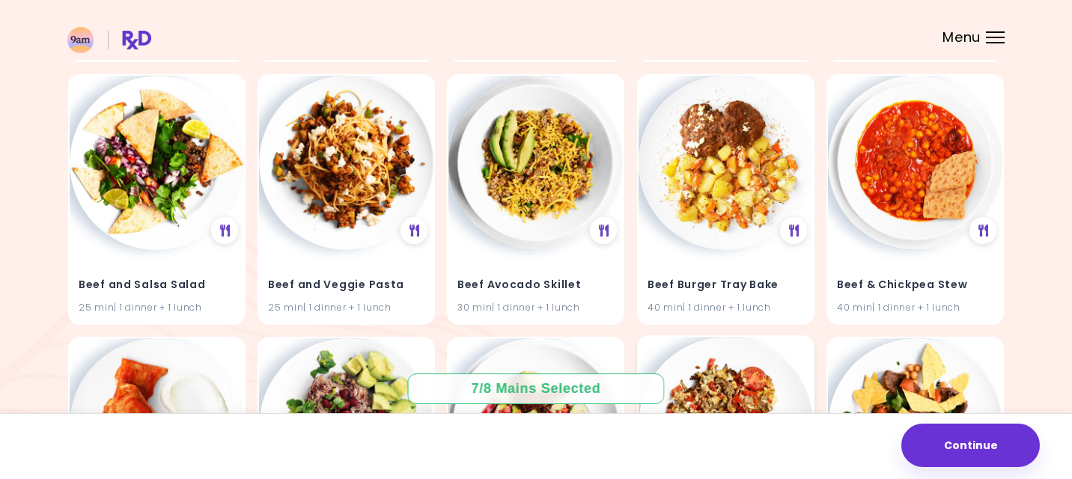
scroll to position [6707, 0]
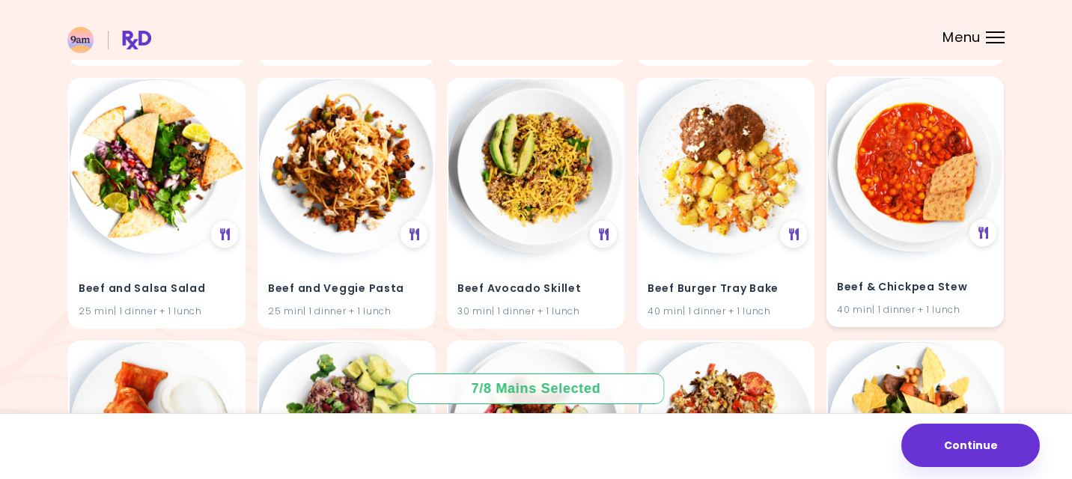
click at [924, 180] on img at bounding box center [915, 165] width 174 height 174
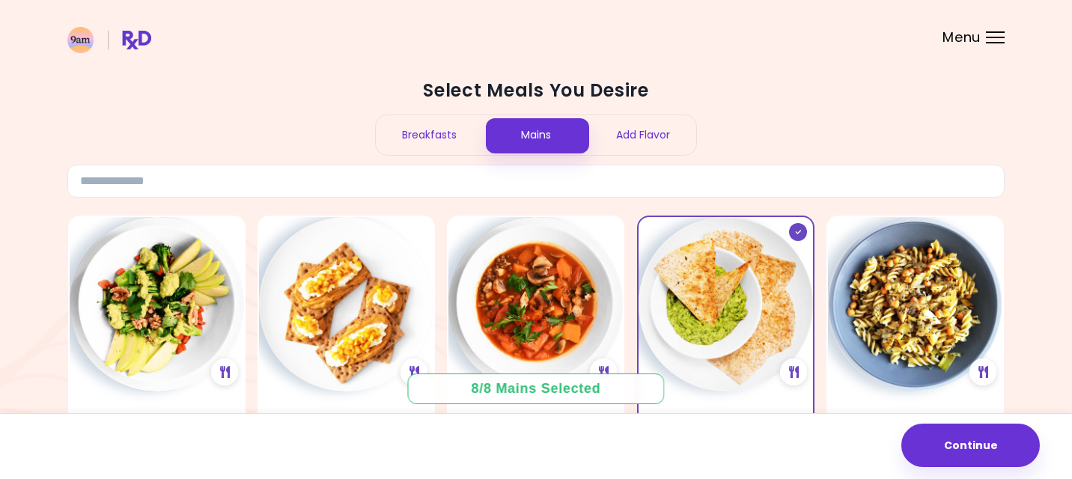
scroll to position [0, 0]
click at [923, 437] on button "Continue" at bounding box center [970, 445] width 138 height 43
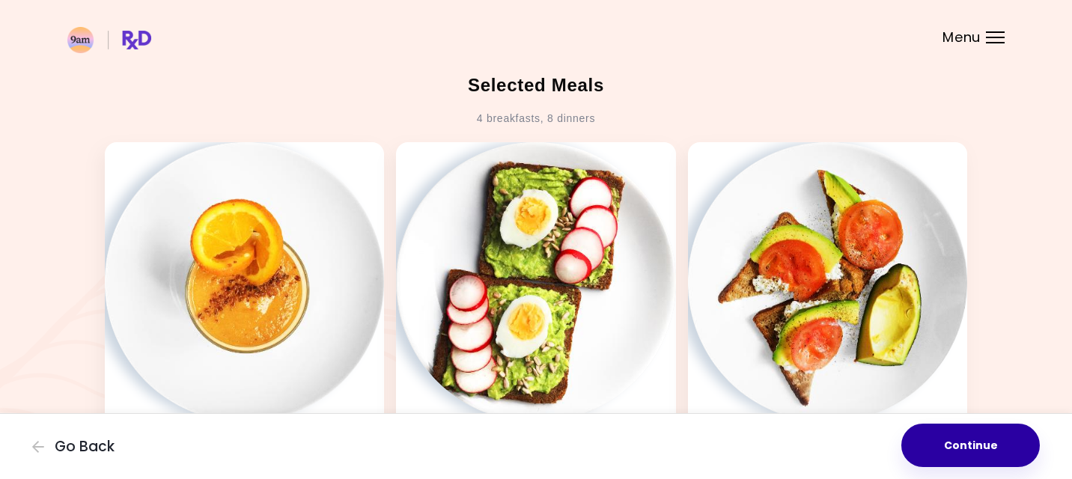
click at [922, 444] on button "Continue" at bounding box center [970, 445] width 138 height 43
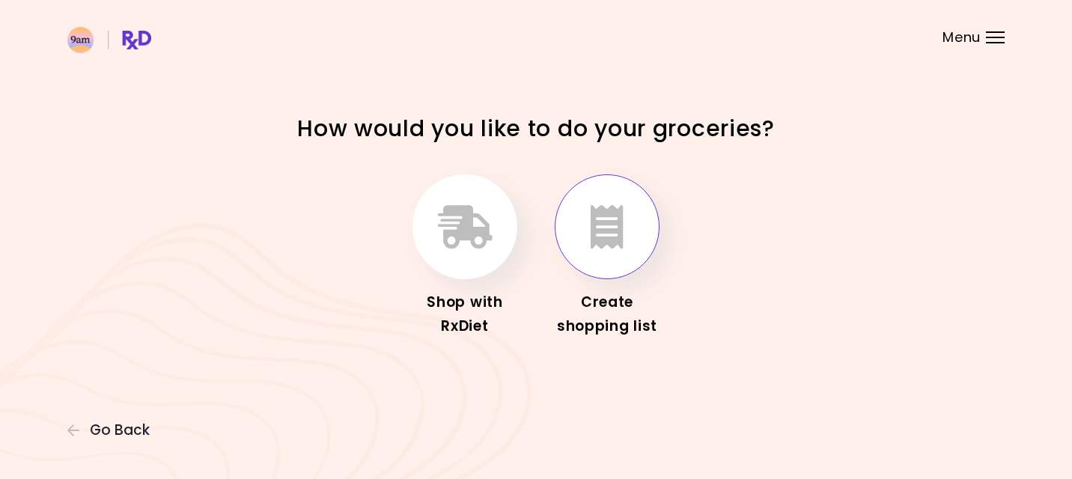
click at [598, 229] on icon "button" at bounding box center [607, 226] width 33 height 43
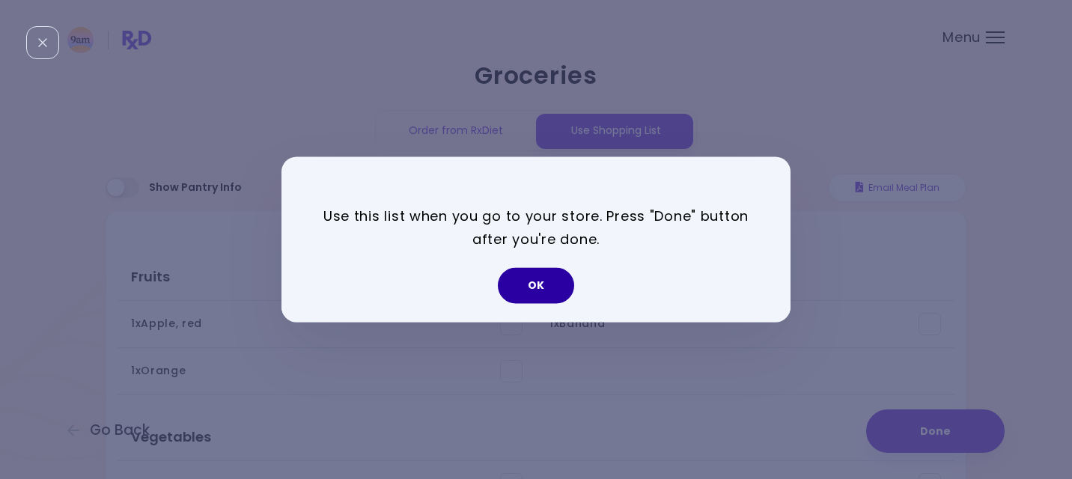
click at [517, 284] on button "OK" at bounding box center [536, 286] width 76 height 36
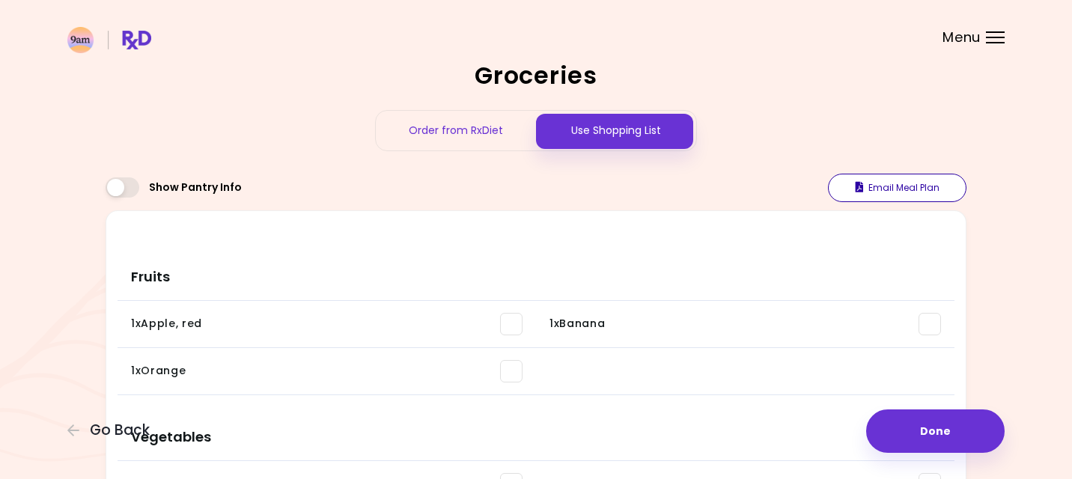
click at [899, 178] on button "Email Meal Plan" at bounding box center [897, 188] width 138 height 28
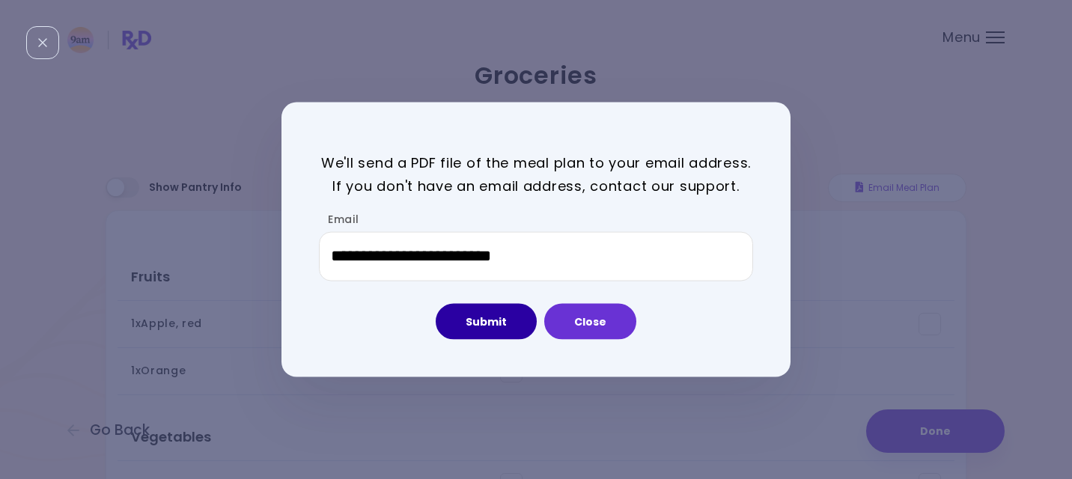
click at [497, 312] on button "Submit" at bounding box center [486, 321] width 101 height 36
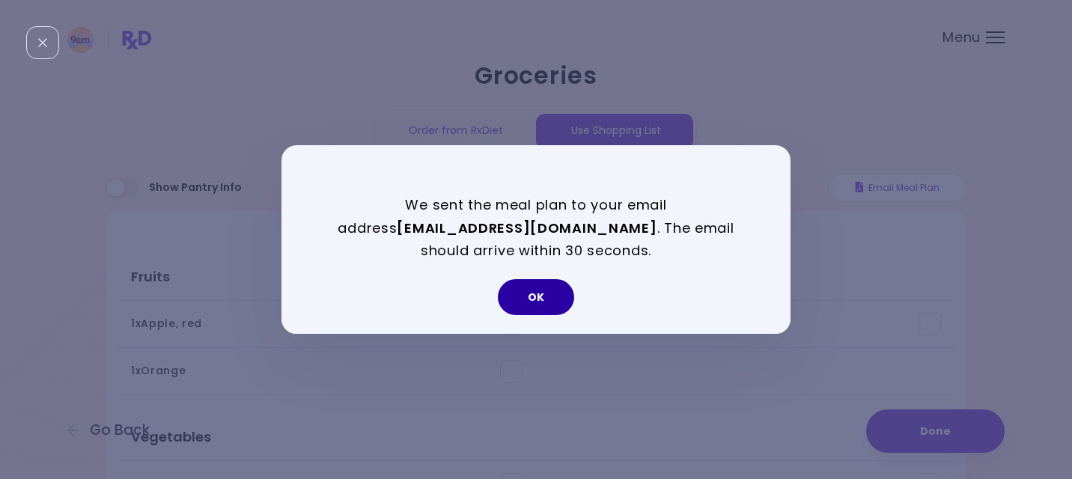
click at [530, 293] on button "OK" at bounding box center [536, 297] width 76 height 36
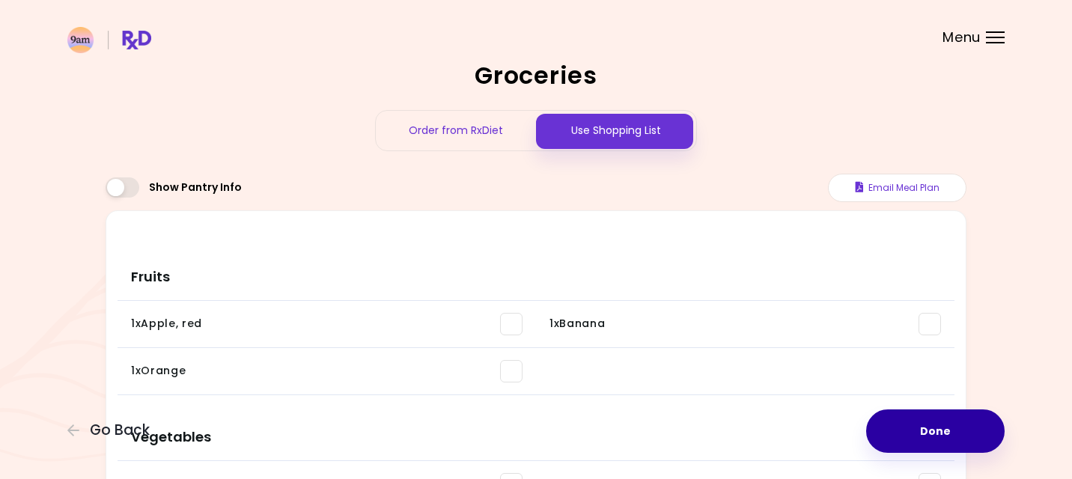
click at [909, 433] on button "Done" at bounding box center [935, 430] width 138 height 43
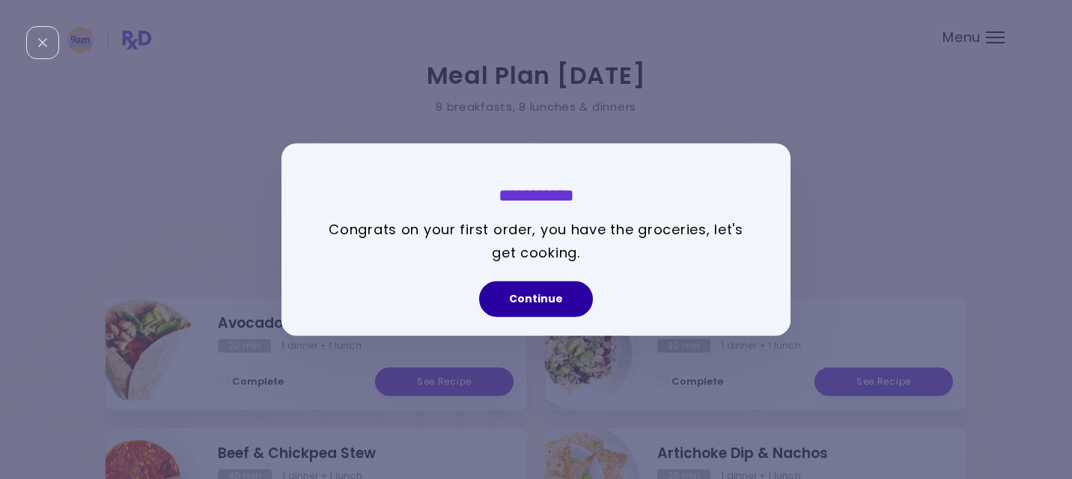
click at [530, 298] on button "Continue" at bounding box center [536, 299] width 114 height 36
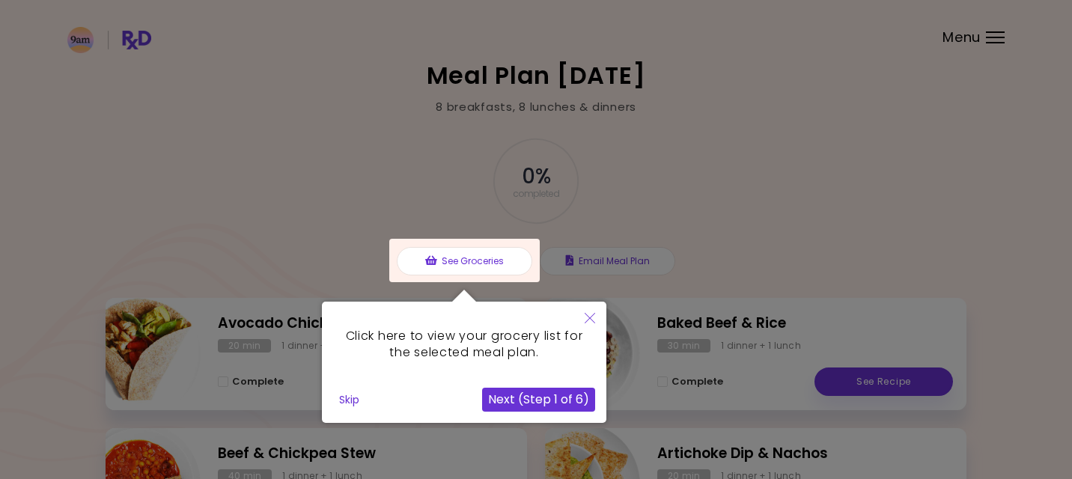
click at [526, 393] on button "Next (Step 1 of 6)" at bounding box center [538, 400] width 113 height 24
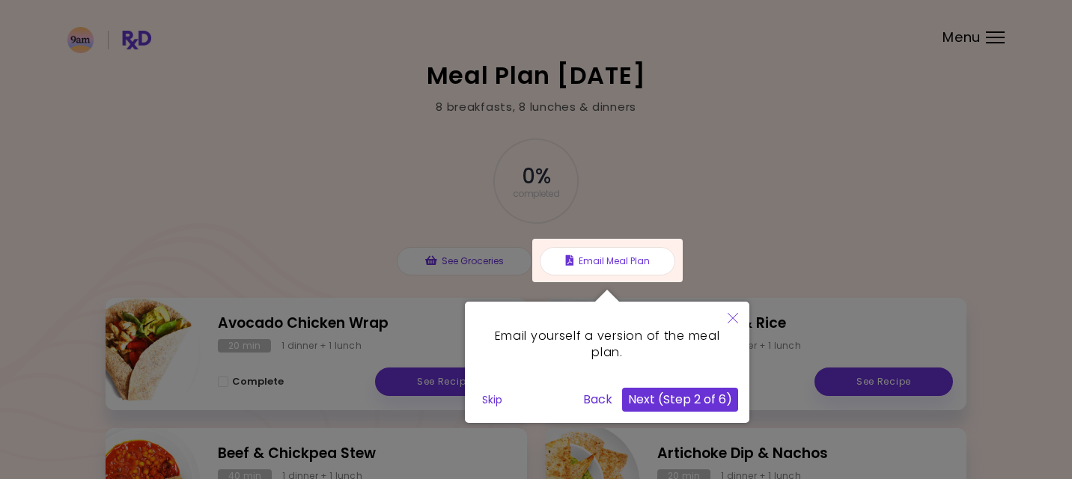
click at [663, 399] on button "Next (Step 2 of 6)" at bounding box center [680, 400] width 116 height 24
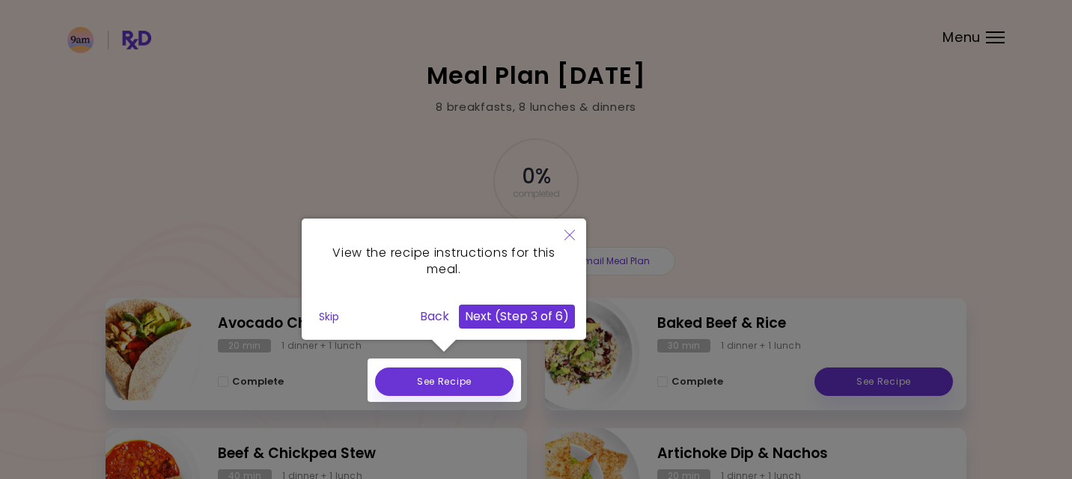
click at [505, 314] on button "Next (Step 3 of 6)" at bounding box center [517, 317] width 116 height 24
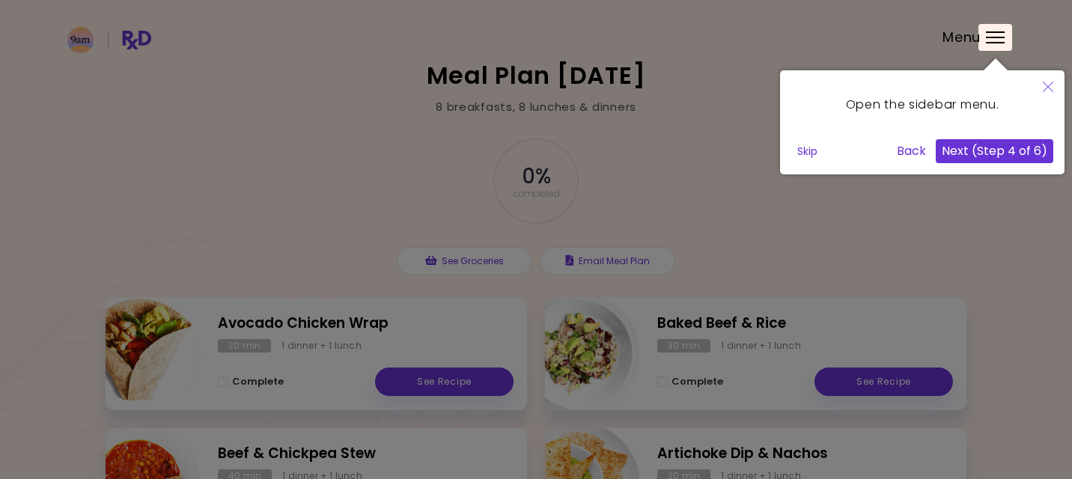
click at [985, 153] on button "Next (Step 4 of 6)" at bounding box center [995, 151] width 118 height 24
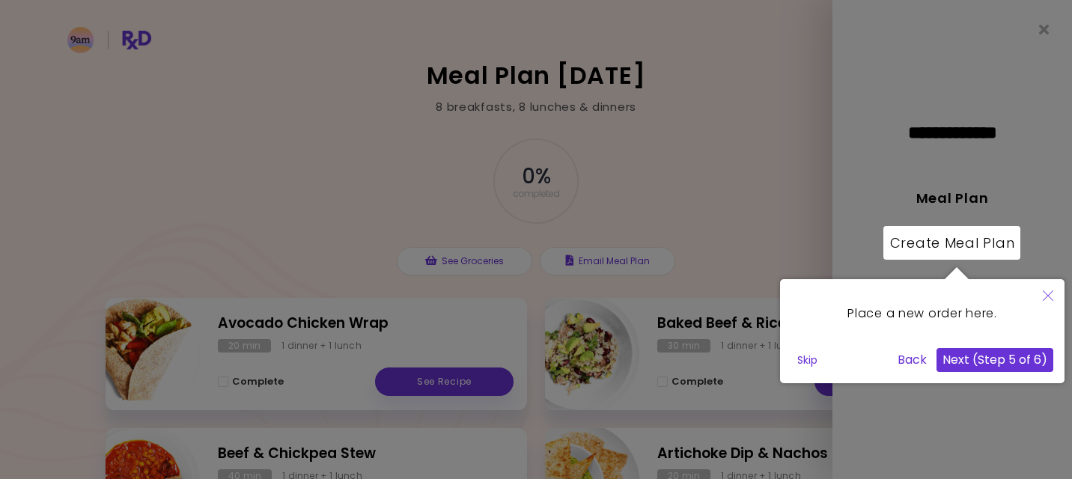
click at [1043, 365] on button "Next (Step 5 of 6)" at bounding box center [994, 360] width 117 height 24
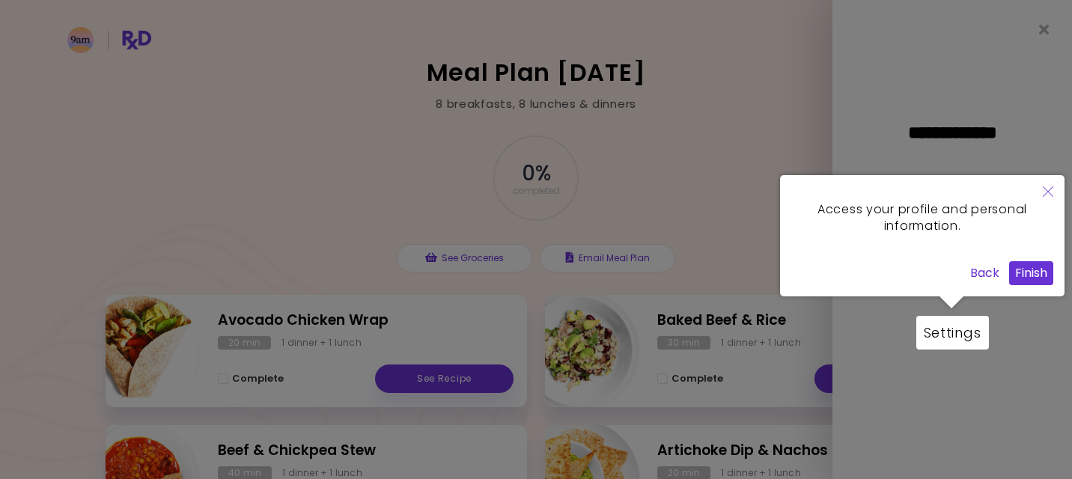
scroll to position [2, 0]
click at [1035, 282] on button "Finish" at bounding box center [1031, 274] width 44 height 24
